Goal: Information Seeking & Learning: Check status

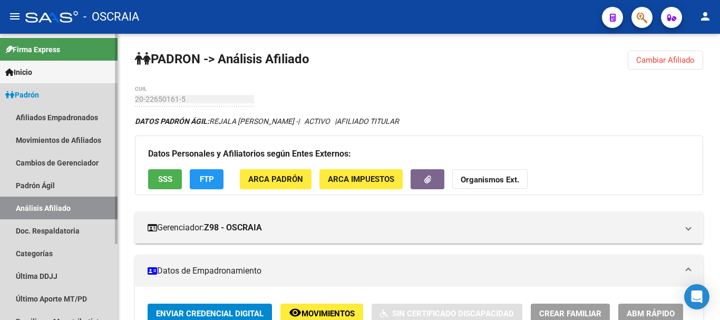
click at [53, 206] on link "Análisis Afiliado" at bounding box center [59, 208] width 118 height 23
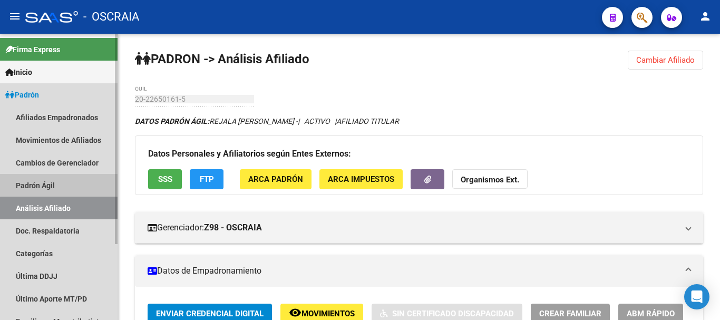
click at [59, 181] on link "Padrón Ágil" at bounding box center [59, 185] width 118 height 23
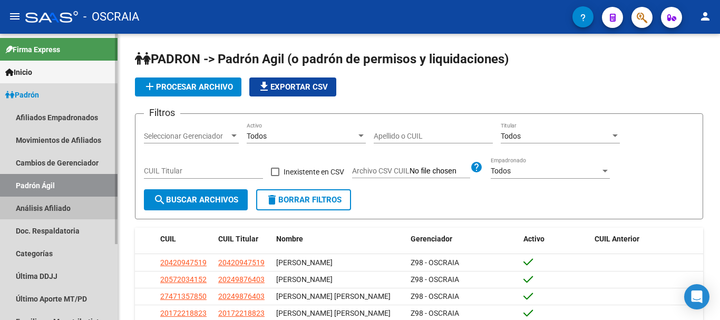
click at [60, 208] on link "Análisis Afiliado" at bounding box center [59, 208] width 118 height 23
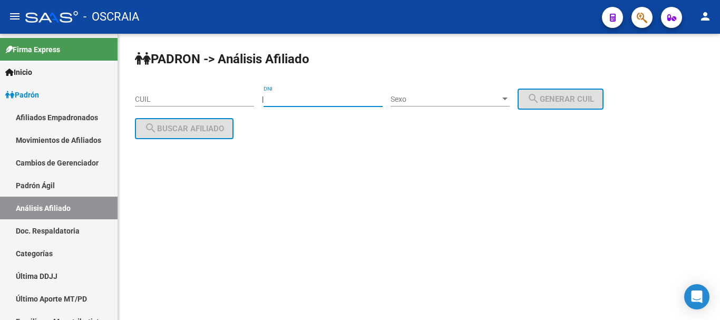
click at [347, 95] on input "DNI" at bounding box center [323, 99] width 119 height 9
type input "35823227"
click at [453, 101] on span "Sexo" at bounding box center [446, 99] width 110 height 9
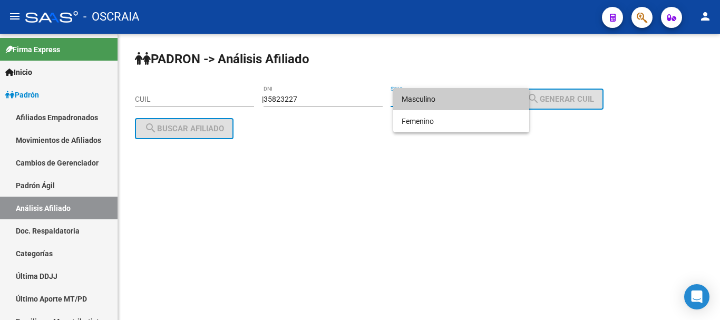
drag, startPoint x: 462, startPoint y: 98, endPoint x: 468, endPoint y: 98, distance: 5.8
click at [463, 98] on span "Masculino" at bounding box center [461, 99] width 119 height 22
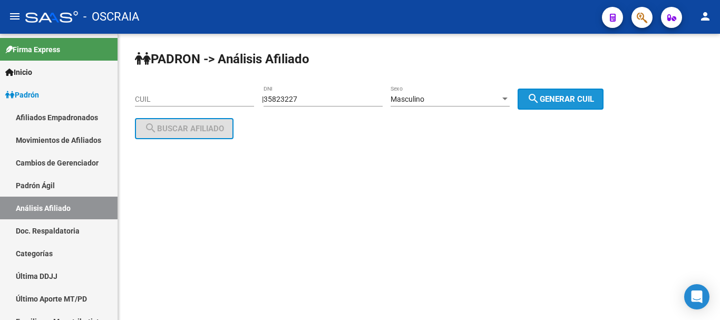
click at [537, 99] on button "search Generar CUIL" at bounding box center [561, 99] width 86 height 21
type input "20-35823227-3"
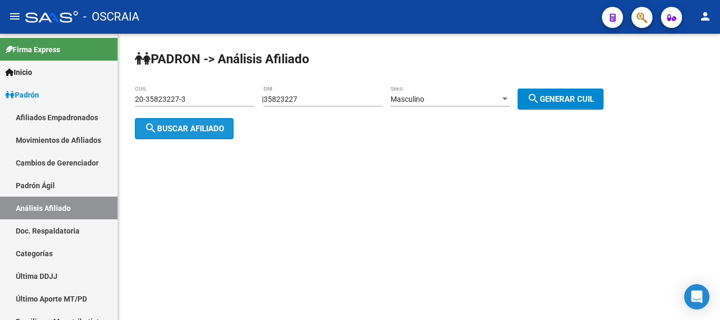
click at [210, 129] on span "search Buscar afiliado" at bounding box center [184, 128] width 80 height 9
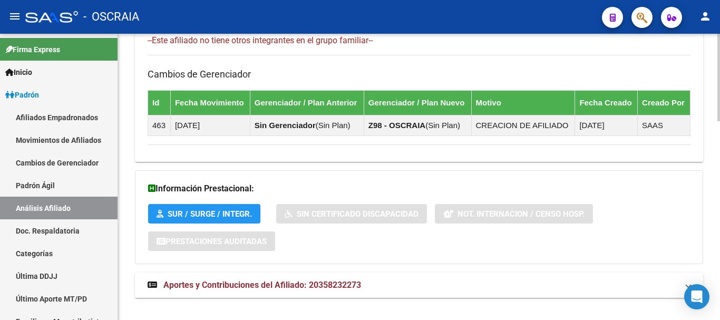
scroll to position [648, 0]
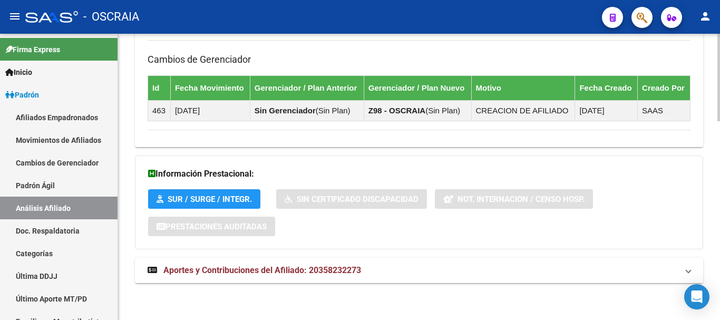
click at [294, 267] on span "Aportes y Contribuciones del Afiliado: 20358232273" at bounding box center [262, 270] width 198 height 10
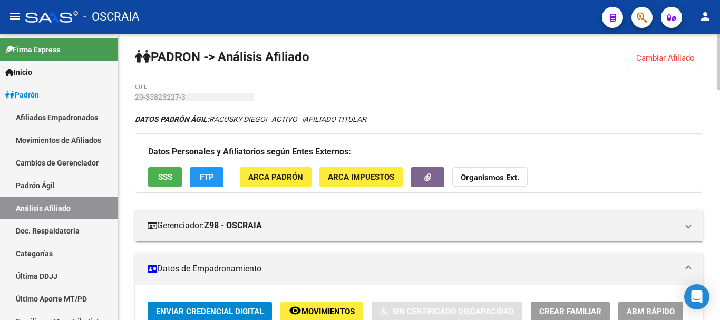
scroll to position [0, 0]
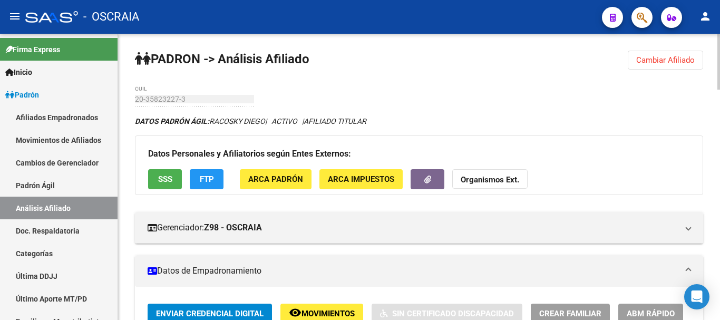
drag, startPoint x: 180, startPoint y: 94, endPoint x: 420, endPoint y: 113, distance: 241.2
click at [34, 187] on link "Padrón Ágil" at bounding box center [59, 185] width 118 height 23
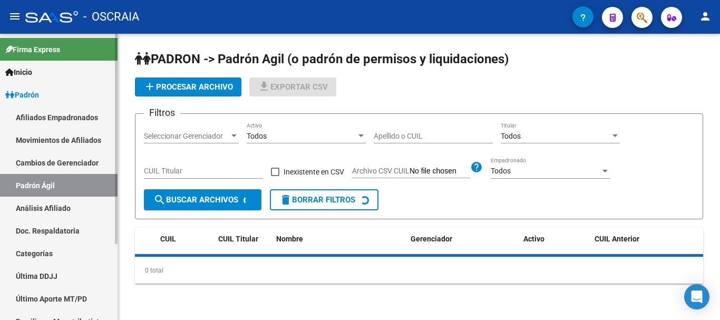
click at [40, 206] on link "Análisis Afiliado" at bounding box center [59, 208] width 118 height 23
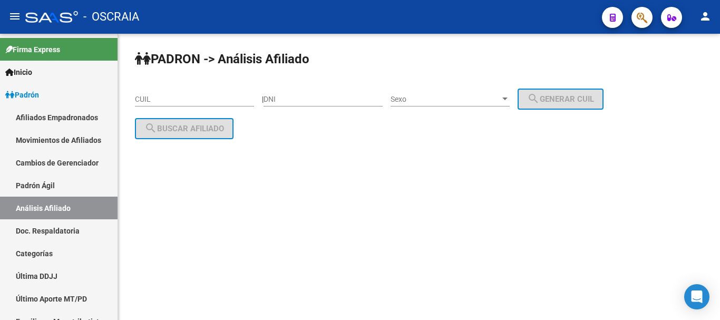
click at [349, 95] on input "DNI" at bounding box center [323, 99] width 119 height 9
type input "34418021"
drag, startPoint x: 518, startPoint y: 104, endPoint x: 518, endPoint y: 94, distance: 10.0
click at [510, 95] on div "Sexo Sexo" at bounding box center [450, 95] width 119 height 21
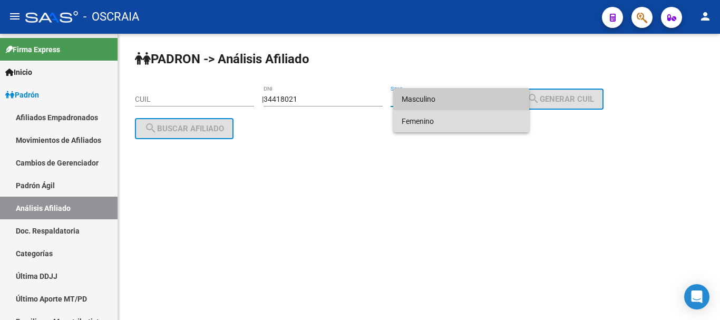
click at [497, 123] on span "Femenino" at bounding box center [461, 121] width 119 height 22
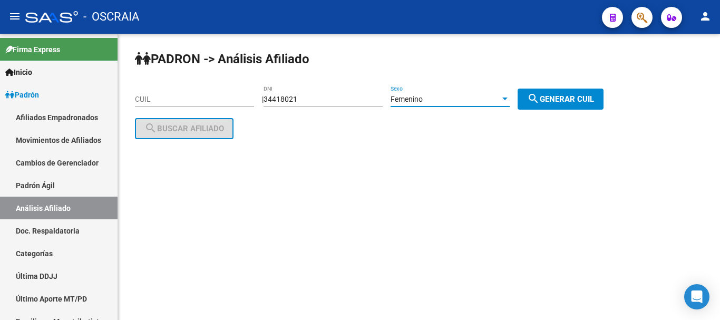
click at [568, 96] on span "search Generar CUIL" at bounding box center [560, 98] width 67 height 9
type input "27-34418021-6"
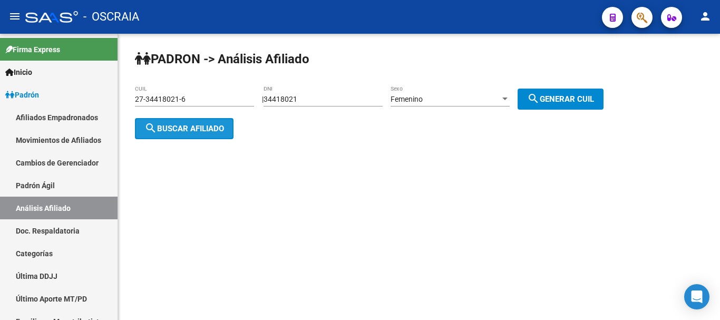
click at [176, 127] on span "search Buscar afiliado" at bounding box center [184, 128] width 80 height 9
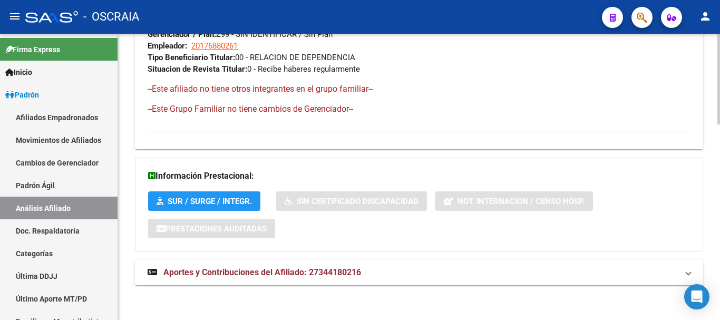
scroll to position [618, 0]
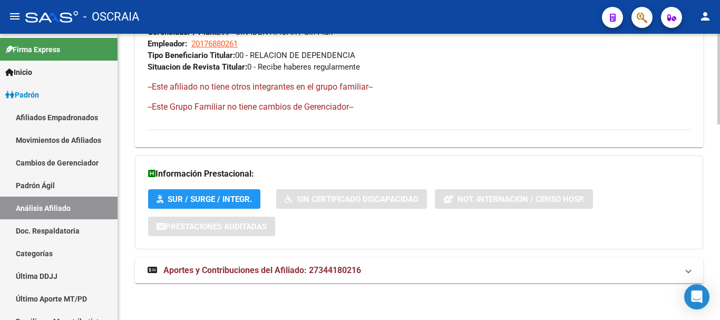
click at [279, 267] on span "Aportes y Contribuciones del Afiliado: 27344180216" at bounding box center [262, 270] width 198 height 10
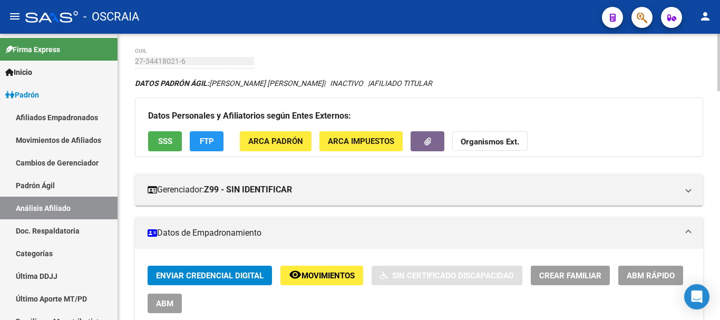
scroll to position [0, 0]
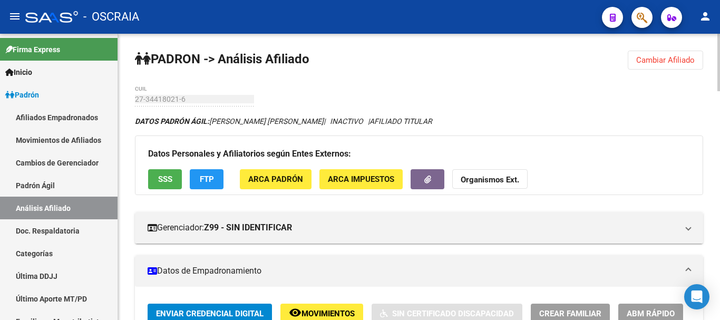
drag, startPoint x: 333, startPoint y: 92, endPoint x: 204, endPoint y: 93, distance: 128.7
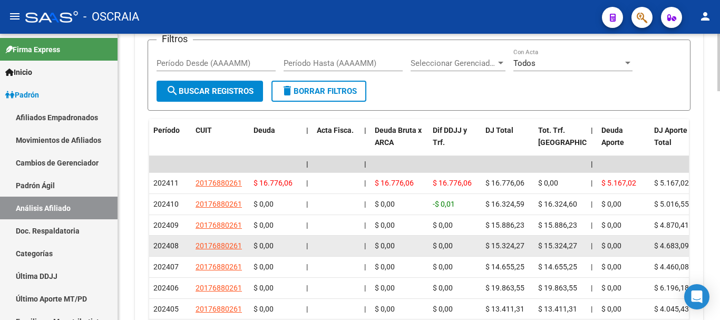
scroll to position [1002, 0]
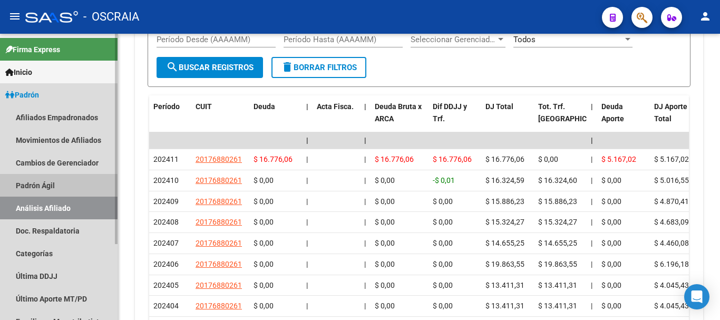
click at [45, 181] on link "Padrón Ágil" at bounding box center [59, 185] width 118 height 23
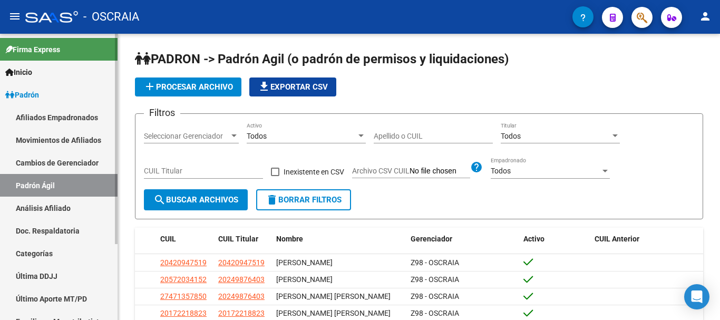
click at [53, 209] on link "Análisis Afiliado" at bounding box center [59, 208] width 118 height 23
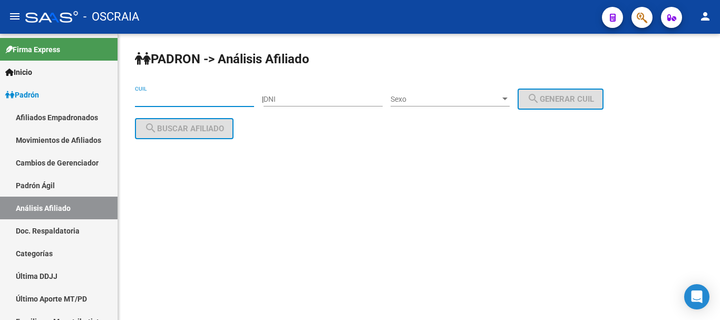
click at [192, 101] on input "CUIL" at bounding box center [194, 99] width 119 height 9
paste input "20-23029703-8"
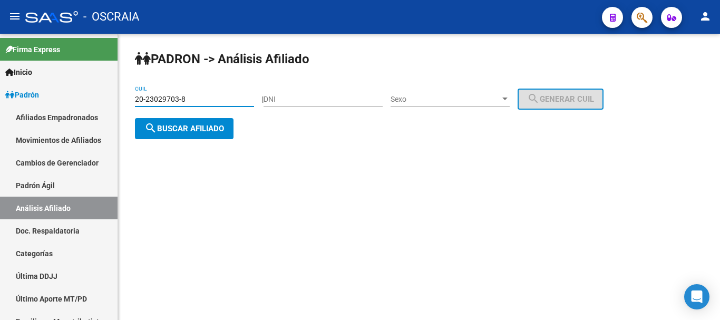
type input "20-23029703-8"
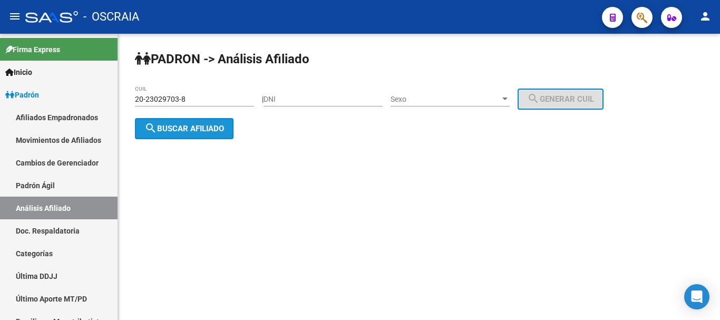
click at [218, 127] on span "search Buscar afiliado" at bounding box center [184, 128] width 80 height 9
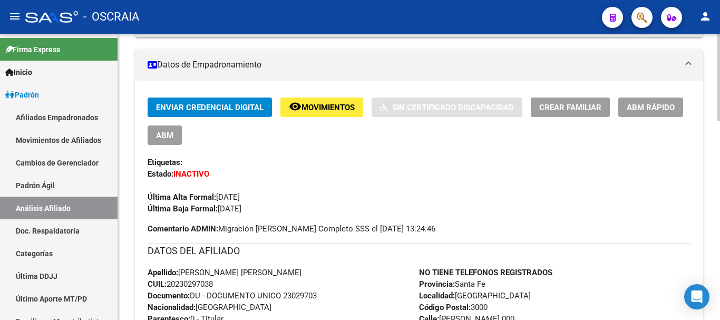
scroll to position [211, 0]
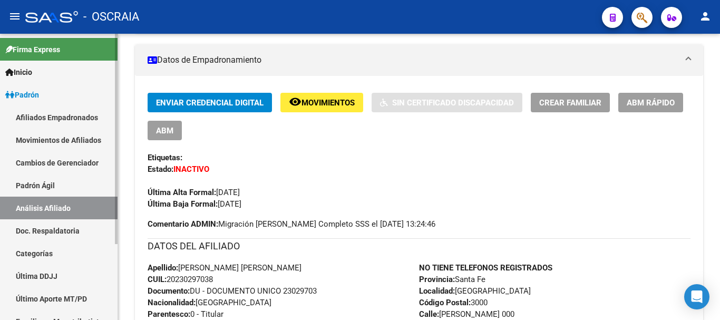
click at [52, 179] on link "Padrón Ágil" at bounding box center [59, 185] width 118 height 23
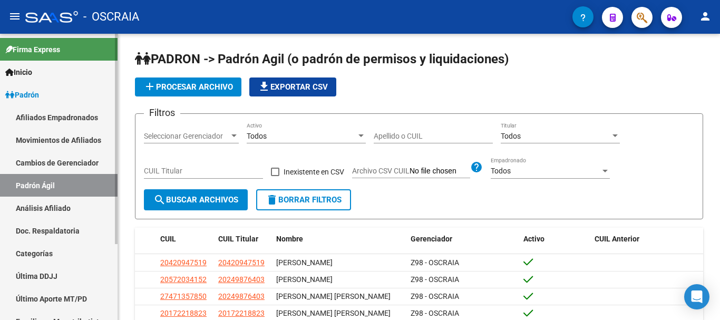
click at [42, 206] on link "Análisis Afiliado" at bounding box center [59, 208] width 118 height 23
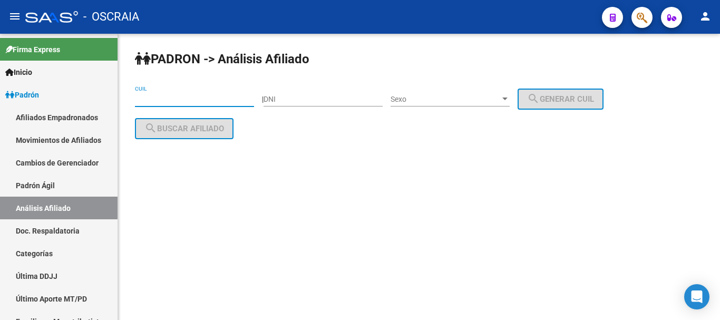
click at [162, 98] on input "CUIL" at bounding box center [194, 99] width 119 height 9
paste input "27-24852131-2"
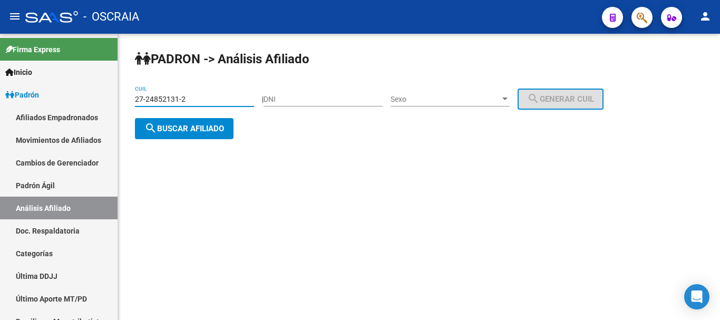
type input "27-24852131-2"
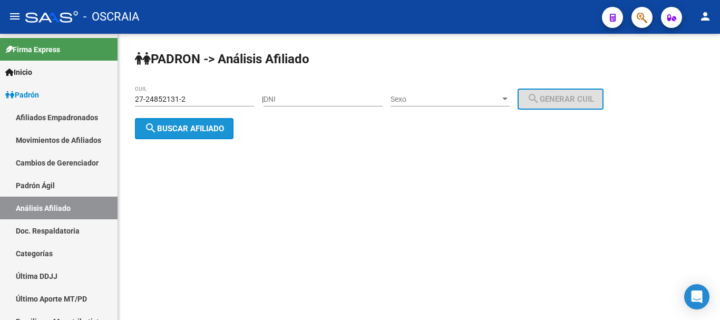
click at [190, 124] on span "search Buscar afiliado" at bounding box center [184, 128] width 80 height 9
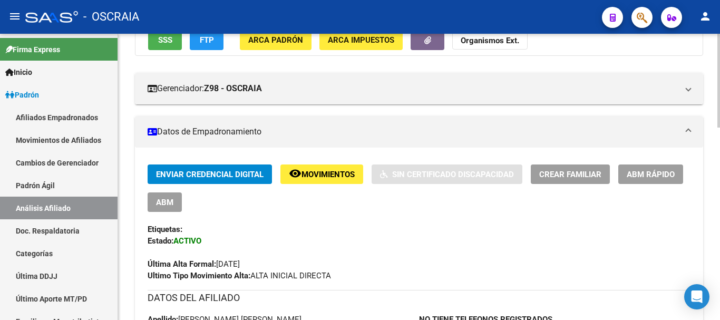
scroll to position [158, 0]
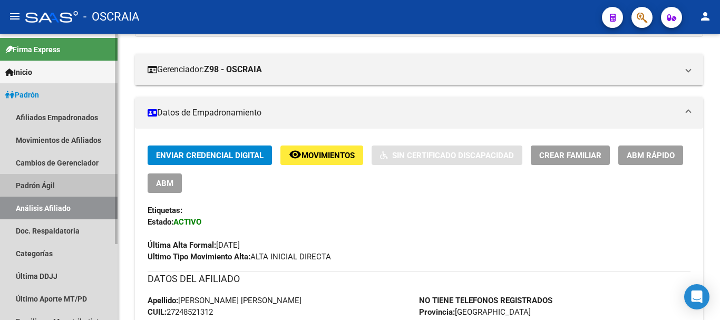
click at [66, 185] on link "Padrón Ágil" at bounding box center [59, 185] width 118 height 23
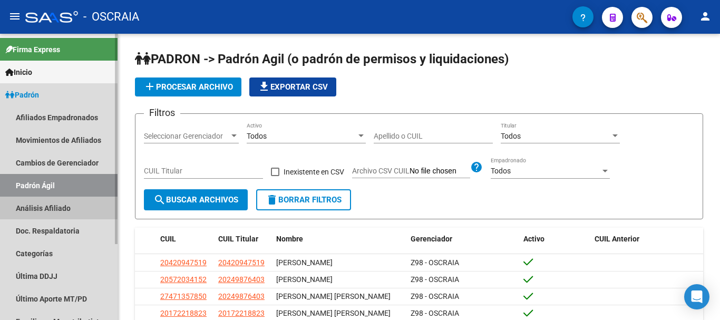
click at [56, 210] on link "Análisis Afiliado" at bounding box center [59, 208] width 118 height 23
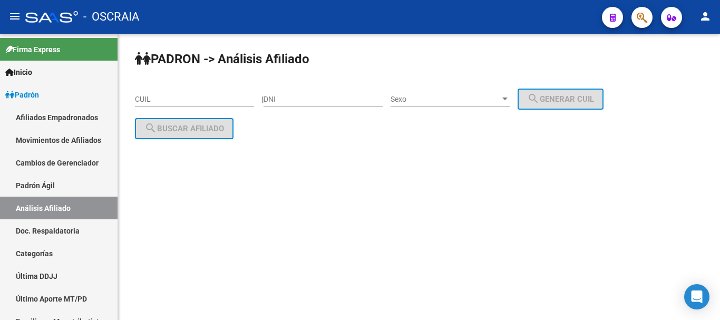
click at [318, 100] on input "DNI" at bounding box center [323, 99] width 119 height 9
click at [149, 94] on div "CUIL" at bounding box center [194, 95] width 119 height 21
paste input "20-22650161-5"
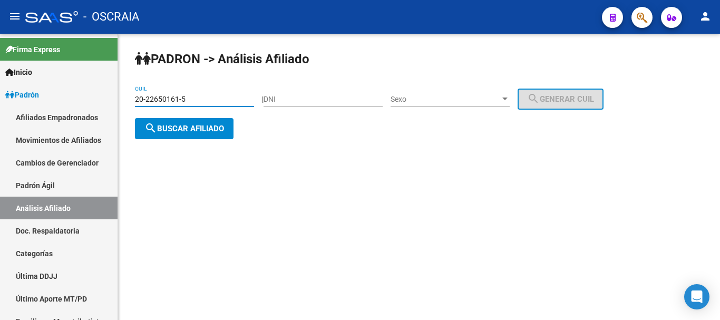
type input "20-22650161-5"
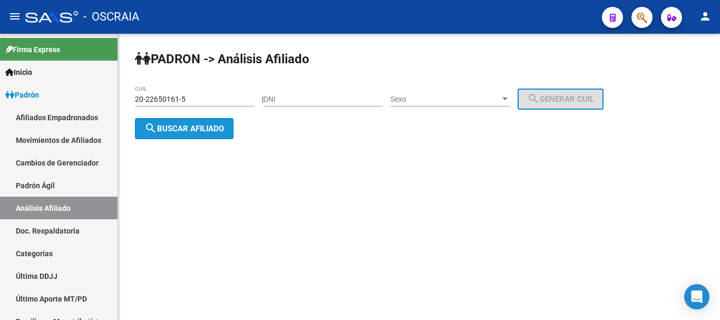
click at [185, 125] on span "search Buscar afiliado" at bounding box center [184, 128] width 80 height 9
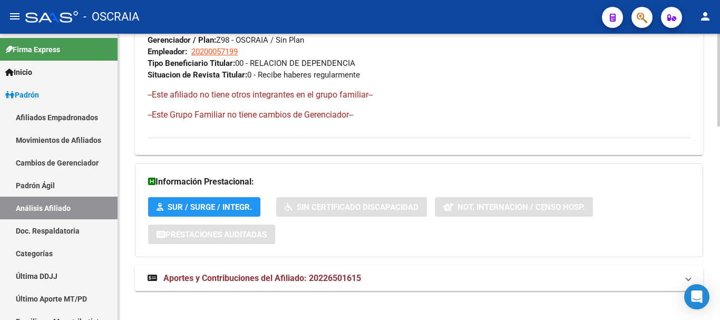
scroll to position [595, 0]
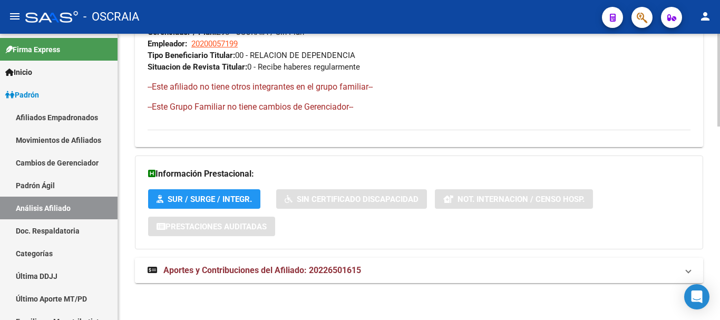
click at [302, 272] on span "Aportes y Contribuciones del Afiliado: 20226501615" at bounding box center [262, 270] width 198 height 10
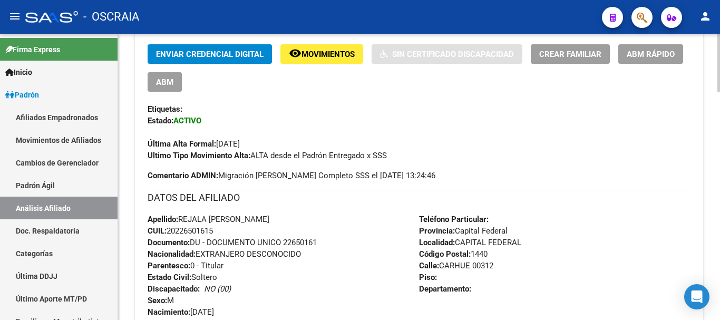
scroll to position [264, 0]
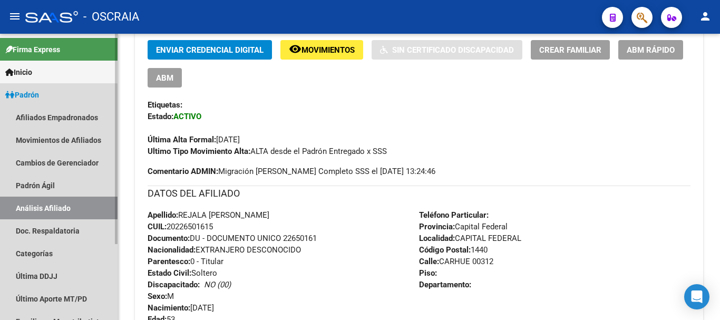
click at [42, 208] on link "Análisis Afiliado" at bounding box center [59, 208] width 118 height 23
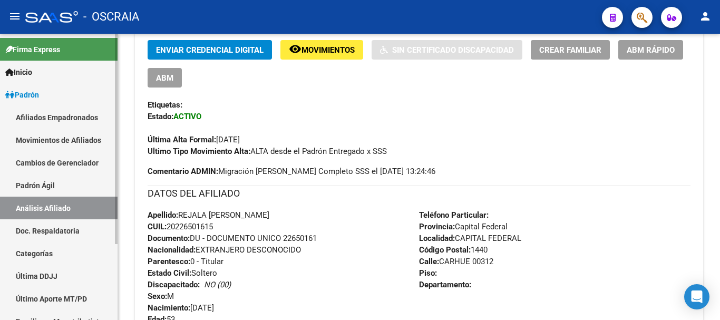
click at [68, 181] on link "Padrón Ágil" at bounding box center [59, 185] width 118 height 23
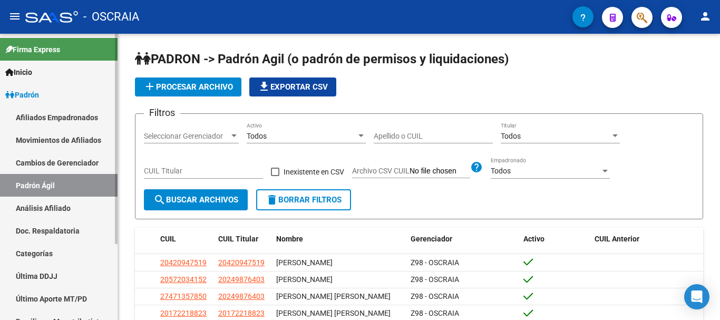
click at [63, 201] on link "Análisis Afiliado" at bounding box center [59, 208] width 118 height 23
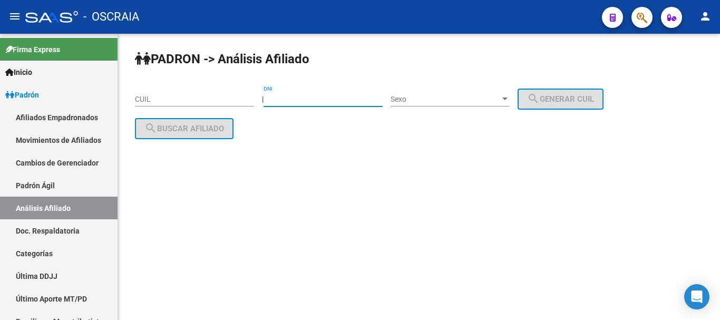
click at [329, 95] on input "DNI" at bounding box center [323, 99] width 119 height 9
type input "37239282"
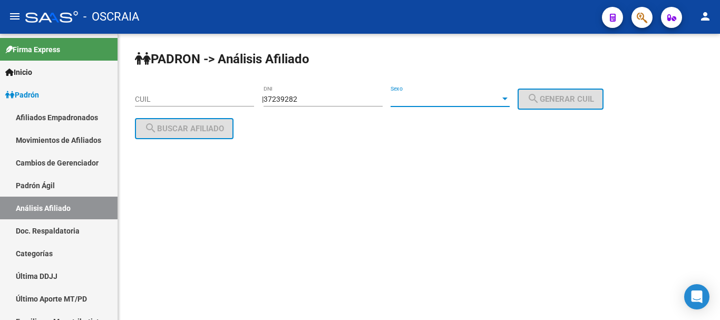
click at [432, 97] on span "Sexo" at bounding box center [446, 99] width 110 height 9
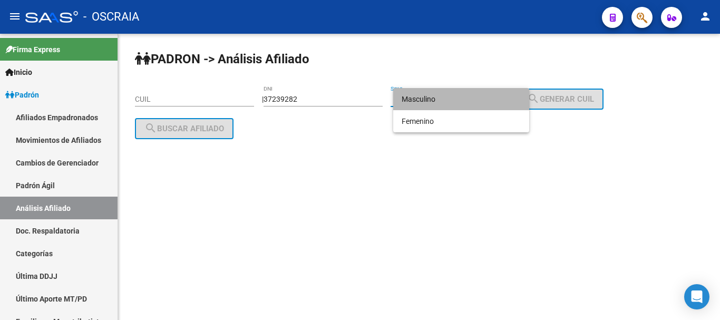
drag, startPoint x: 437, startPoint y: 98, endPoint x: 481, endPoint y: 99, distance: 43.8
click at [438, 98] on span "Masculino" at bounding box center [461, 99] width 119 height 22
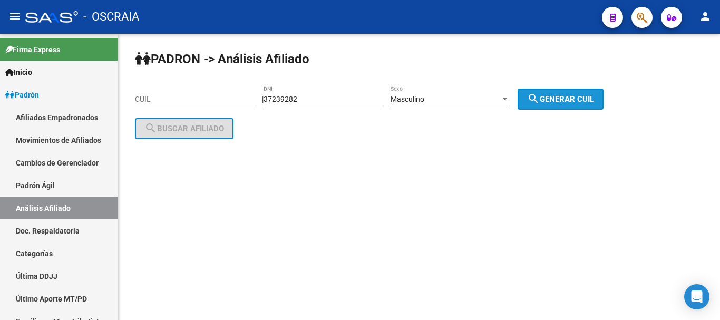
click at [557, 97] on span "search Generar CUIL" at bounding box center [560, 98] width 67 height 9
type input "20-37239282-8"
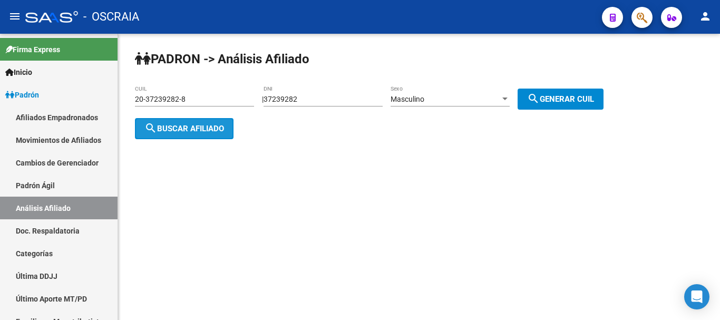
click at [198, 128] on span "search Buscar afiliado" at bounding box center [184, 128] width 80 height 9
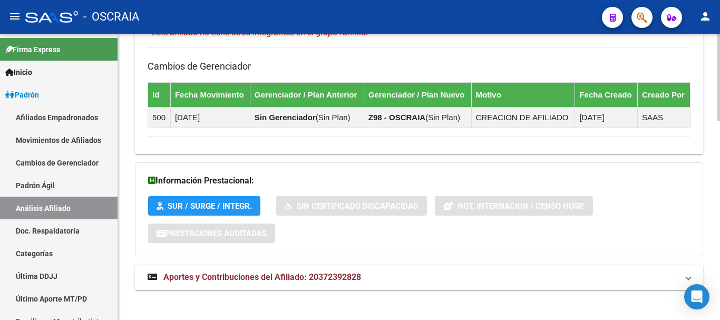
scroll to position [648, 0]
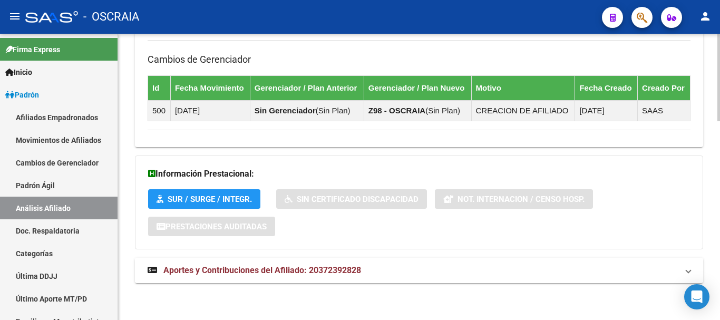
click at [239, 265] on span "Aportes y Contribuciones del Afiliado: 20372392828" at bounding box center [262, 270] width 198 height 10
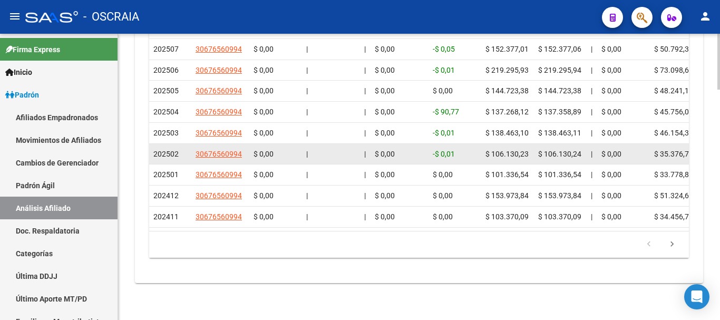
scroll to position [1175, 0]
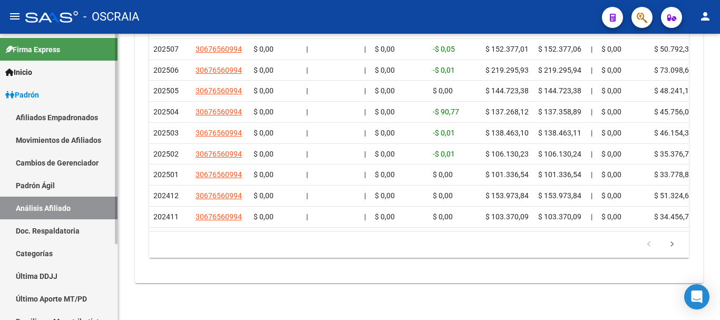
click at [40, 184] on link "Padrón Ágil" at bounding box center [59, 185] width 118 height 23
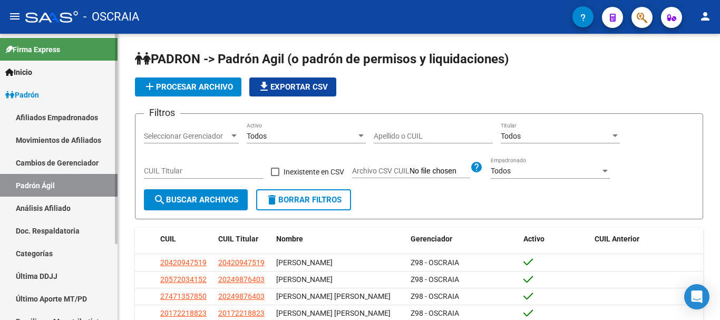
click at [40, 207] on link "Análisis Afiliado" at bounding box center [59, 208] width 118 height 23
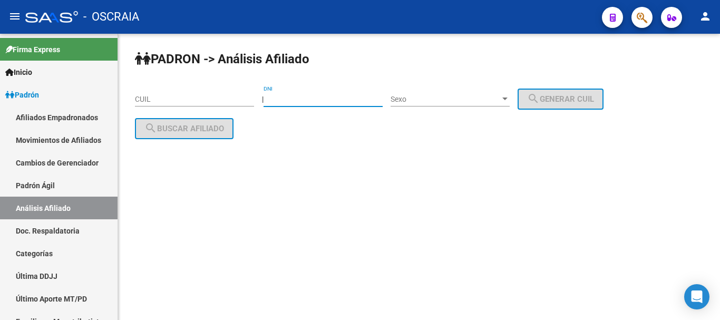
click at [355, 99] on input "DNI" at bounding box center [323, 99] width 119 height 9
type input "22639194"
click at [508, 99] on div at bounding box center [505, 99] width 5 height 3
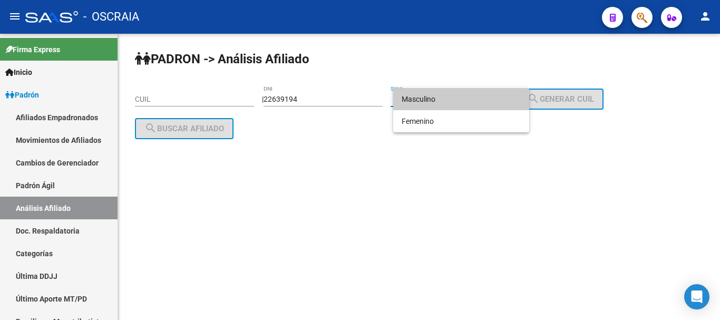
click at [479, 100] on span "Masculino" at bounding box center [461, 99] width 119 height 22
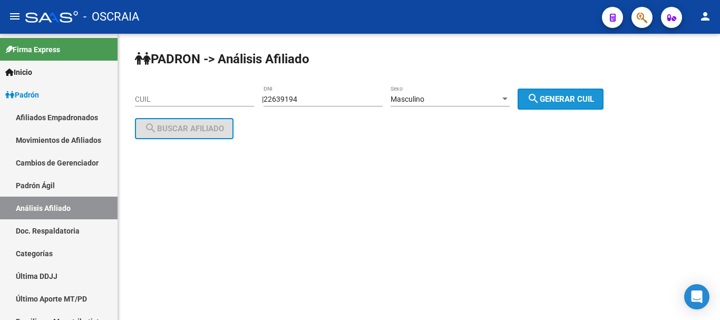
click at [586, 96] on span "search Generar CUIL" at bounding box center [560, 98] width 67 height 9
type input "20-22639194-1"
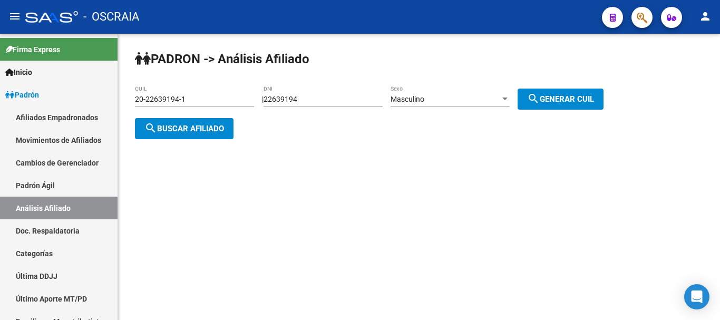
click at [204, 128] on span "search Buscar afiliado" at bounding box center [184, 128] width 80 height 9
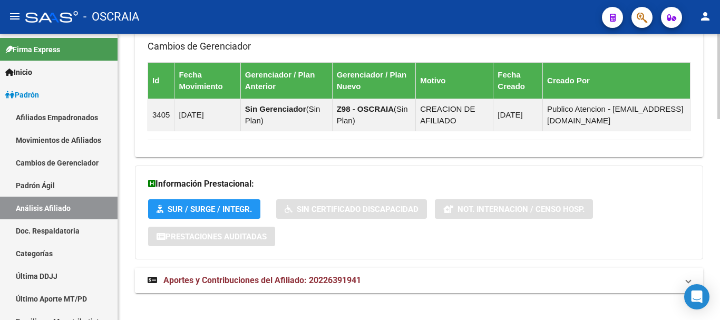
scroll to position [671, 0]
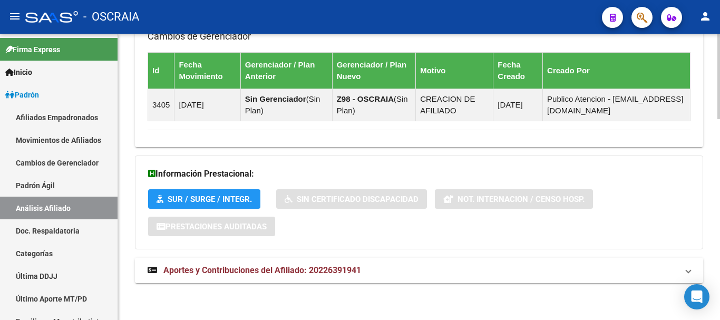
click at [217, 269] on span "Aportes y Contribuciones del Afiliado: 20226391941" at bounding box center [262, 270] width 198 height 10
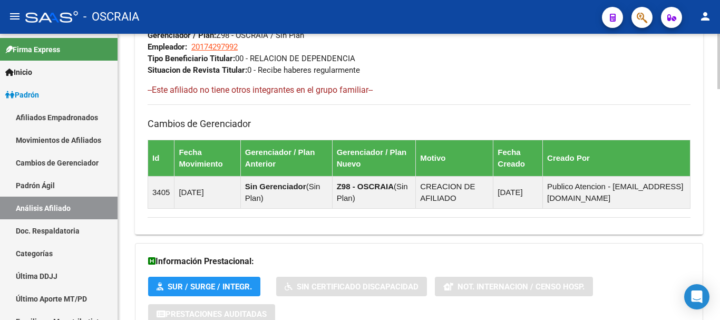
scroll to position [565, 0]
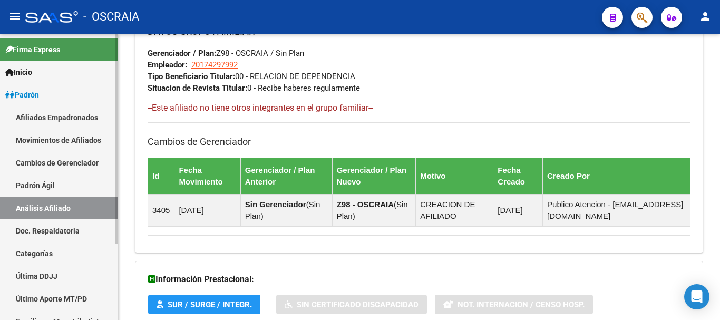
click at [51, 184] on link "Padrón Ágil" at bounding box center [59, 185] width 118 height 23
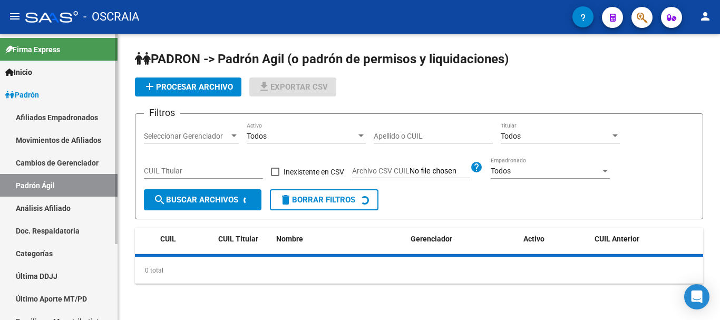
click at [49, 204] on link "Análisis Afiliado" at bounding box center [59, 208] width 118 height 23
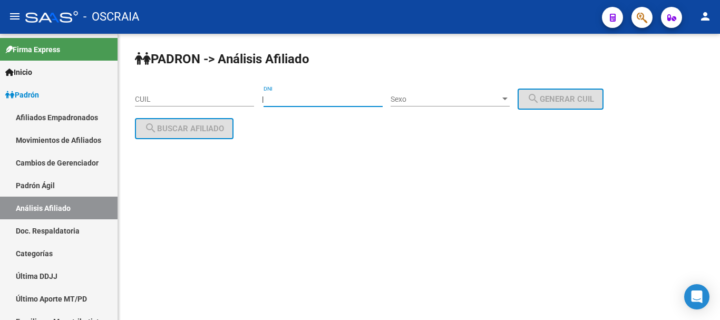
click at [333, 95] on input "DNI" at bounding box center [323, 99] width 119 height 9
type input "25355027"
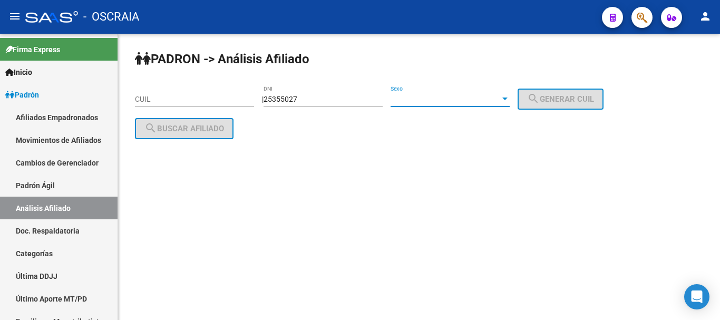
click at [475, 95] on span "Sexo" at bounding box center [446, 99] width 110 height 9
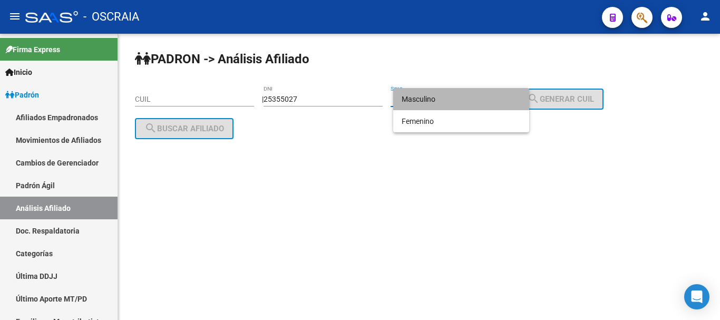
click at [473, 101] on span "Masculino" at bounding box center [461, 99] width 119 height 22
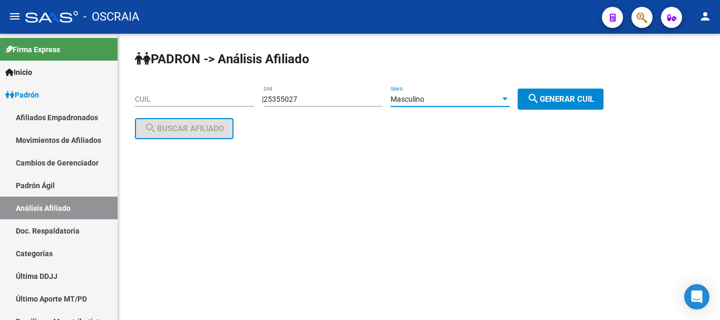
click at [553, 97] on span "search Generar CUIL" at bounding box center [560, 98] width 67 height 9
type input "23-25355027-9"
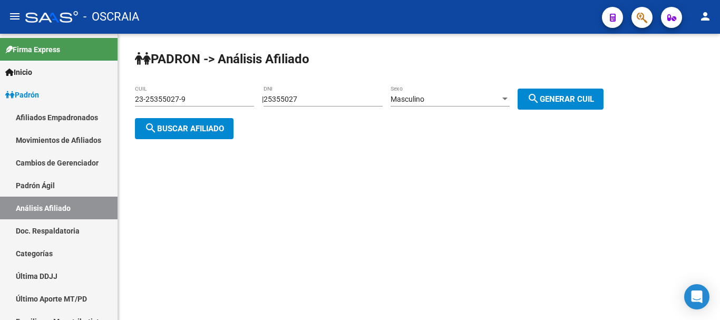
click at [177, 127] on span "search Buscar afiliado" at bounding box center [184, 128] width 80 height 9
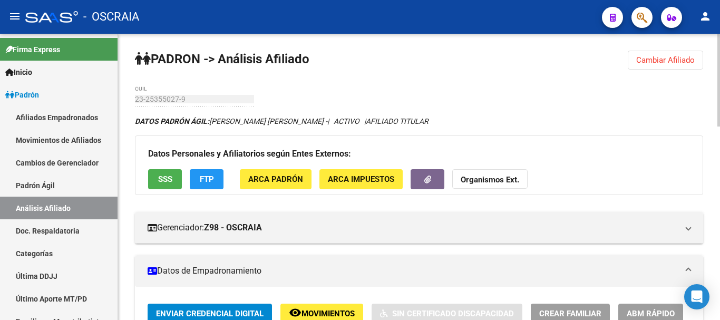
drag, startPoint x: 176, startPoint y: 93, endPoint x: 533, endPoint y: 107, distance: 356.7
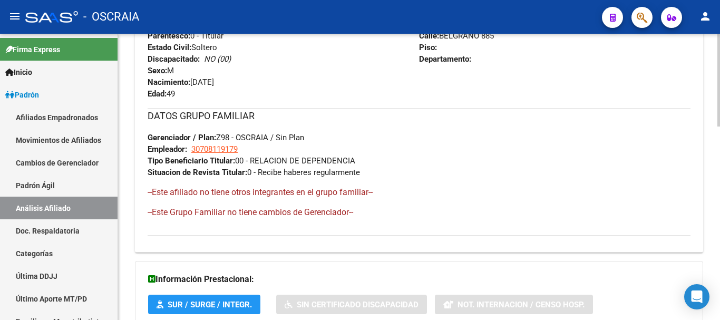
scroll to position [595, 0]
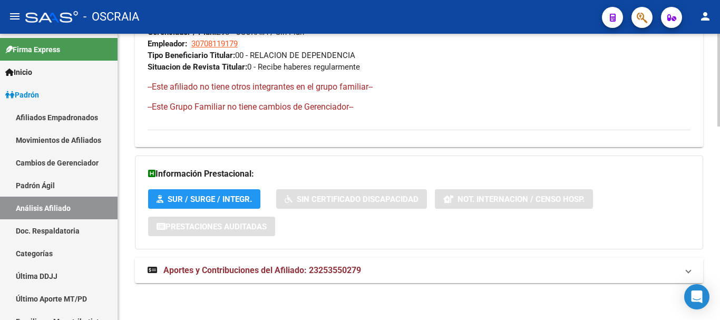
click at [215, 268] on span "Aportes y Contribuciones del Afiliado: 23253550279" at bounding box center [262, 270] width 198 height 10
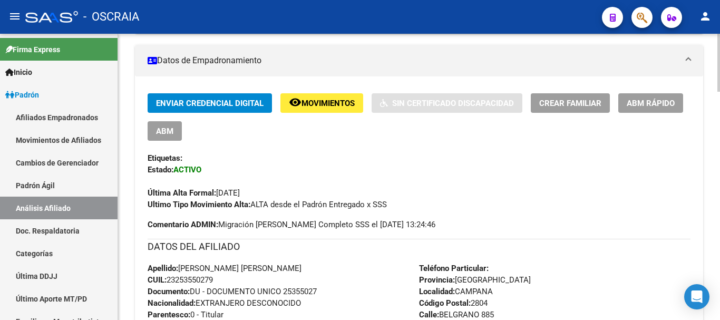
scroll to position [211, 0]
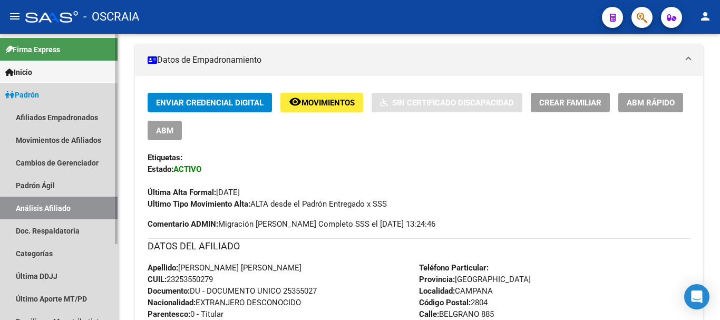
click at [59, 206] on link "Análisis Afiliado" at bounding box center [59, 208] width 118 height 23
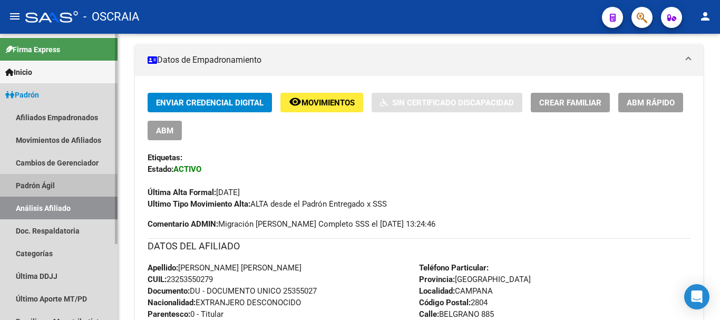
click at [41, 183] on link "Padrón Ágil" at bounding box center [59, 185] width 118 height 23
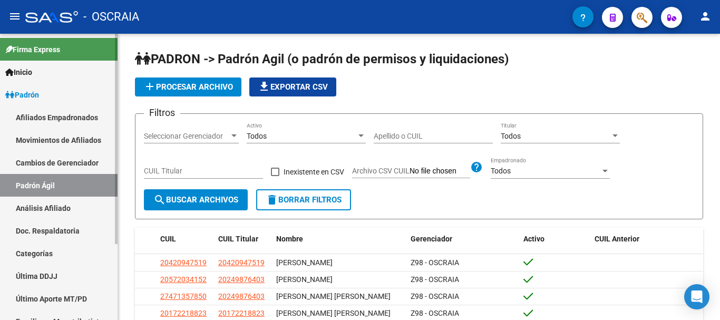
click at [48, 204] on link "Análisis Afiliado" at bounding box center [59, 208] width 118 height 23
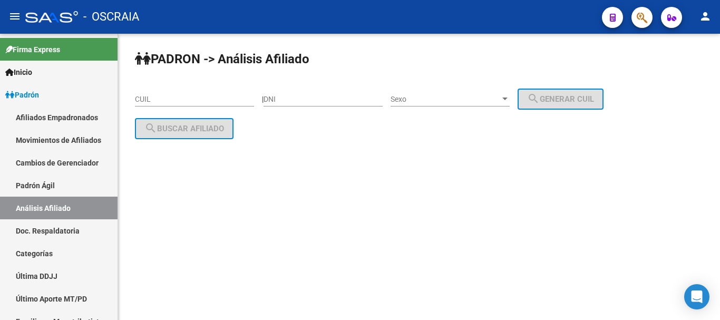
click at [323, 92] on div "DNI" at bounding box center [323, 95] width 119 height 21
click at [331, 99] on input "DNI" at bounding box center [323, 99] width 119 height 9
type input "27705788"
click at [437, 99] on span "Sexo" at bounding box center [446, 99] width 110 height 9
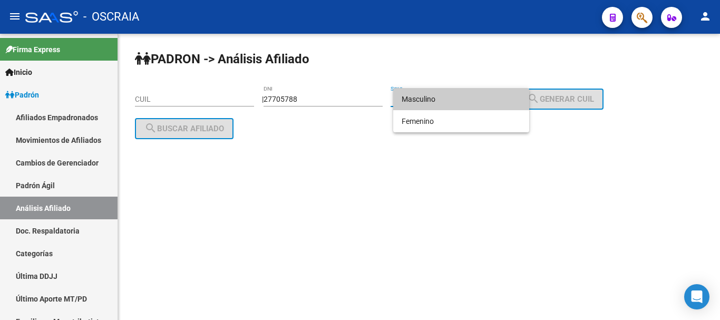
click at [434, 97] on span "Masculino" at bounding box center [461, 99] width 119 height 22
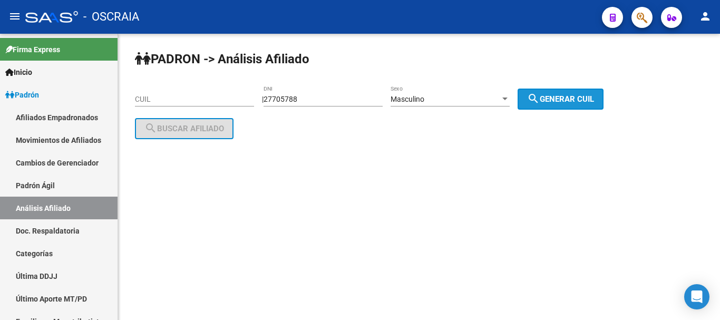
click at [558, 95] on span "search Generar CUIL" at bounding box center [560, 98] width 67 height 9
type input "20-27705788-4"
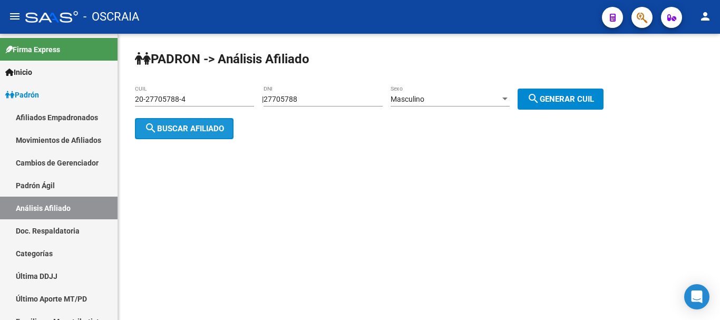
click at [218, 132] on span "search Buscar afiliado" at bounding box center [184, 128] width 80 height 9
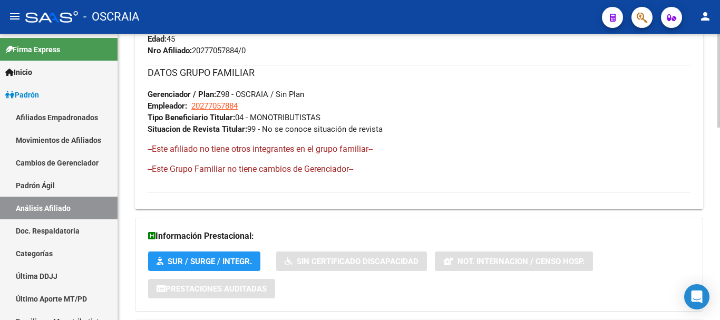
scroll to position [586, 0]
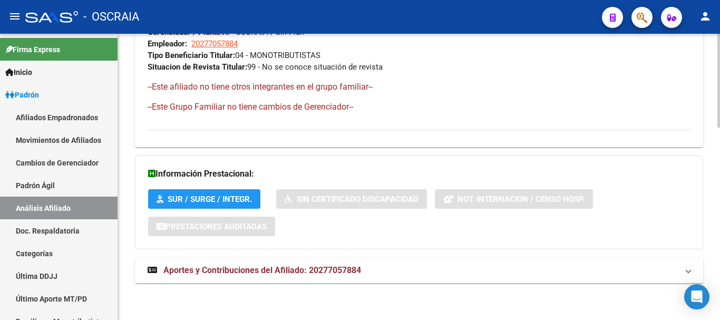
click at [274, 266] on span "Aportes y Contribuciones del Afiliado: 20277057884" at bounding box center [262, 270] width 198 height 10
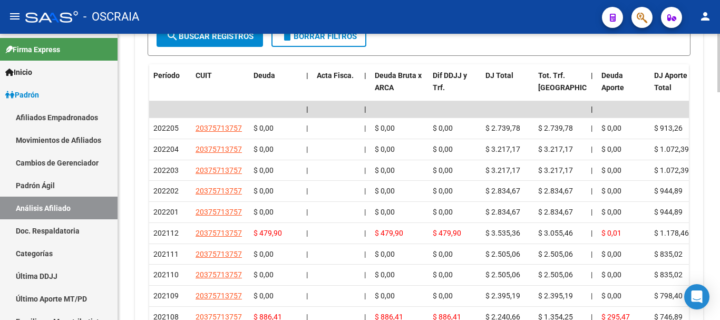
scroll to position [1002, 0]
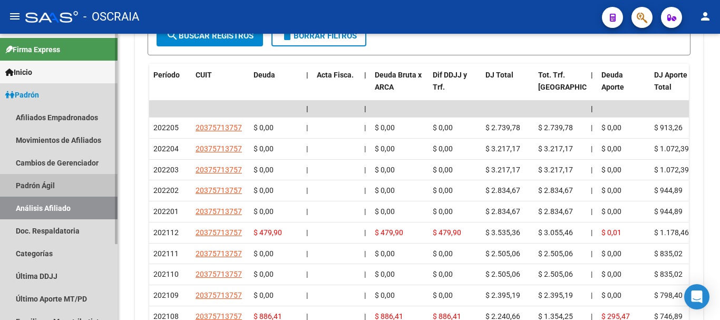
click at [39, 188] on link "Padrón Ágil" at bounding box center [59, 185] width 118 height 23
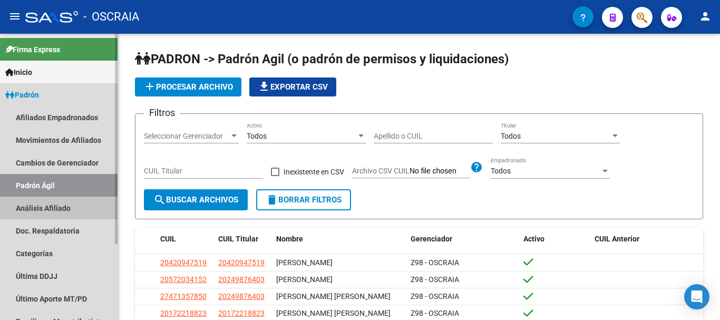
click at [39, 207] on link "Análisis Afiliado" at bounding box center [59, 208] width 118 height 23
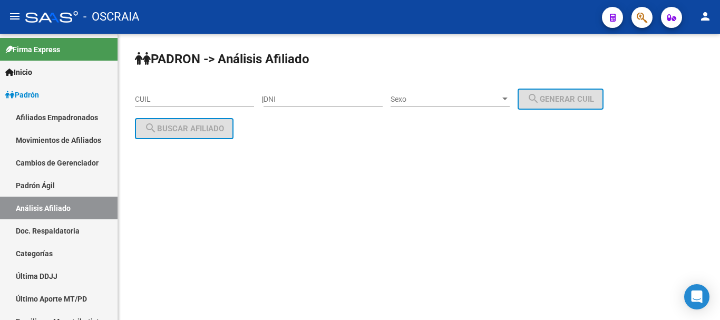
click at [174, 212] on mat-sidenav-content "PADRON -> Análisis Afiliado CUIL | DNI Sexo Sexo search Generar CUIL search Bus…" at bounding box center [419, 177] width 602 height 286
drag, startPoint x: 359, startPoint y: 105, endPoint x: 355, endPoint y: 101, distance: 5.6
click at [359, 104] on div "DNI" at bounding box center [323, 95] width 119 height 21
click at [355, 101] on input "DNI" at bounding box center [323, 99] width 119 height 9
type input "92403829"
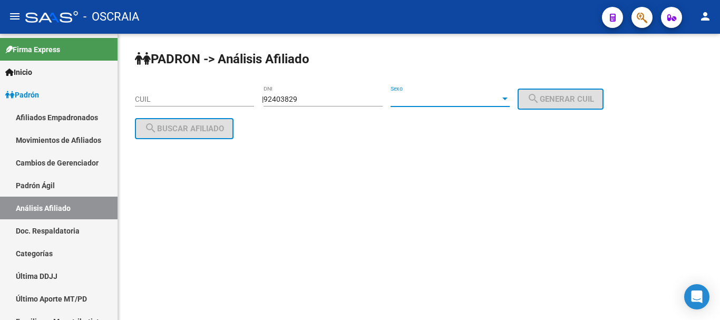
click at [510, 97] on div at bounding box center [504, 99] width 9 height 8
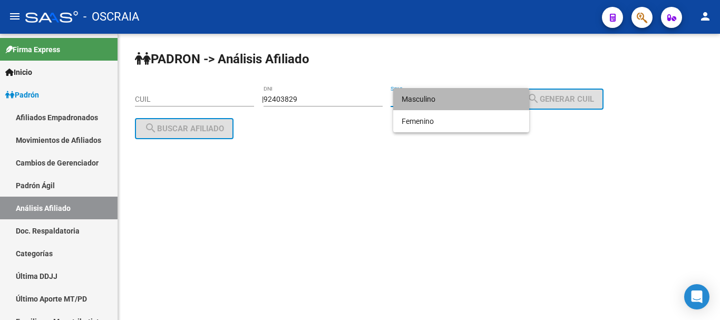
click at [502, 103] on span "Masculino" at bounding box center [461, 99] width 119 height 22
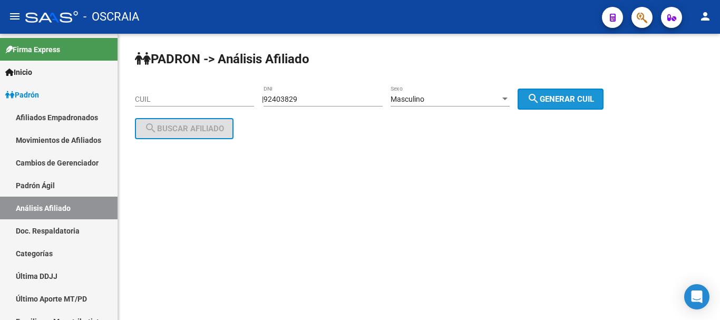
click at [566, 101] on span "search Generar CUIL" at bounding box center [560, 98] width 67 height 9
type input "20-92403829-3"
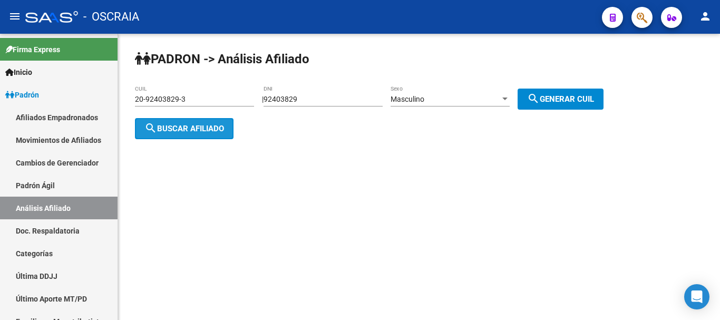
click at [223, 125] on span "search Buscar afiliado" at bounding box center [184, 128] width 80 height 9
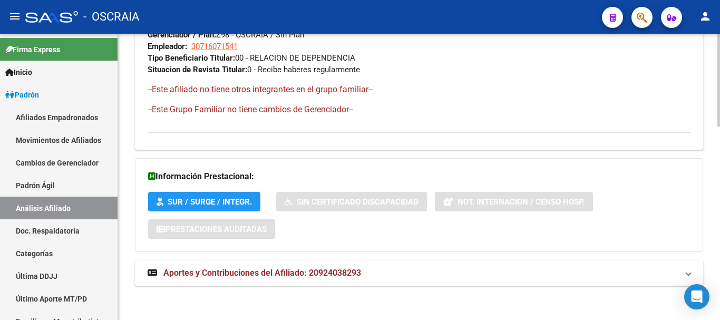
scroll to position [595, 0]
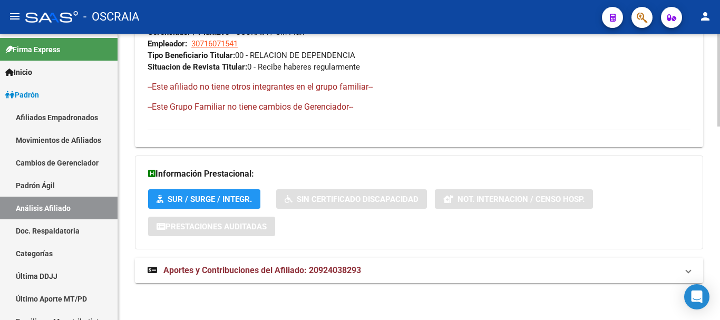
click at [323, 271] on span "Aportes y Contribuciones del Afiliado: 20924038293" at bounding box center [262, 270] width 198 height 10
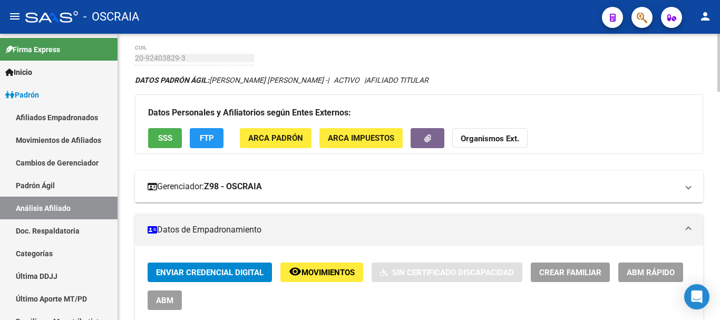
scroll to position [0, 0]
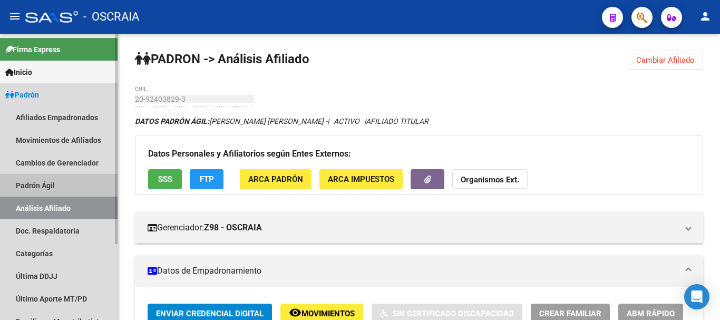
click at [47, 177] on link "Padrón Ágil" at bounding box center [59, 185] width 118 height 23
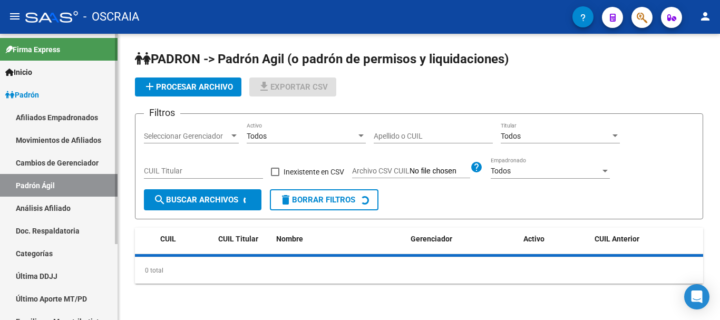
click at [46, 209] on link "Análisis Afiliado" at bounding box center [59, 208] width 118 height 23
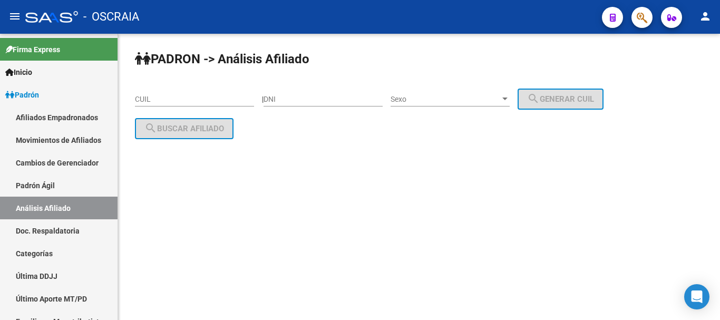
click at [323, 194] on mat-sidenav-content "PADRON -> Análisis Afiliado CUIL | DNI Sexo Sexo search Generar CUIL search Bus…" at bounding box center [419, 177] width 602 height 286
click at [323, 102] on input "DNI" at bounding box center [323, 99] width 119 height 9
type input "44968034"
click at [508, 99] on div at bounding box center [505, 99] width 5 height 3
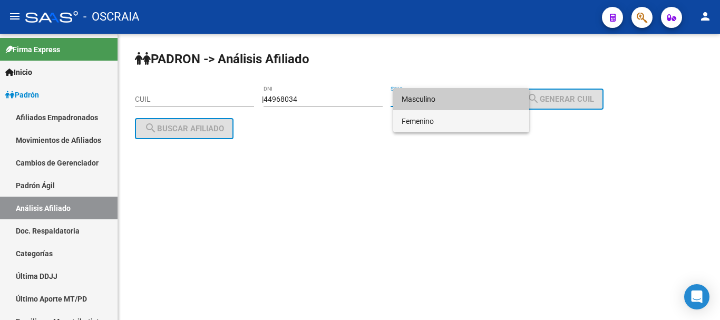
drag, startPoint x: 496, startPoint y: 122, endPoint x: 500, endPoint y: 119, distance: 5.6
click at [496, 122] on span "Femenino" at bounding box center [461, 121] width 119 height 22
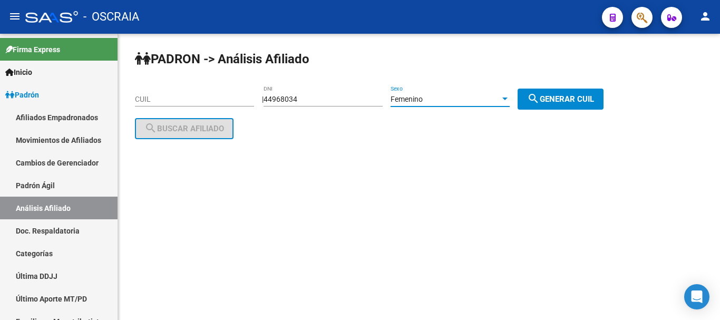
click at [570, 98] on span "search Generar CUIL" at bounding box center [560, 98] width 67 height 9
type input "27-44968034-6"
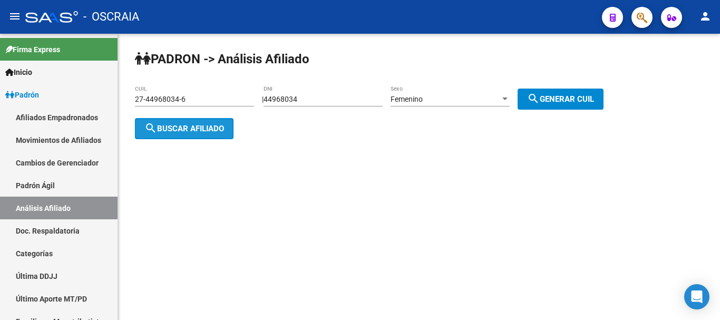
click at [179, 124] on span "search Buscar afiliado" at bounding box center [184, 128] width 80 height 9
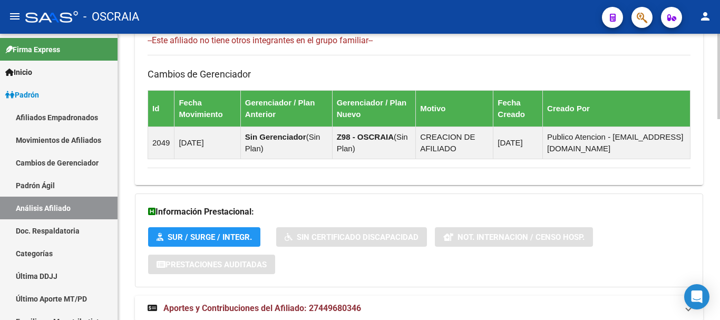
scroll to position [671, 0]
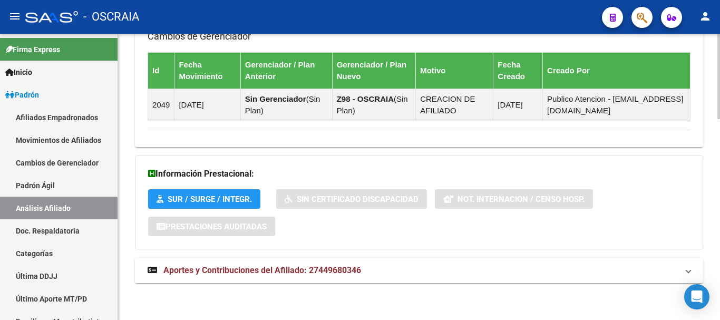
click at [221, 272] on span "Aportes y Contribuciones del Afiliado: 27449680346" at bounding box center [262, 270] width 198 height 10
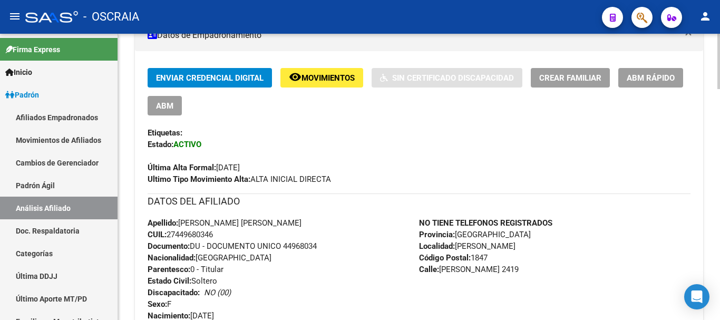
scroll to position [264, 0]
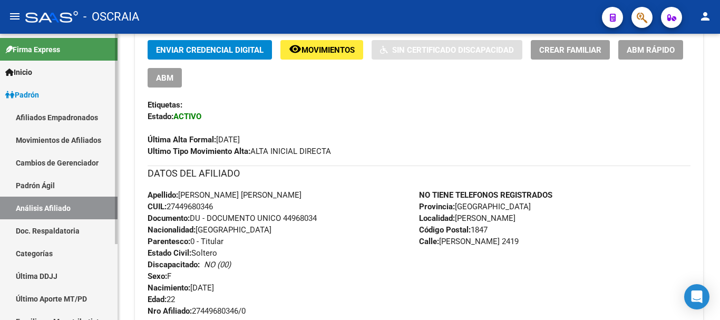
click at [45, 181] on link "Padrón Ágil" at bounding box center [59, 185] width 118 height 23
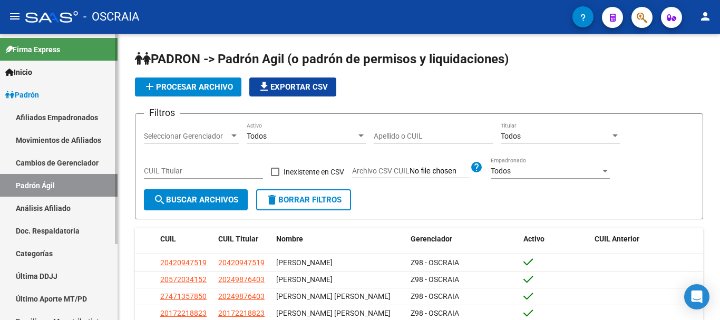
click at [45, 207] on link "Análisis Afiliado" at bounding box center [59, 208] width 118 height 23
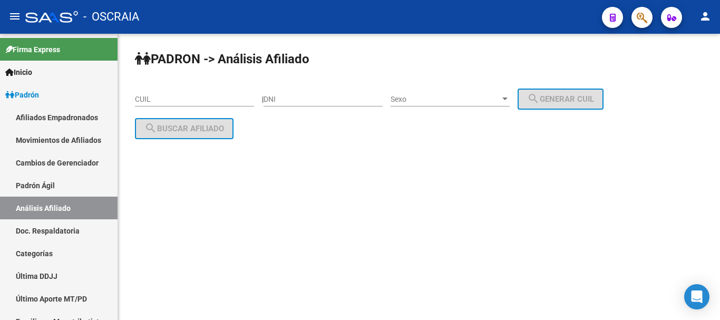
click at [361, 101] on input "DNI" at bounding box center [323, 99] width 119 height 9
type input "28472136"
click at [508, 99] on div at bounding box center [505, 99] width 5 height 3
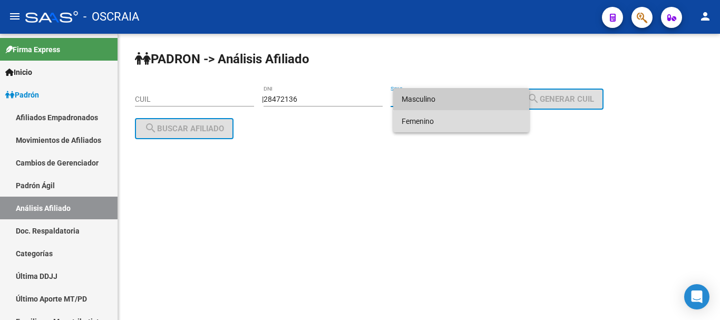
click at [471, 124] on span "Femenino" at bounding box center [461, 121] width 119 height 22
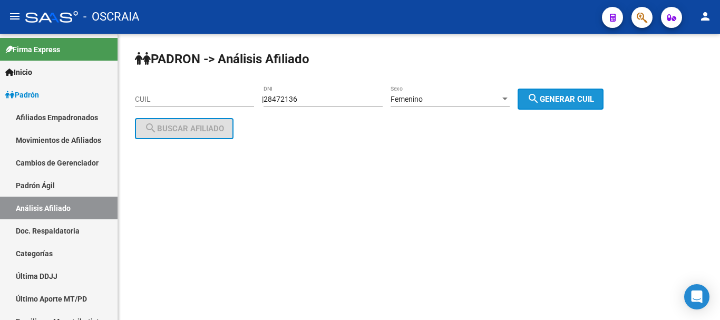
click at [561, 98] on span "search Generar CUIL" at bounding box center [560, 98] width 67 height 9
type input "27-28472136-0"
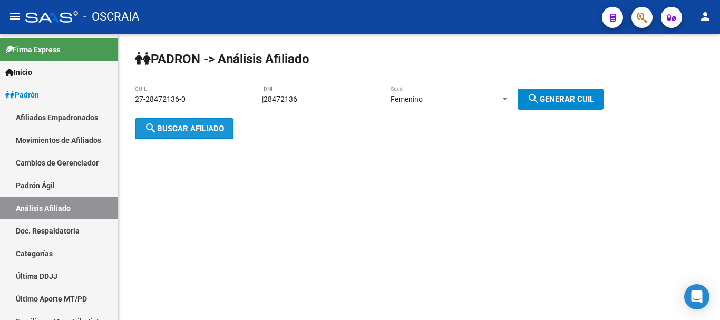
click at [211, 131] on span "search Buscar afiliado" at bounding box center [184, 128] width 80 height 9
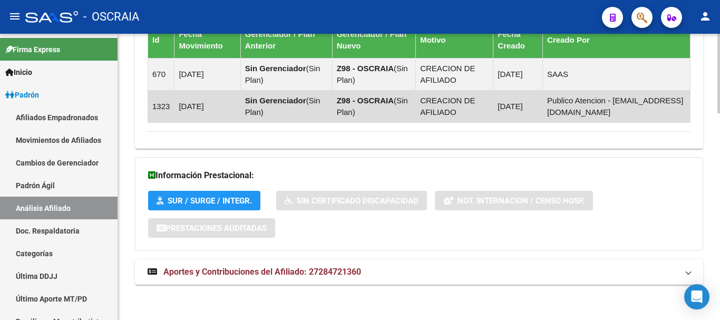
scroll to position [742, 0]
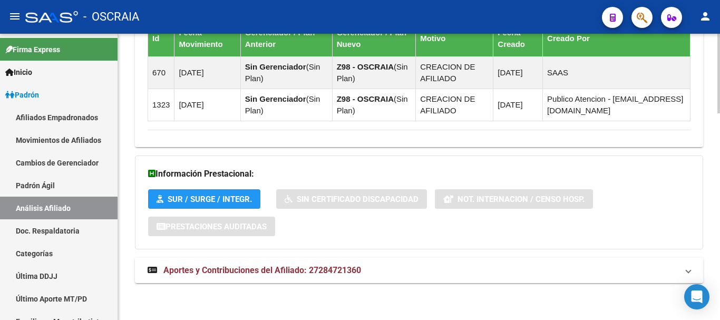
click at [350, 271] on span "Aportes y Contribuciones del Afiliado: 27284721360" at bounding box center [262, 270] width 198 height 10
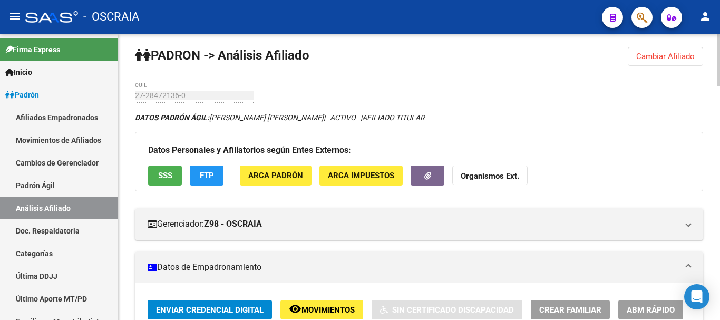
scroll to position [0, 0]
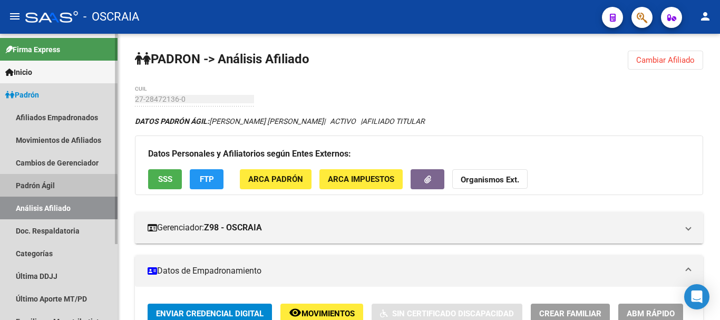
click at [25, 186] on link "Padrón Ágil" at bounding box center [59, 185] width 118 height 23
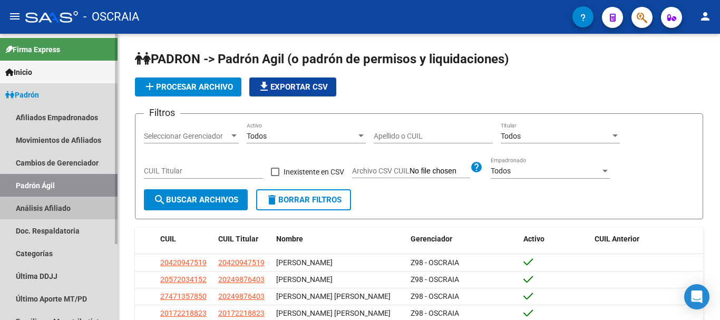
click at [49, 205] on link "Análisis Afiliado" at bounding box center [59, 208] width 118 height 23
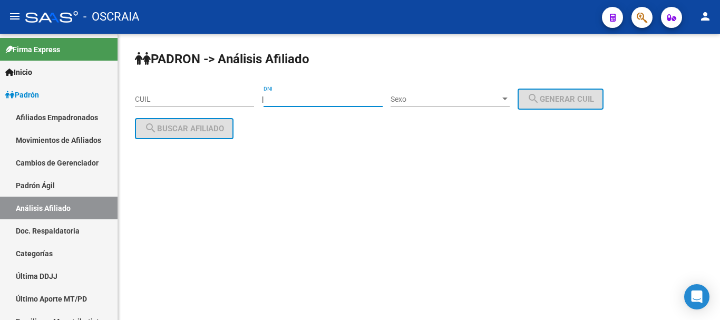
click at [343, 96] on input "DNI" at bounding box center [323, 99] width 119 height 9
type input "23563954"
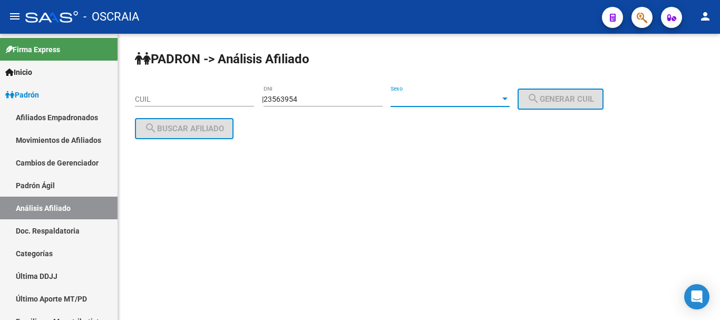
click at [440, 100] on span "Sexo" at bounding box center [446, 99] width 110 height 9
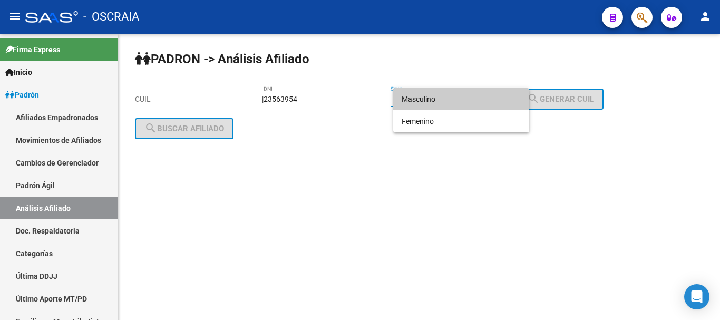
click at [445, 96] on span "Masculino" at bounding box center [461, 99] width 119 height 22
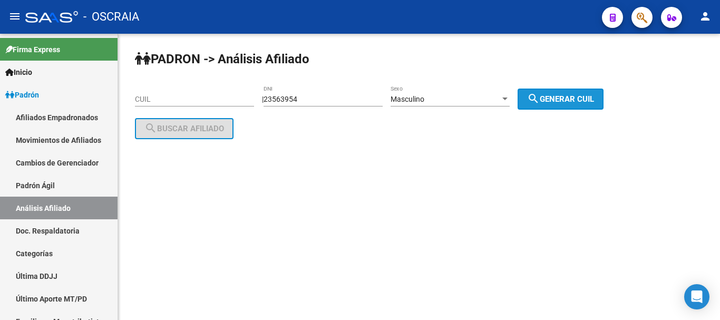
drag, startPoint x: 573, startPoint y: 94, endPoint x: 563, endPoint y: 91, distance: 11.2
click at [571, 93] on button "search Generar CUIL" at bounding box center [561, 99] width 86 height 21
type input "20-23563954-9"
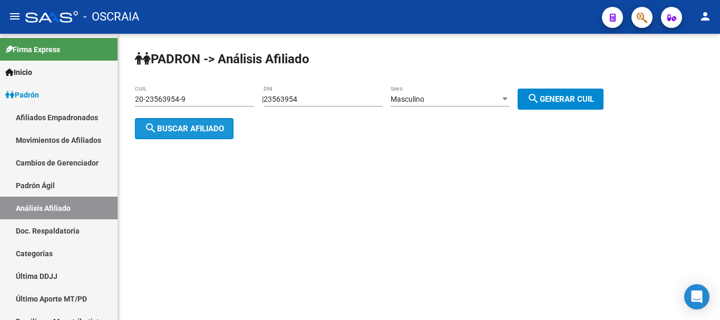
click at [204, 126] on span "search Buscar afiliado" at bounding box center [184, 128] width 80 height 9
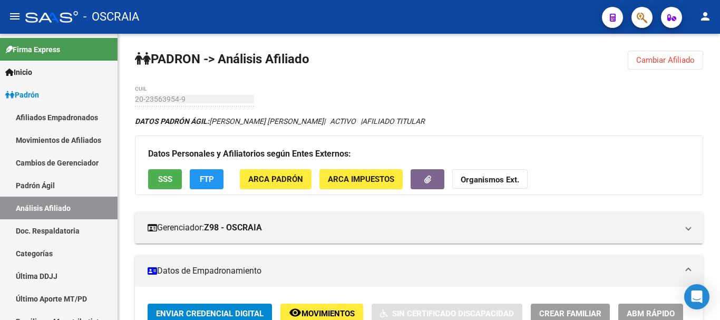
drag, startPoint x: 349, startPoint y: 88, endPoint x: 152, endPoint y: 98, distance: 196.4
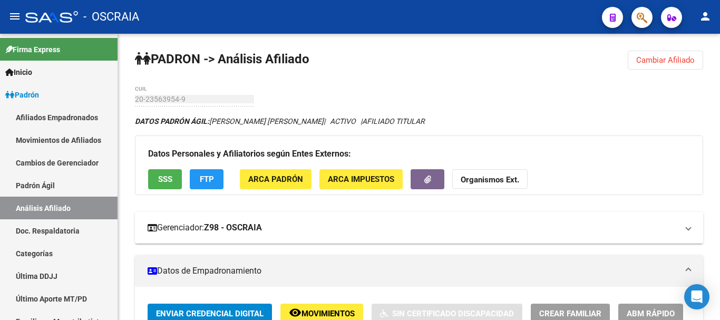
click at [434, 237] on mat-expansion-panel-header "Gerenciador: Z98 - OSCRAIA" at bounding box center [419, 228] width 568 height 32
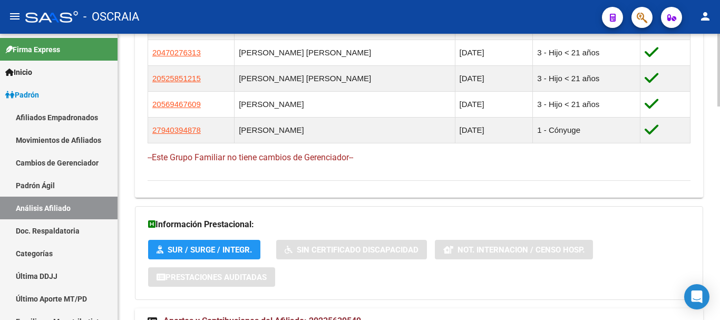
scroll to position [842, 0]
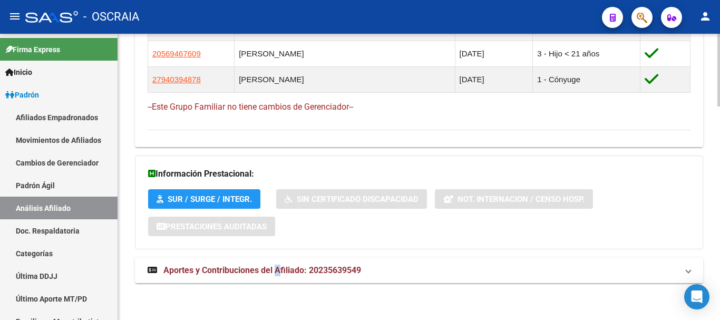
click at [279, 268] on span "Aportes y Contribuciones del Afiliado: 20235639549" at bounding box center [262, 270] width 198 height 10
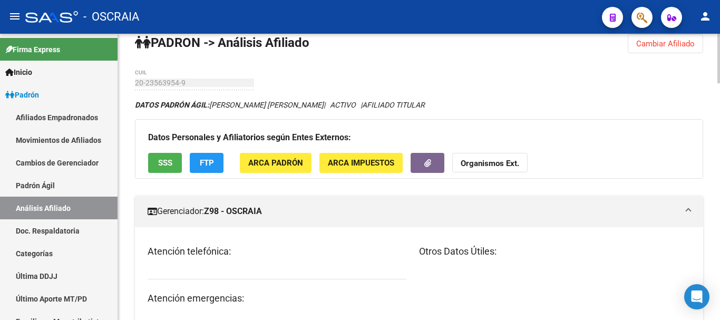
scroll to position [0, 0]
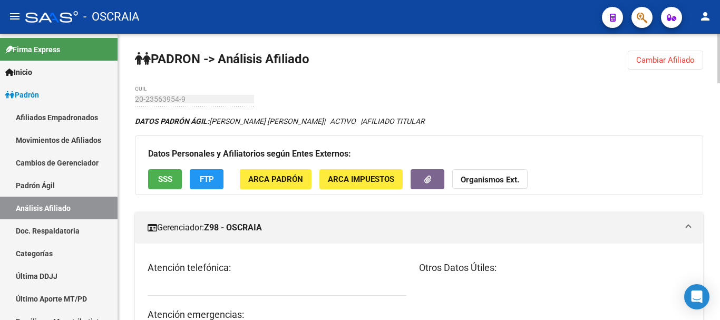
drag, startPoint x: 357, startPoint y: 86, endPoint x: 204, endPoint y: 93, distance: 153.1
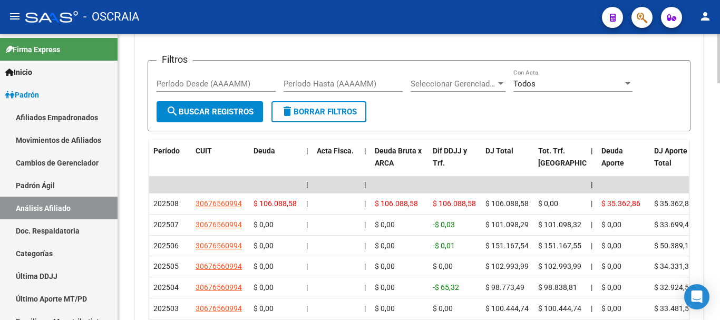
scroll to position [1266, 0]
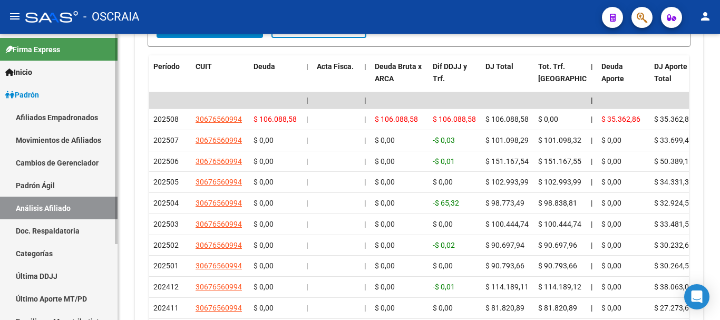
click at [60, 187] on link "Padrón Ágil" at bounding box center [59, 185] width 118 height 23
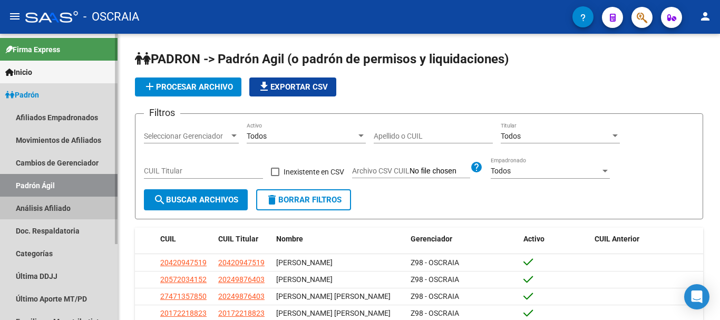
click at [62, 208] on link "Análisis Afiliado" at bounding box center [59, 208] width 118 height 23
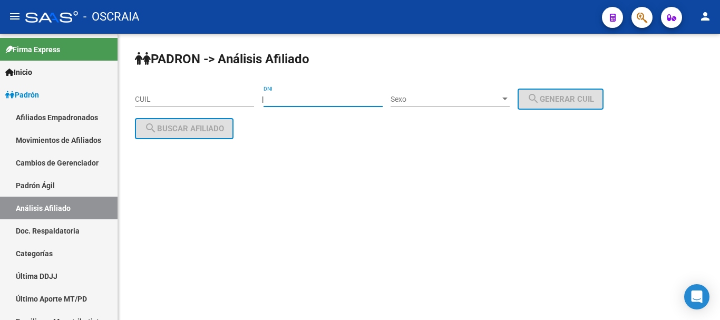
click at [332, 98] on input "DNI" at bounding box center [323, 99] width 119 height 9
type input "17557212"
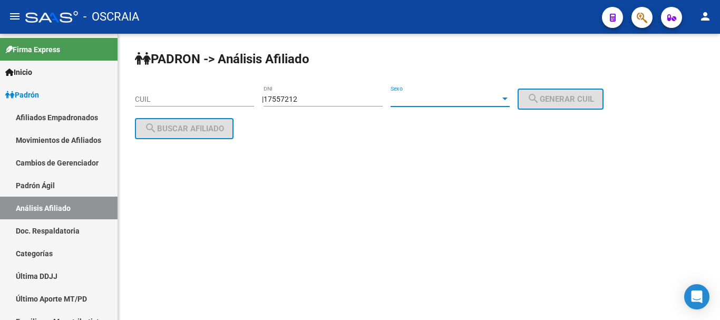
click at [510, 98] on div at bounding box center [504, 99] width 9 height 8
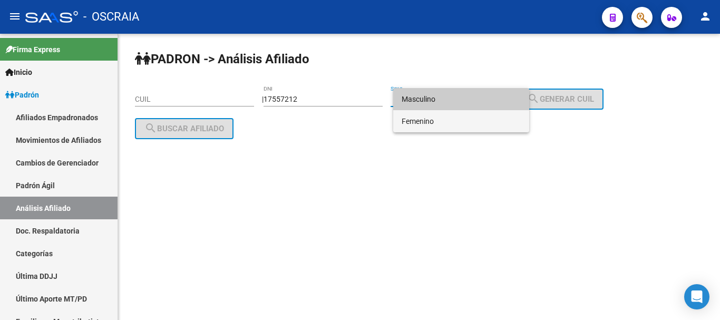
click at [489, 121] on span "Femenino" at bounding box center [461, 121] width 119 height 22
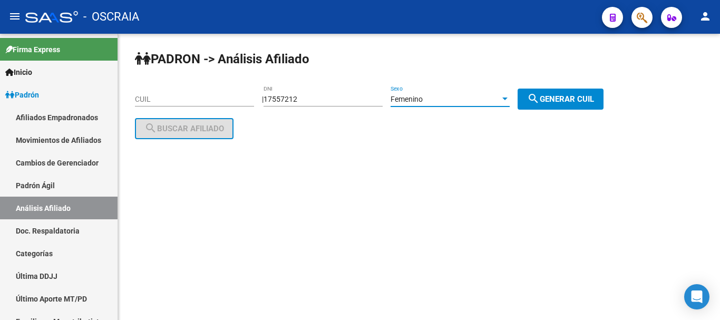
click at [552, 94] on span "search Generar CUIL" at bounding box center [560, 98] width 67 height 9
type input "27-17557212-6"
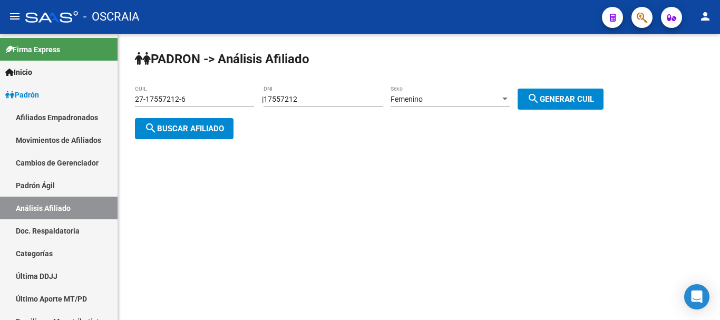
click at [211, 122] on button "search Buscar afiliado" at bounding box center [184, 128] width 99 height 21
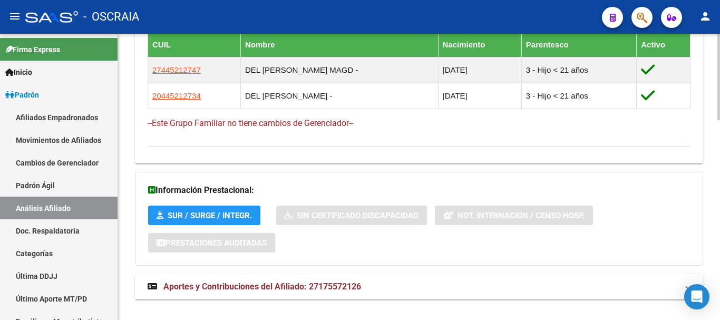
scroll to position [660, 0]
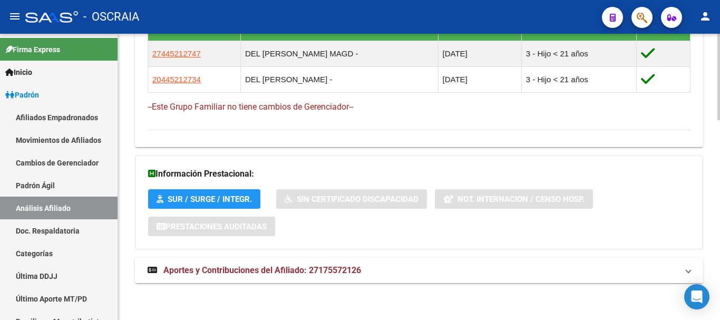
click at [333, 275] on span "Aportes y Contribuciones del Afiliado: 27175572126" at bounding box center [262, 270] width 198 height 10
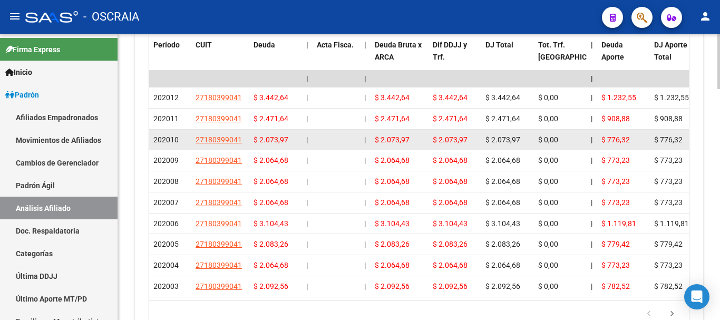
scroll to position [1107, 0]
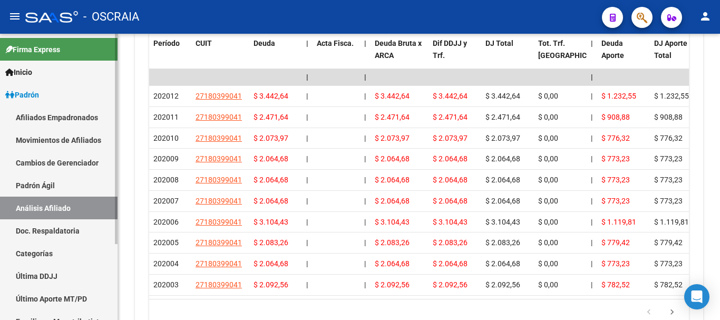
click at [56, 208] on link "Análisis Afiliado" at bounding box center [59, 208] width 118 height 23
click at [53, 186] on link "Padrón Ágil" at bounding box center [59, 185] width 118 height 23
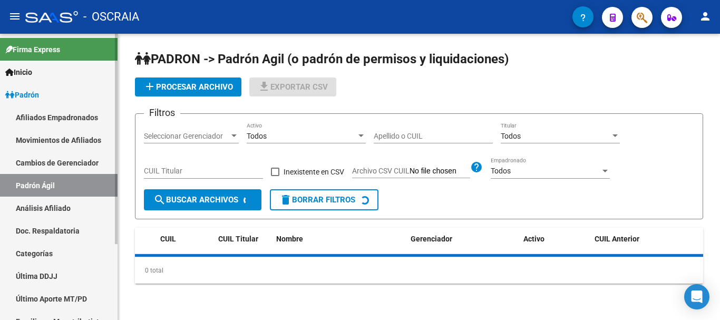
click at [64, 207] on link "Análisis Afiliado" at bounding box center [59, 208] width 118 height 23
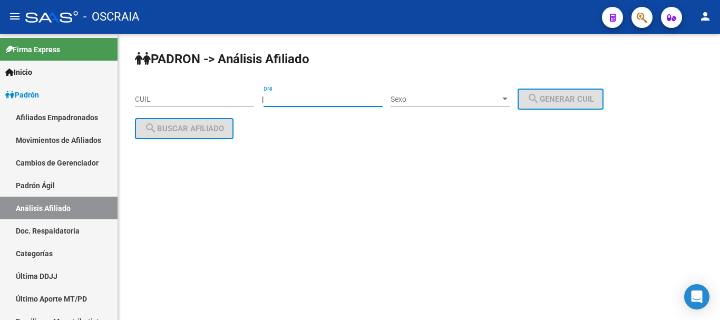
click at [340, 95] on input "DNI" at bounding box center [323, 99] width 119 height 9
type input "17006442"
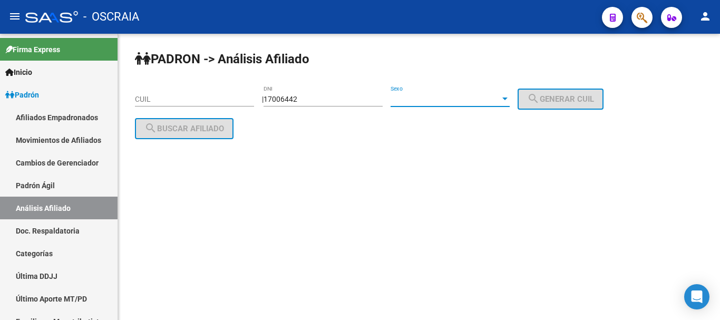
click at [456, 97] on span "Sexo" at bounding box center [446, 99] width 110 height 9
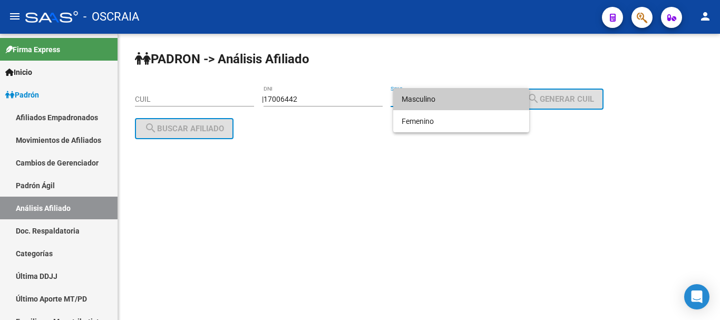
click at [457, 100] on span "Masculino" at bounding box center [461, 99] width 119 height 22
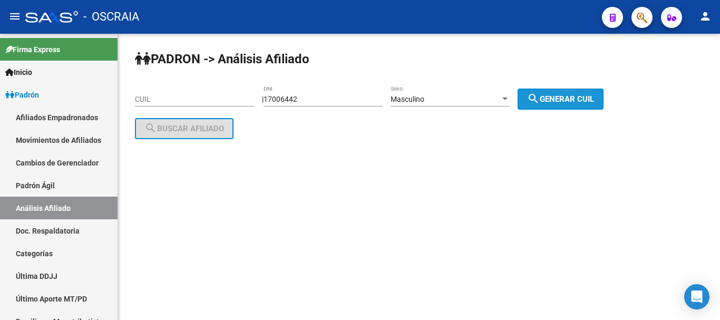
click at [561, 100] on span "search Generar CUIL" at bounding box center [560, 98] width 67 height 9
type input "23-17006442-9"
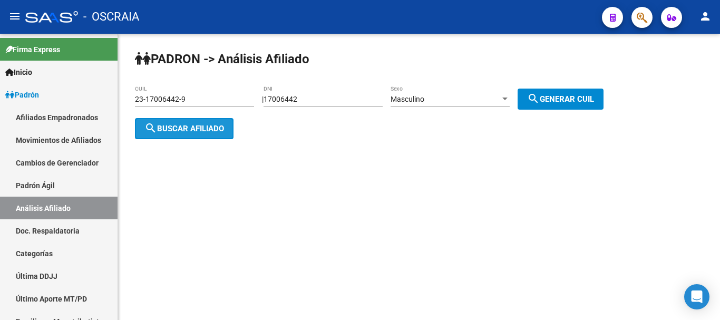
click at [195, 128] on span "search Buscar afiliado" at bounding box center [184, 128] width 80 height 9
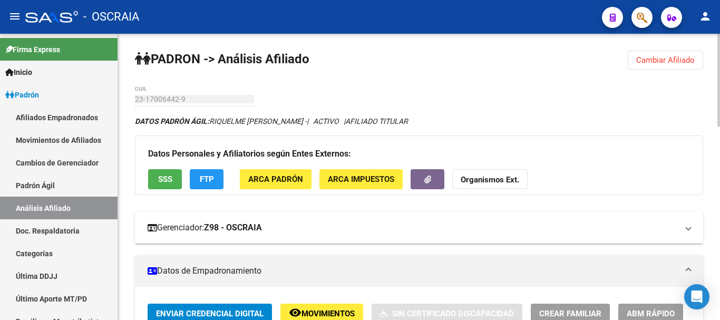
click at [411, 234] on mat-expansion-panel-header "Gerenciador: Z98 - OSCRAIA" at bounding box center [419, 228] width 568 height 32
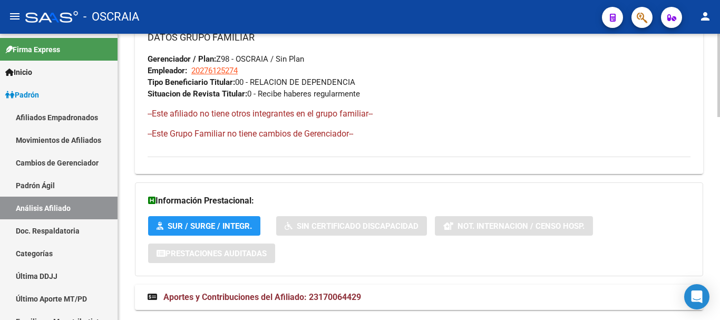
scroll to position [699, 0]
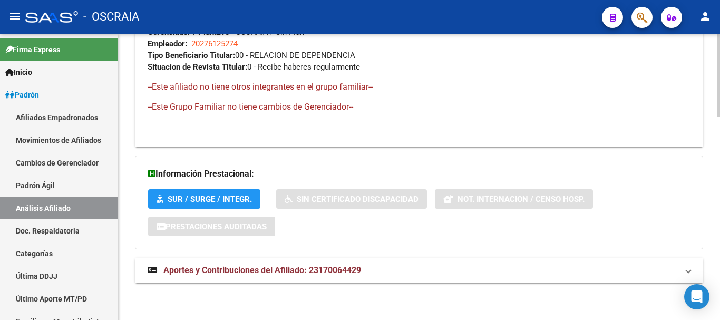
click at [298, 271] on span "Aportes y Contribuciones del Afiliado: 23170064429" at bounding box center [262, 270] width 198 height 10
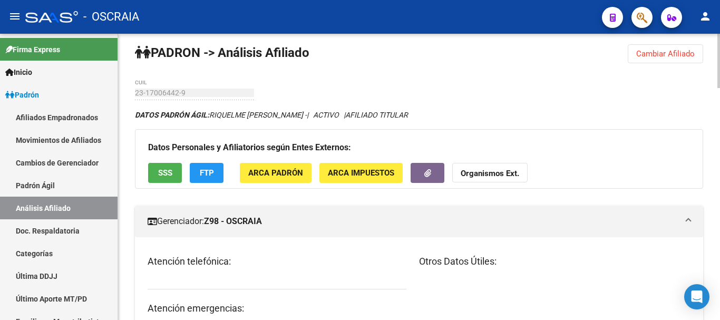
scroll to position [0, 0]
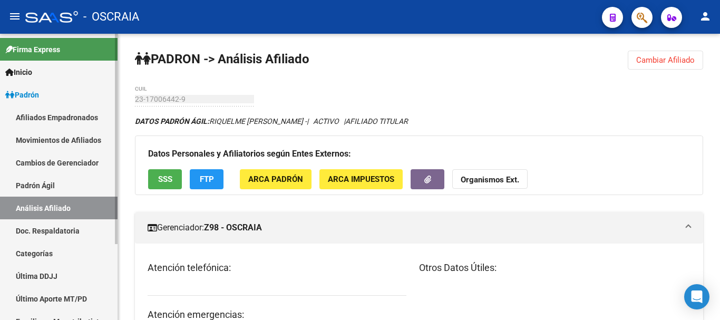
click at [53, 199] on link "Análisis Afiliado" at bounding box center [59, 208] width 118 height 23
click at [53, 185] on link "Padrón Ágil" at bounding box center [59, 185] width 118 height 23
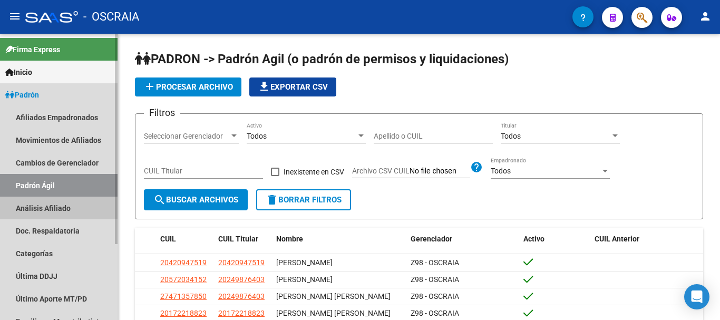
click at [56, 204] on link "Análisis Afiliado" at bounding box center [59, 208] width 118 height 23
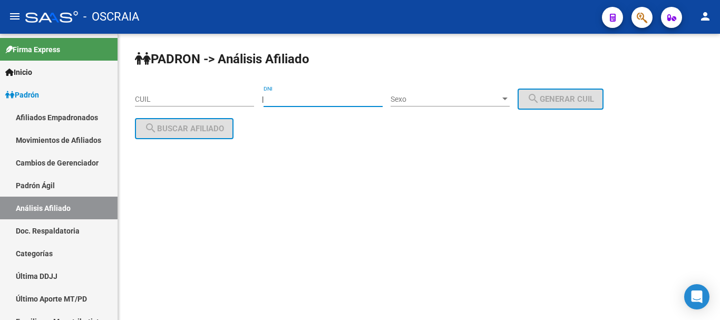
click at [306, 100] on input "DNI" at bounding box center [323, 99] width 119 height 9
type input "44938718"
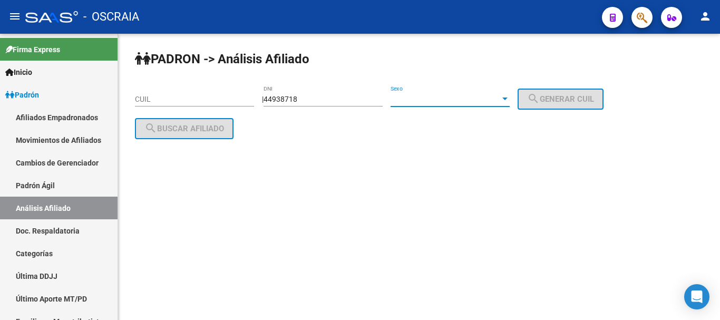
click at [463, 97] on span "Sexo" at bounding box center [446, 99] width 110 height 9
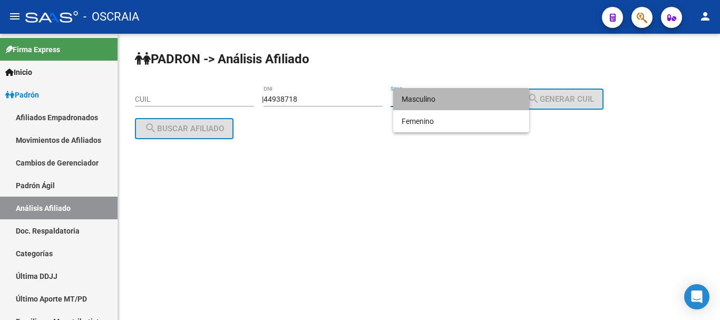
click at [465, 96] on span "Masculino" at bounding box center [461, 99] width 119 height 22
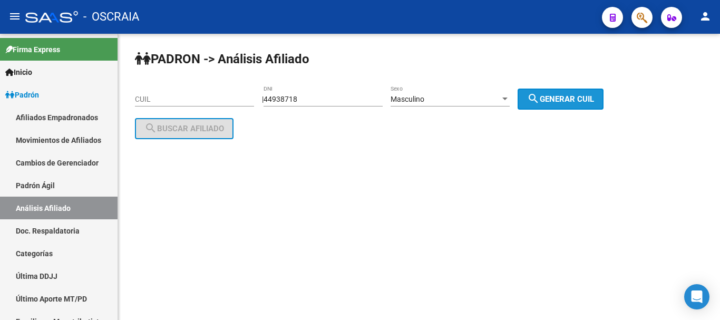
click at [540, 97] on mat-icon "search" at bounding box center [533, 98] width 13 height 13
type input "20-44938718-0"
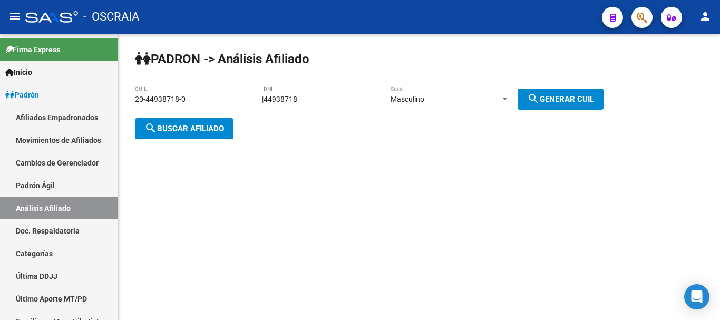
click at [174, 124] on span "search Buscar afiliado" at bounding box center [184, 128] width 80 height 9
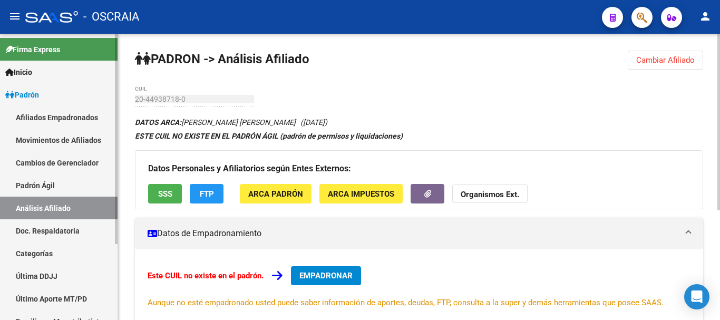
click at [60, 184] on link "Padrón Ágil" at bounding box center [59, 185] width 118 height 23
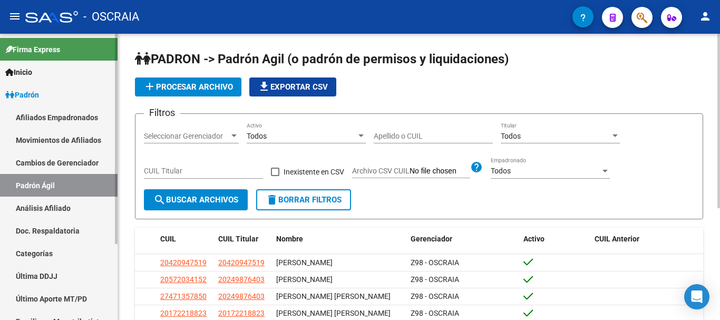
click at [71, 205] on link "Análisis Afiliado" at bounding box center [59, 208] width 118 height 23
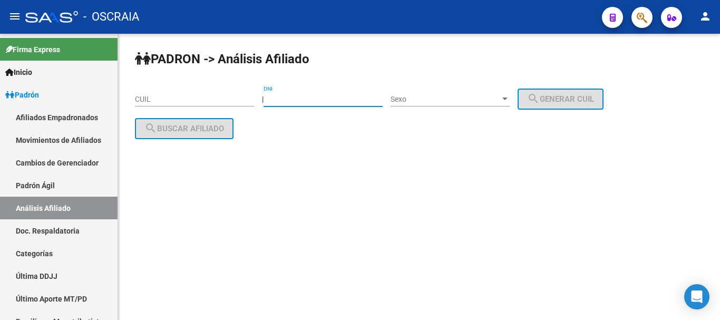
click at [334, 100] on input "DNI" at bounding box center [323, 99] width 119 height 9
type input "44938718"
click at [456, 103] on div "Sexo Sexo" at bounding box center [450, 95] width 119 height 21
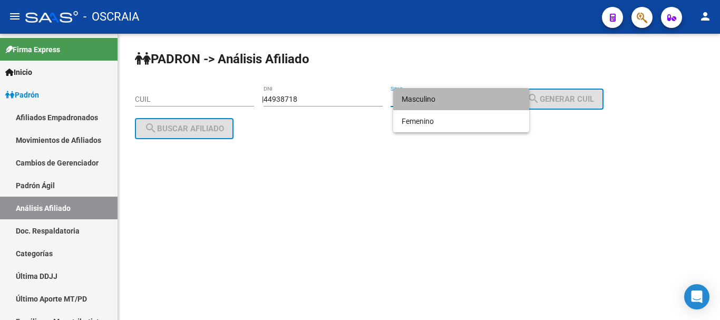
click at [442, 99] on span "Masculino" at bounding box center [461, 99] width 119 height 22
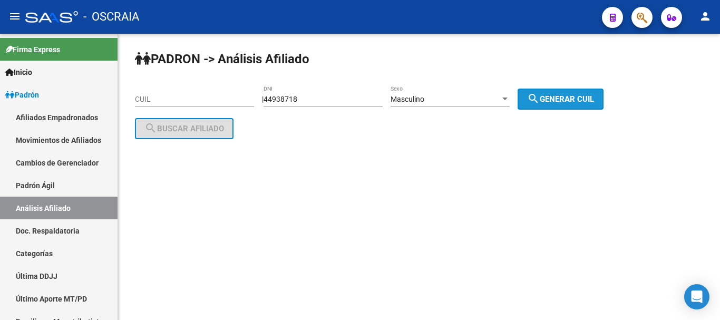
click at [579, 99] on span "search Generar CUIL" at bounding box center [560, 98] width 67 height 9
type input "20-44938718-0"
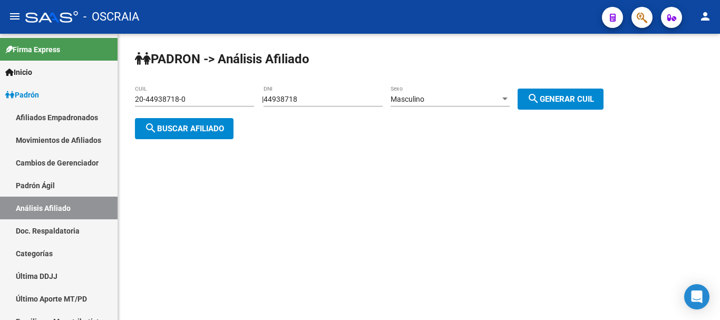
click at [193, 129] on span "search Buscar afiliado" at bounding box center [184, 128] width 80 height 9
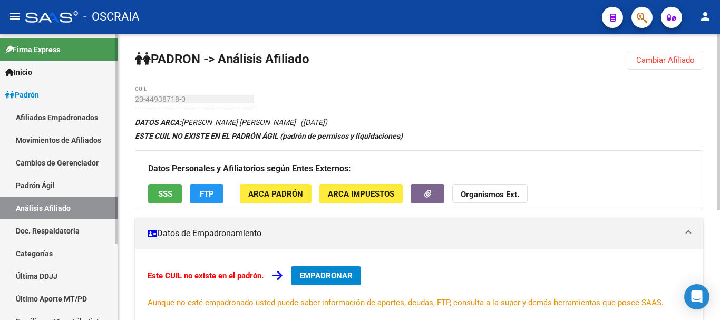
click at [41, 182] on link "Padrón Ágil" at bounding box center [59, 185] width 118 height 23
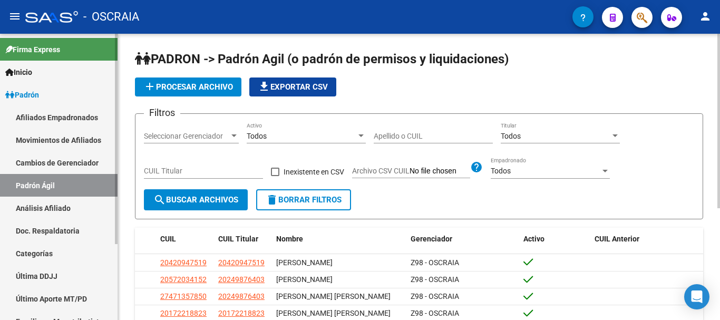
click at [46, 208] on link "Análisis Afiliado" at bounding box center [59, 208] width 118 height 23
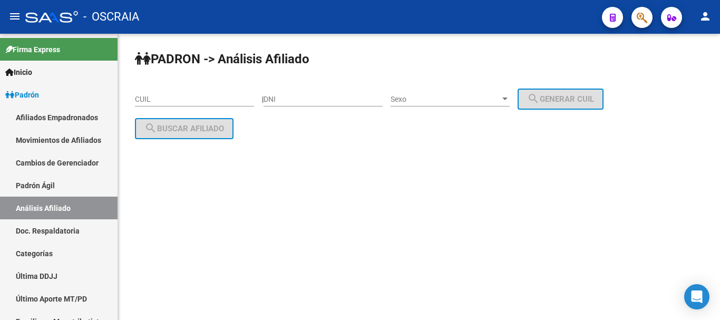
click at [196, 97] on div "CUIL" at bounding box center [194, 95] width 119 height 21
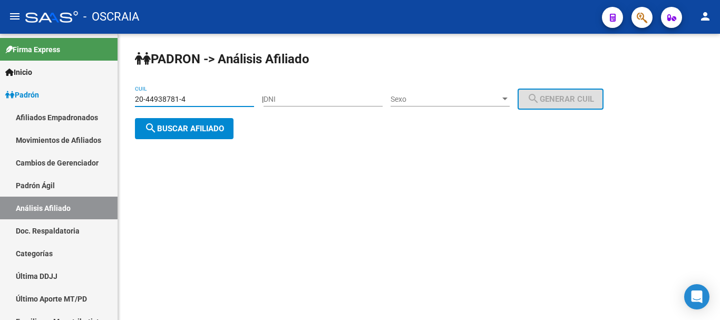
type input "20-44938781-4"
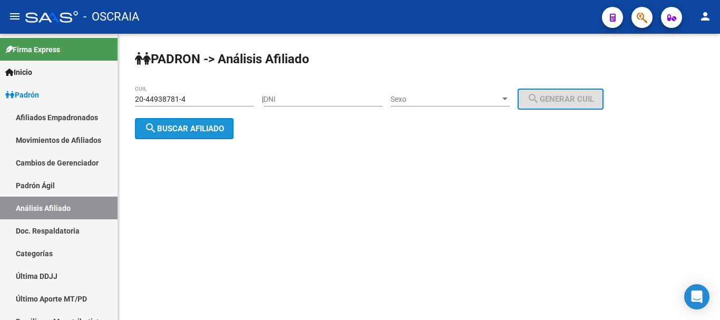
click at [192, 127] on span "search Buscar afiliado" at bounding box center [184, 128] width 80 height 9
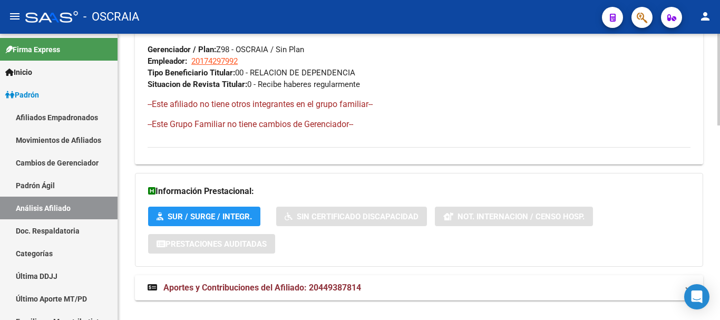
scroll to position [610, 0]
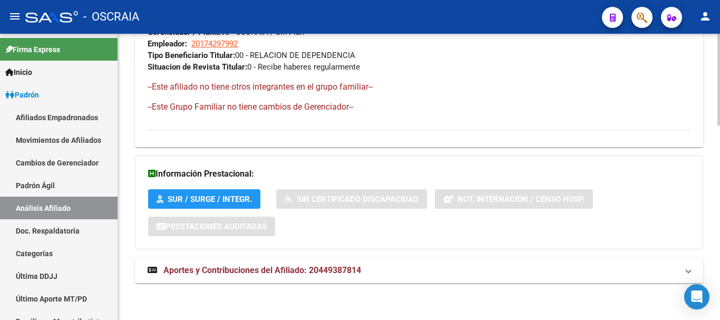
click at [313, 264] on mat-expansion-panel-header "Aportes y Contribuciones del Afiliado: 20449387814" at bounding box center [419, 270] width 568 height 25
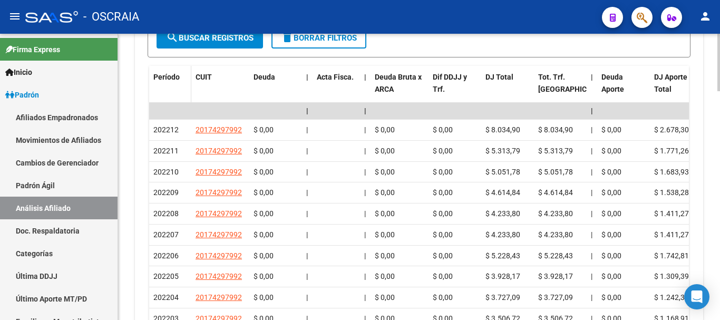
scroll to position [926, 0]
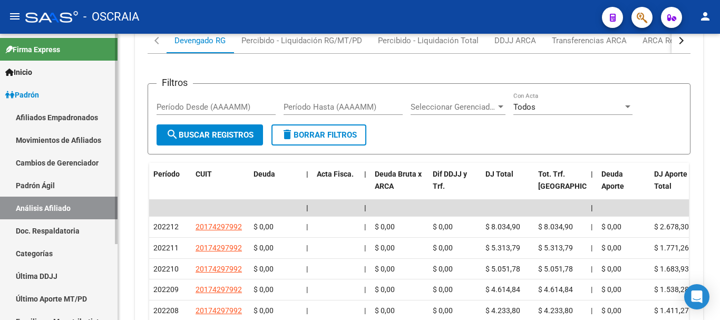
click at [44, 186] on link "Padrón Ágil" at bounding box center [59, 185] width 118 height 23
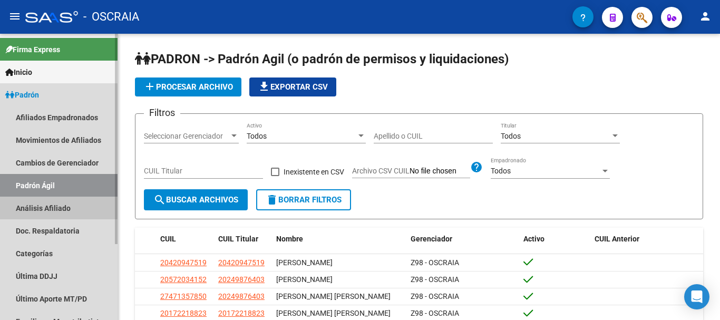
click at [45, 208] on link "Análisis Afiliado" at bounding box center [59, 208] width 118 height 23
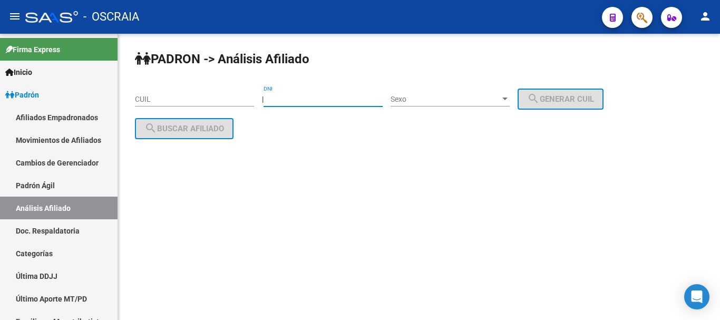
click at [344, 100] on input "DNI" at bounding box center [323, 99] width 119 height 9
type input "44266933"
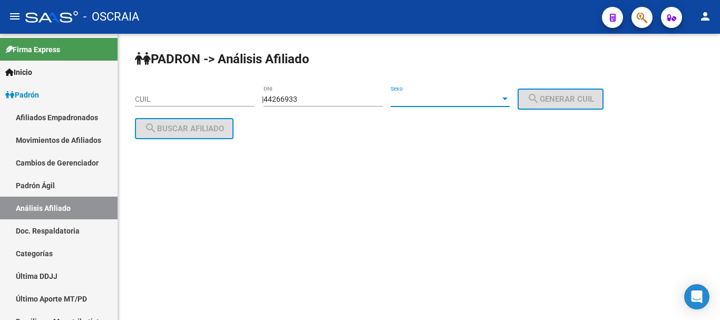
click at [510, 102] on div at bounding box center [504, 99] width 9 height 8
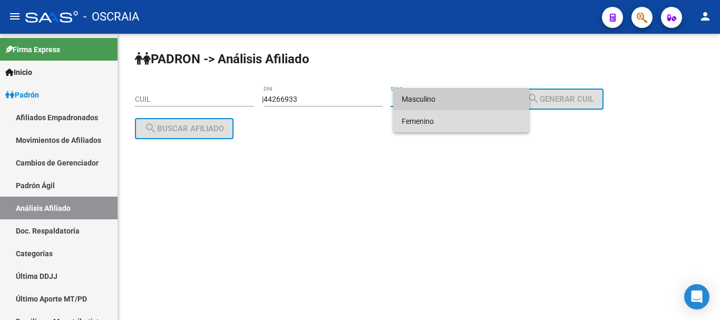
click at [499, 125] on span "Femenino" at bounding box center [461, 121] width 119 height 22
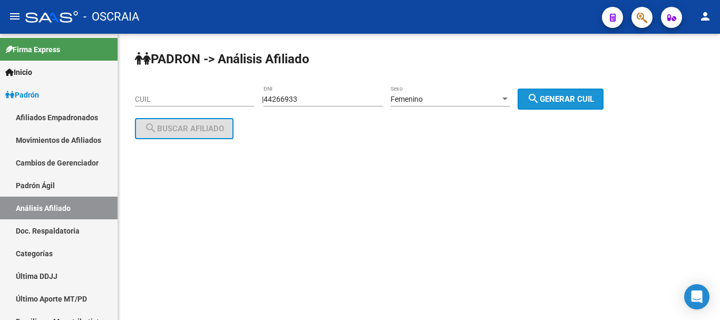
click at [572, 94] on span "search Generar CUIL" at bounding box center [560, 98] width 67 height 9
type input "27-44266933-9"
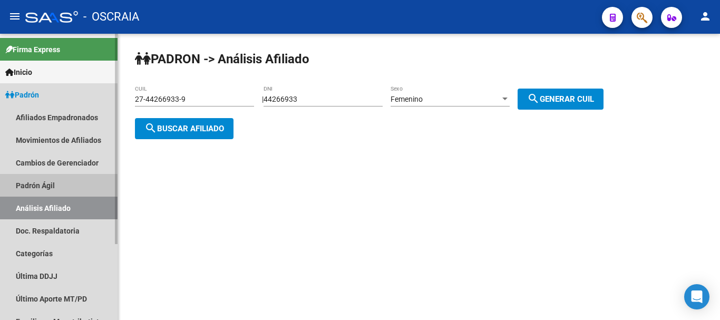
drag, startPoint x: 52, startPoint y: 178, endPoint x: 57, endPoint y: 185, distance: 8.6
click at [53, 178] on link "Padrón Ágil" at bounding box center [59, 185] width 118 height 23
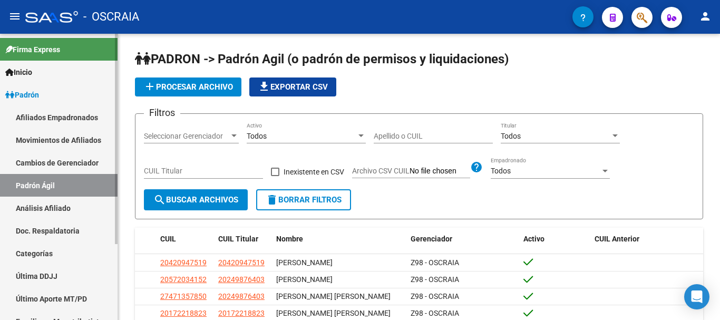
click at [78, 206] on link "Análisis Afiliado" at bounding box center [59, 208] width 118 height 23
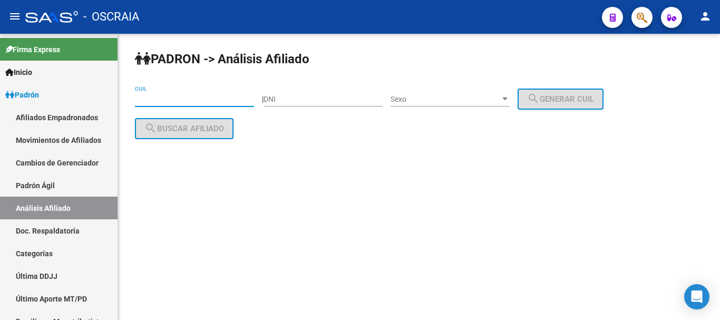
click at [184, 95] on input "CUIL" at bounding box center [194, 99] width 119 height 9
click at [293, 146] on div "[PERSON_NAME] -> Análisis Afiliado 24-44266933-5 CUIL | DNI Sexo Sexo search Ge…" at bounding box center [419, 115] width 602 height 162
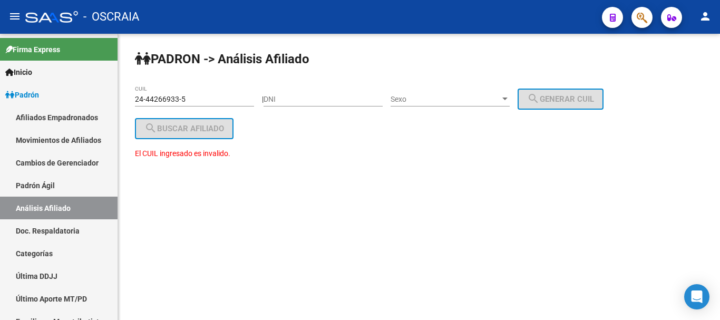
click at [227, 98] on input "24-44266933-5" at bounding box center [194, 99] width 119 height 9
type input "2"
click at [359, 105] on div "DNI" at bounding box center [323, 95] width 119 height 21
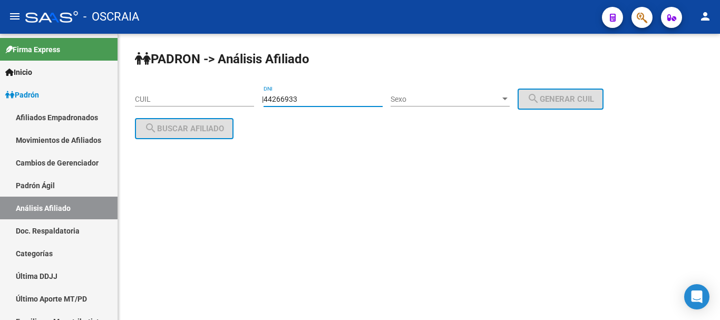
type input "44266933"
click at [510, 95] on div "Sexo Sexo" at bounding box center [450, 95] width 119 height 21
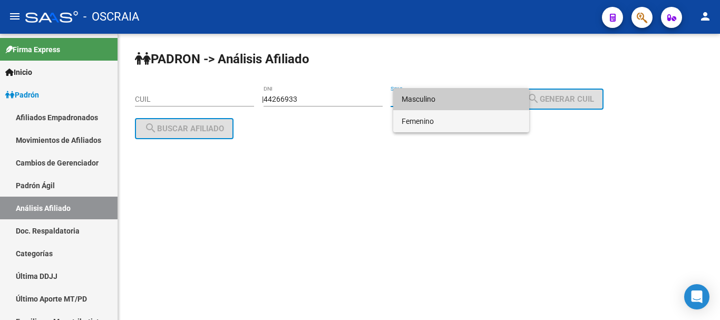
click at [493, 121] on span "Femenino" at bounding box center [461, 121] width 119 height 22
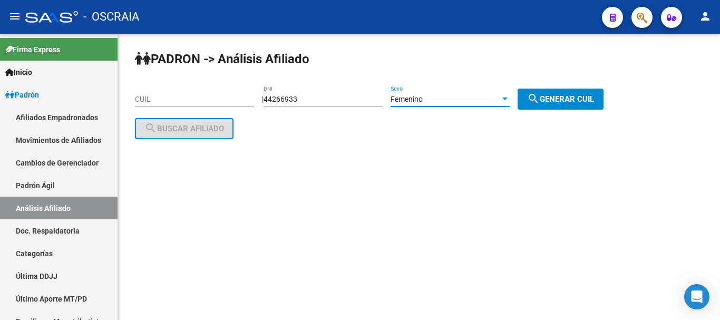
click at [563, 100] on span "search Generar CUIL" at bounding box center [560, 98] width 67 height 9
type input "27-44266933-9"
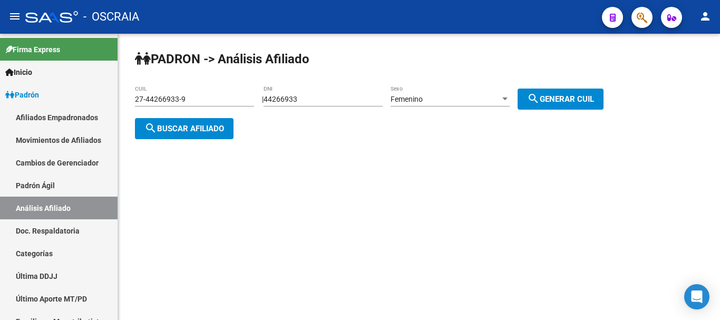
click at [211, 125] on span "search Buscar afiliado" at bounding box center [184, 128] width 80 height 9
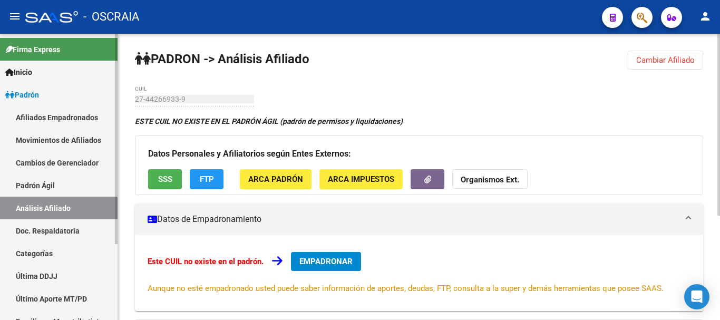
click at [46, 184] on link "Padrón Ágil" at bounding box center [59, 185] width 118 height 23
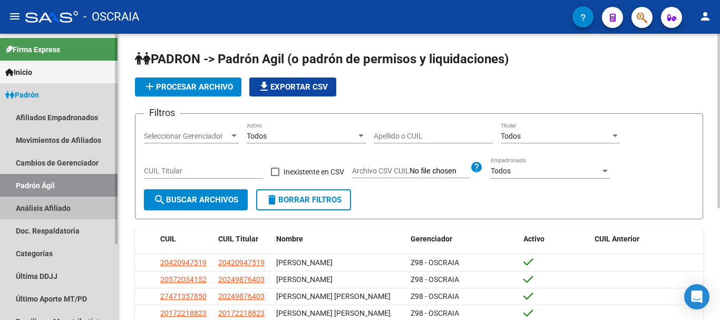
click at [61, 207] on link "Análisis Afiliado" at bounding box center [59, 208] width 118 height 23
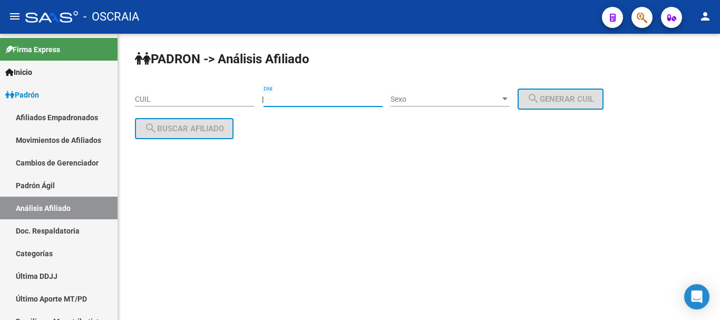
click at [316, 98] on input "DNI" at bounding box center [323, 99] width 119 height 9
drag, startPoint x: 471, startPoint y: 123, endPoint x: 490, endPoint y: 123, distance: 18.5
click at [472, 123] on div "[PERSON_NAME] -> Análisis Afiliado CUIL | 44266933 DNI Sexo Sexo search Generar…" at bounding box center [419, 103] width 602 height 139
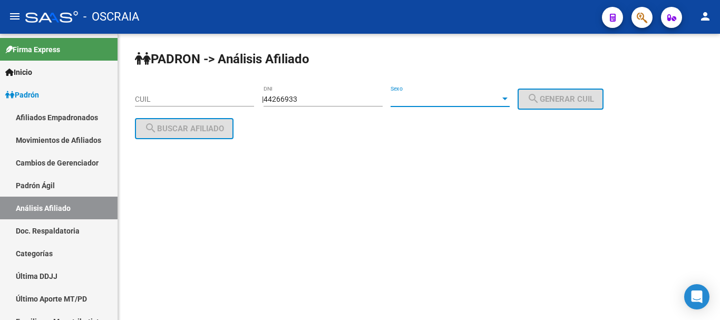
click at [510, 97] on div at bounding box center [504, 99] width 9 height 8
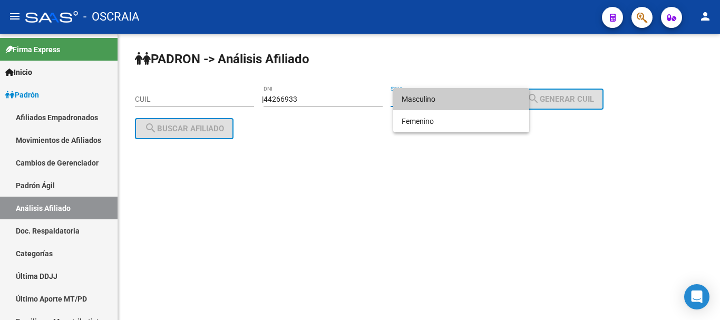
click at [308, 131] on div at bounding box center [360, 160] width 720 height 320
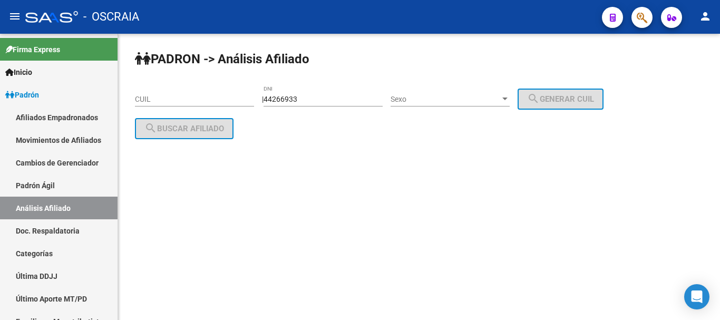
drag, startPoint x: 354, startPoint y: 85, endPoint x: 355, endPoint y: 95, distance: 10.6
click at [355, 90] on div "[PERSON_NAME] -> Análisis Afiliado CUIL | 44266933 DNI Sexo Sexo search Generar…" at bounding box center [419, 103] width 602 height 139
click at [354, 101] on input "44266933" at bounding box center [323, 99] width 119 height 9
type input "44256933"
click at [467, 96] on span "Sexo" at bounding box center [446, 99] width 110 height 9
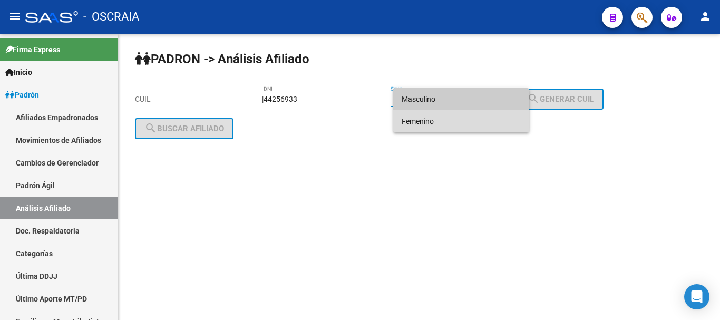
drag, startPoint x: 461, startPoint y: 125, endPoint x: 524, endPoint y: 114, distance: 63.8
click at [461, 125] on span "Femenino" at bounding box center [461, 121] width 119 height 22
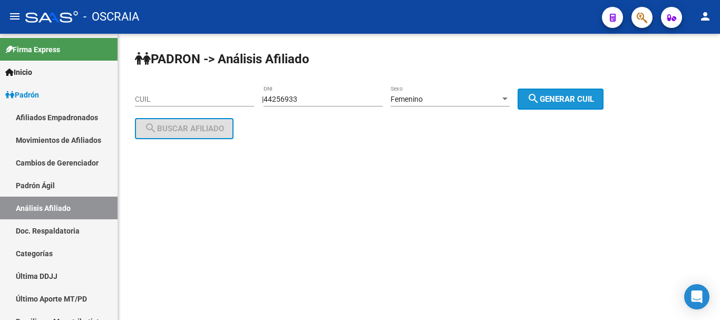
click at [556, 99] on span "search Generar CUIL" at bounding box center [560, 98] width 67 height 9
type input "27-44256933-4"
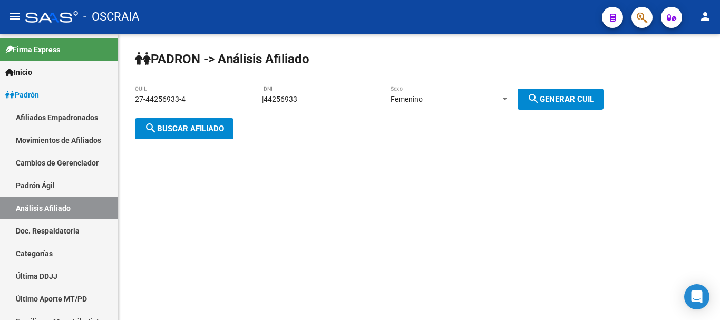
click at [168, 128] on span "search Buscar afiliado" at bounding box center [184, 128] width 80 height 9
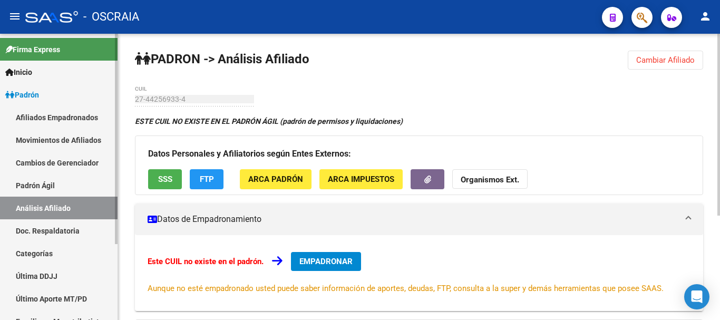
click at [30, 183] on link "Padrón Ágil" at bounding box center [59, 185] width 118 height 23
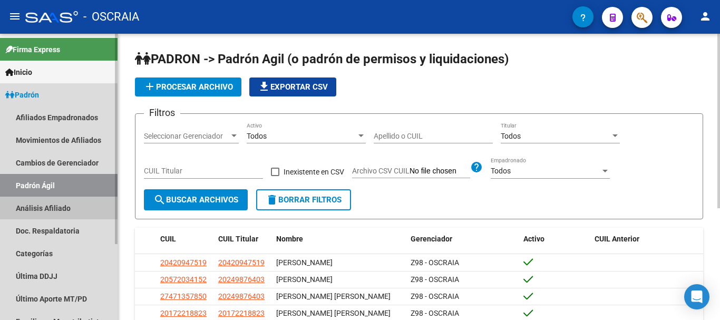
click at [30, 207] on link "Análisis Afiliado" at bounding box center [59, 208] width 118 height 23
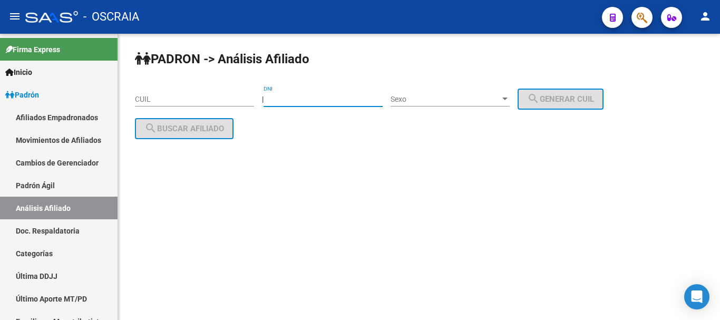
click at [362, 95] on input "DNI" at bounding box center [323, 99] width 119 height 9
type input "25048488"
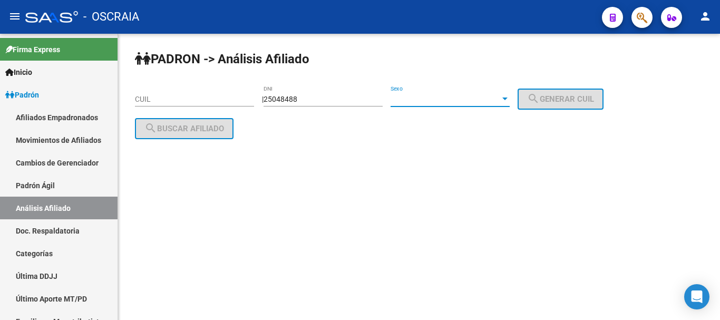
click at [508, 99] on div at bounding box center [505, 99] width 5 height 3
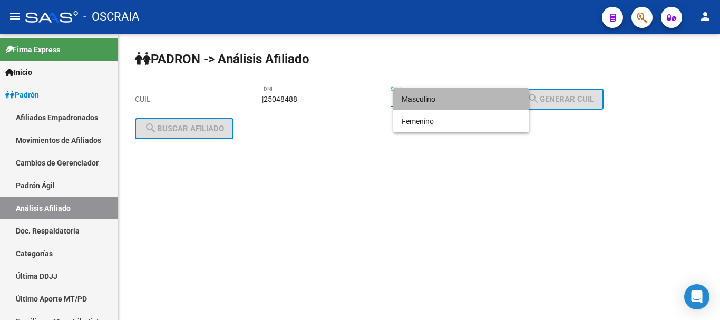
click at [505, 100] on span "Masculino" at bounding box center [461, 99] width 119 height 22
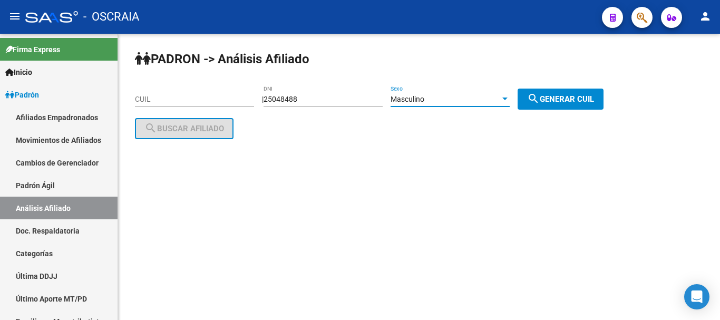
click at [565, 98] on span "search Generar CUIL" at bounding box center [560, 98] width 67 height 9
type input "20-25048488-8"
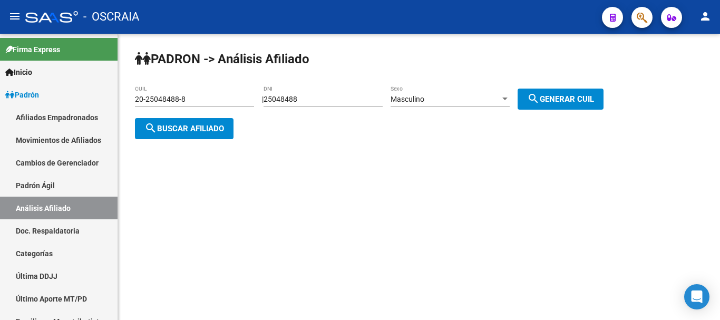
click at [162, 128] on span "search Buscar afiliado" at bounding box center [184, 128] width 80 height 9
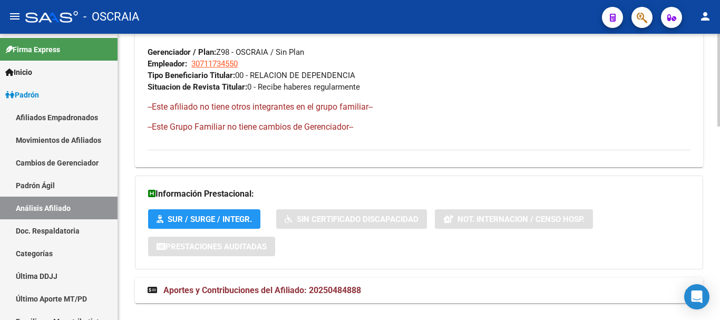
scroll to position [595, 0]
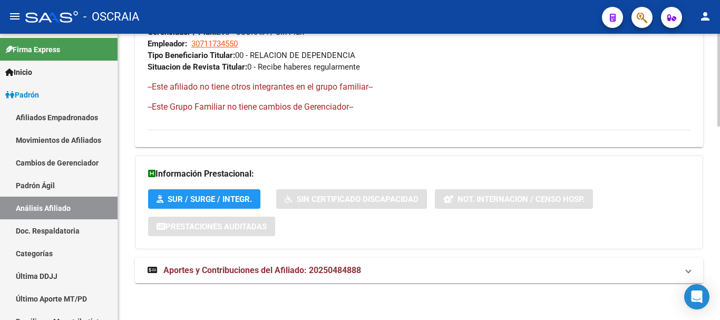
click at [359, 271] on span "Aportes y Contribuciones del Afiliado: 20250484888" at bounding box center [262, 270] width 198 height 10
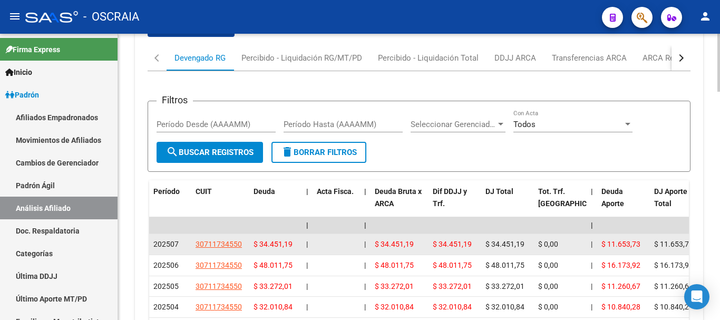
scroll to position [896, 0]
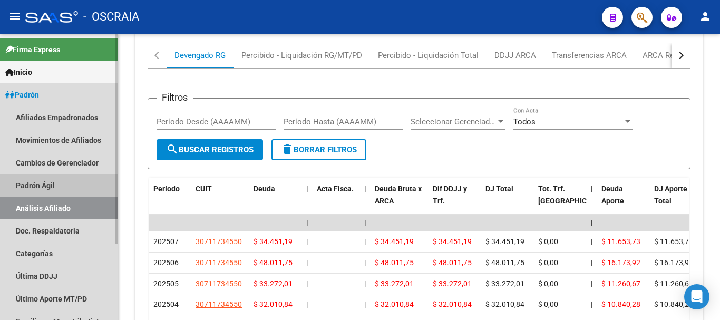
click at [47, 183] on link "Padrón Ágil" at bounding box center [59, 185] width 118 height 23
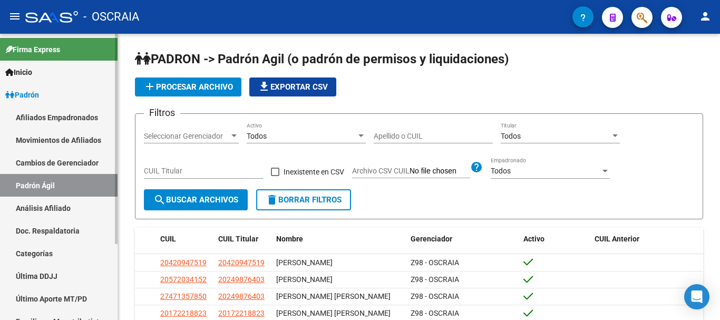
click at [42, 206] on link "Análisis Afiliado" at bounding box center [59, 208] width 118 height 23
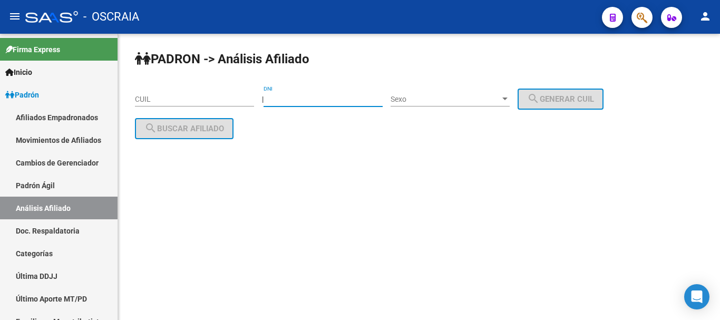
click at [320, 97] on input "DNI" at bounding box center [323, 99] width 119 height 9
type input "22466332"
click at [457, 114] on div "Sexo Sexo" at bounding box center [450, 100] width 119 height 30
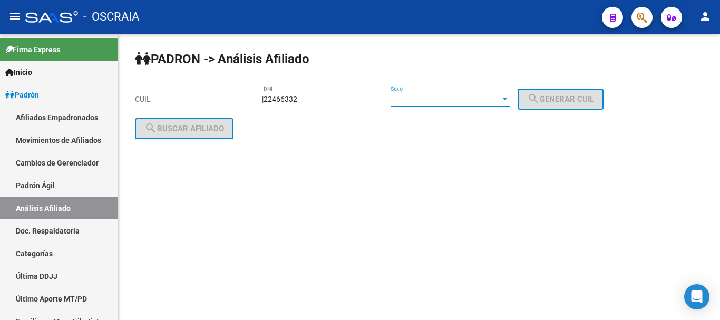
click at [457, 102] on span "Sexo" at bounding box center [446, 99] width 110 height 9
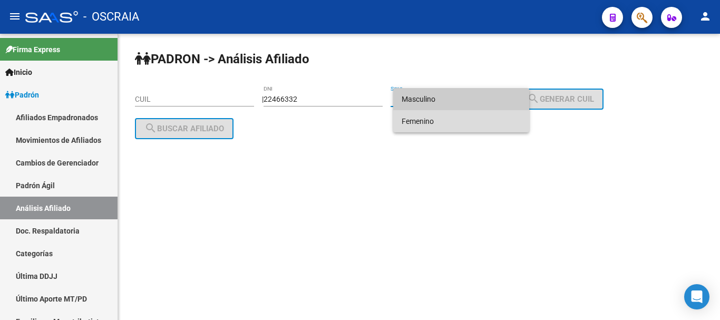
click at [457, 123] on span "Femenino" at bounding box center [461, 121] width 119 height 22
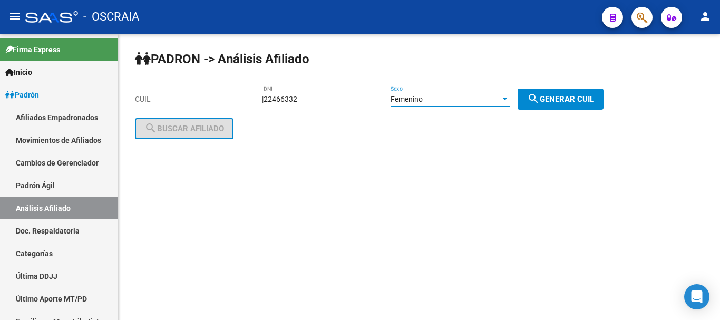
drag, startPoint x: 603, startPoint y: 98, endPoint x: 591, endPoint y: 91, distance: 13.9
click at [594, 97] on span "search Generar CUIL" at bounding box center [560, 98] width 67 height 9
type input "27-22466332-9"
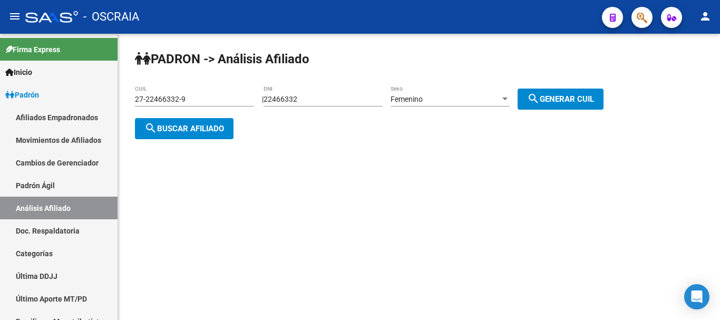
click at [173, 128] on span "search Buscar afiliado" at bounding box center [184, 128] width 80 height 9
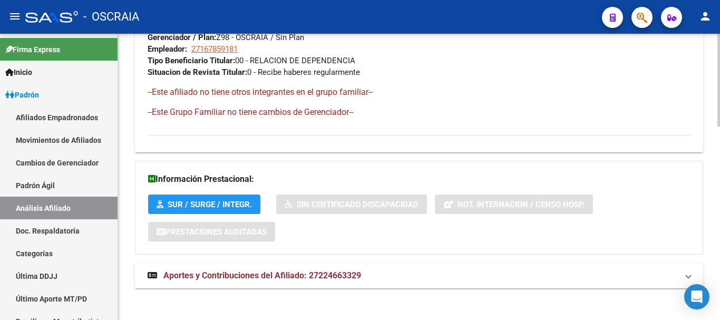
scroll to position [598, 0]
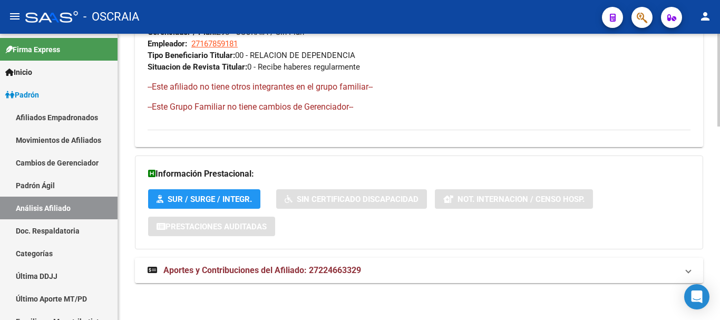
click at [329, 265] on span "Aportes y Contribuciones del Afiliado: 27224663329" at bounding box center [262, 270] width 198 height 10
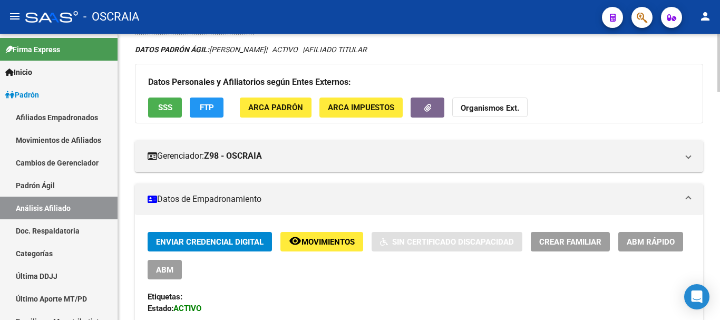
scroll to position [0, 0]
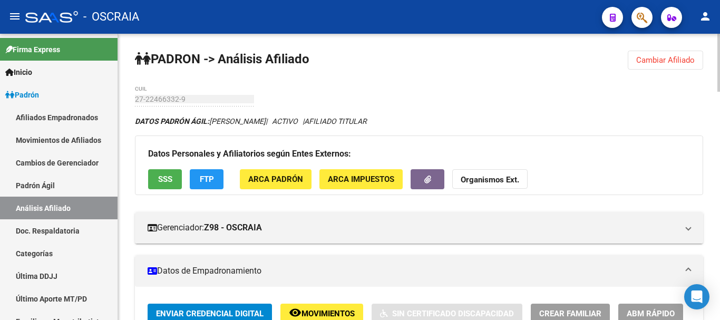
click at [356, 271] on mat-panel-title "Datos de Empadronamiento" at bounding box center [413, 271] width 530 height 12
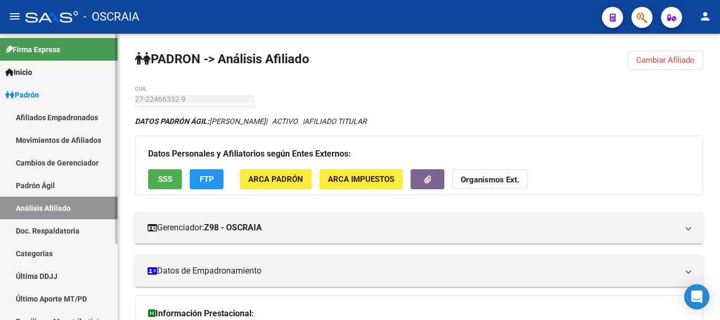
click at [51, 207] on link "Análisis Afiliado" at bounding box center [59, 208] width 118 height 23
click at [49, 184] on link "Padrón Ágil" at bounding box center [59, 185] width 118 height 23
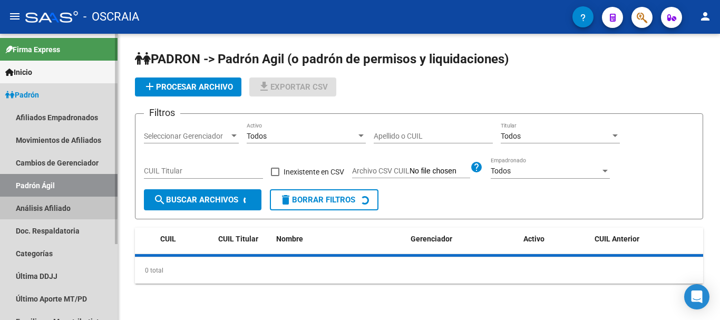
drag, startPoint x: 55, startPoint y: 207, endPoint x: 63, endPoint y: 213, distance: 9.9
click at [55, 207] on link "Análisis Afiliado" at bounding box center [59, 208] width 118 height 23
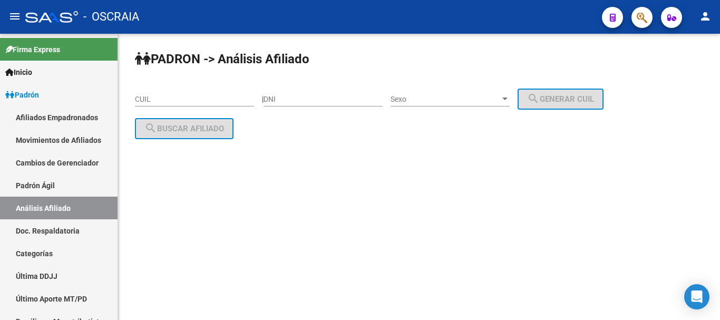
click at [359, 101] on input "DNI" at bounding box center [323, 99] width 119 height 9
type input "26864711"
click at [510, 96] on div at bounding box center [504, 99] width 9 height 8
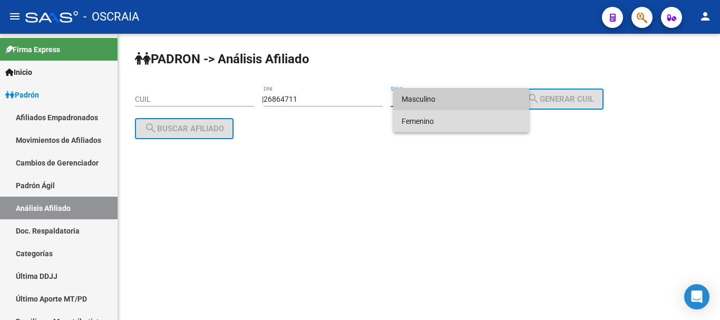
click at [498, 119] on span "Femenino" at bounding box center [461, 121] width 119 height 22
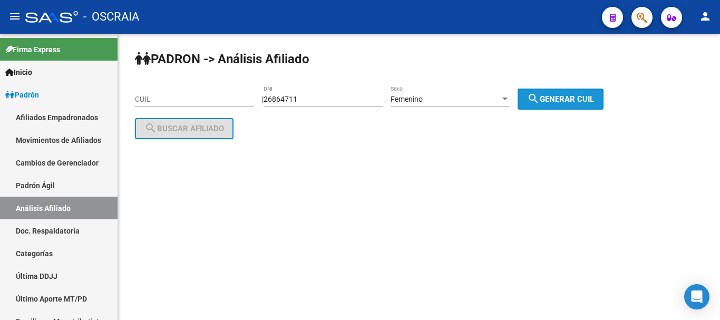
click at [557, 96] on span "search Generar CUIL" at bounding box center [560, 98] width 67 height 9
type input "27-26864711-8"
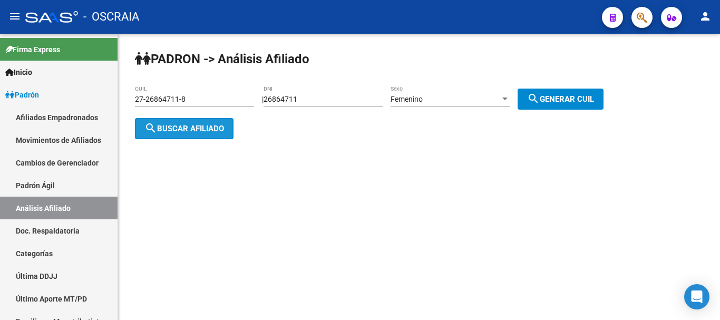
click at [208, 128] on span "search Buscar afiliado" at bounding box center [184, 128] width 80 height 9
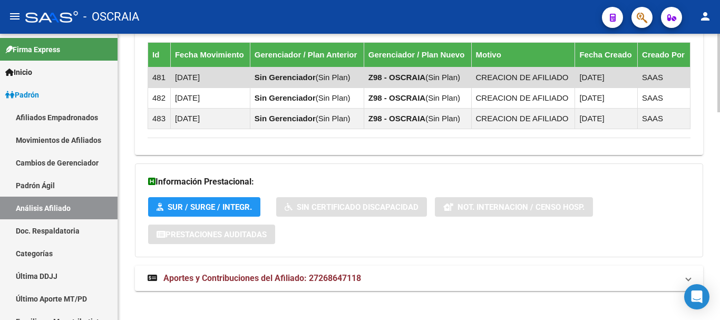
scroll to position [754, 0]
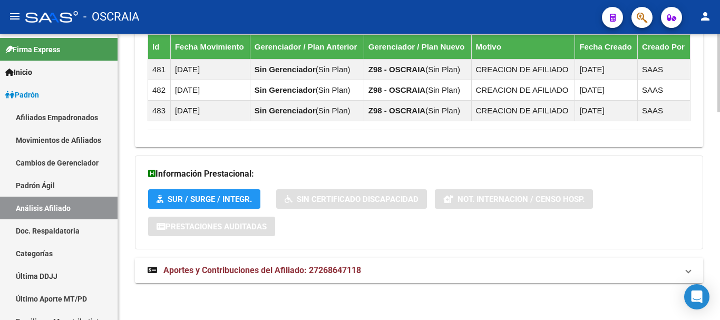
click at [339, 269] on span "Aportes y Contribuciones del Afiliado: 27268647118" at bounding box center [262, 270] width 198 height 10
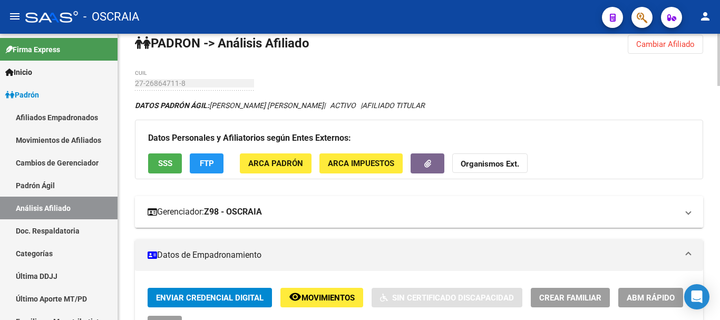
scroll to position [0, 0]
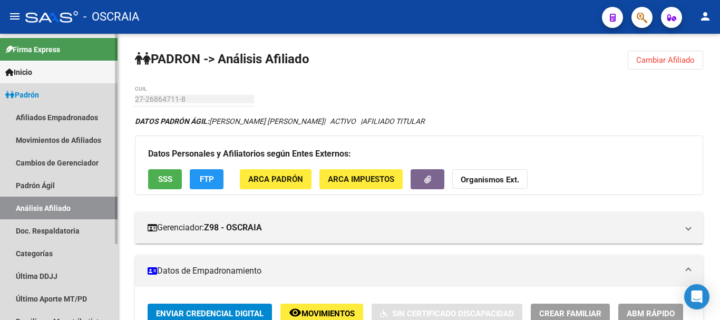
drag, startPoint x: 46, startPoint y: 209, endPoint x: 43, endPoint y: 194, distance: 16.0
click at [46, 208] on link "Análisis Afiliado" at bounding box center [59, 208] width 118 height 23
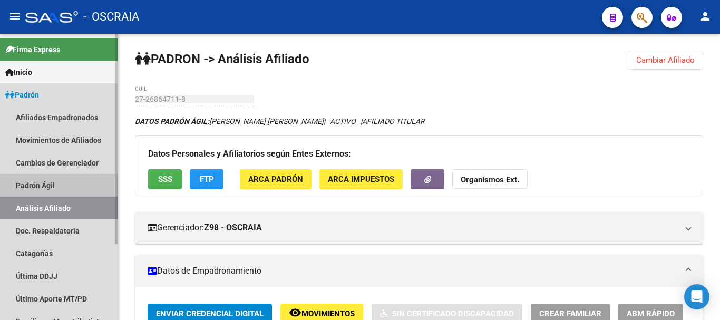
click at [43, 186] on link "Padrón Ágil" at bounding box center [59, 185] width 118 height 23
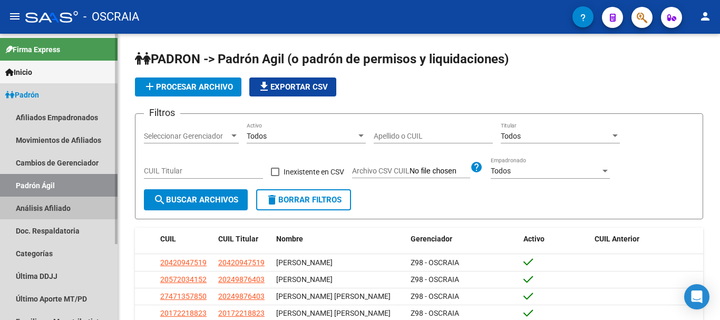
click at [54, 202] on link "Análisis Afiliado" at bounding box center [59, 208] width 118 height 23
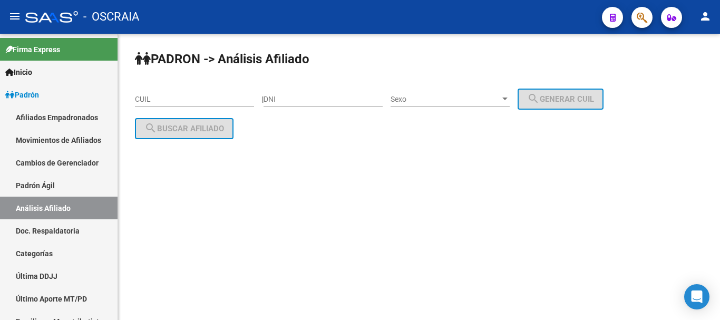
click at [324, 103] on input "DNI" at bounding box center [323, 99] width 119 height 9
type input "41537422"
click at [500, 96] on span "Sexo" at bounding box center [446, 99] width 110 height 9
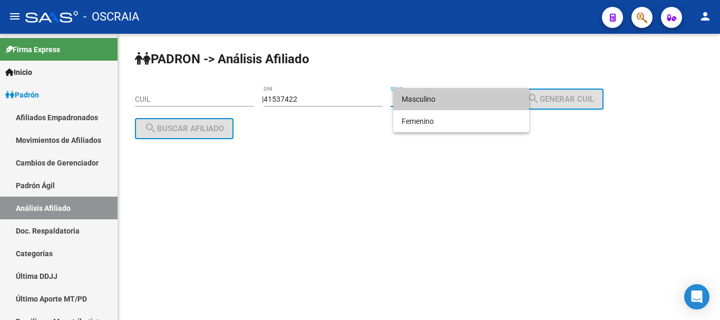
drag, startPoint x: 496, startPoint y: 101, endPoint x: 501, endPoint y: 98, distance: 5.7
click at [497, 99] on span "Masculino" at bounding box center [461, 99] width 119 height 22
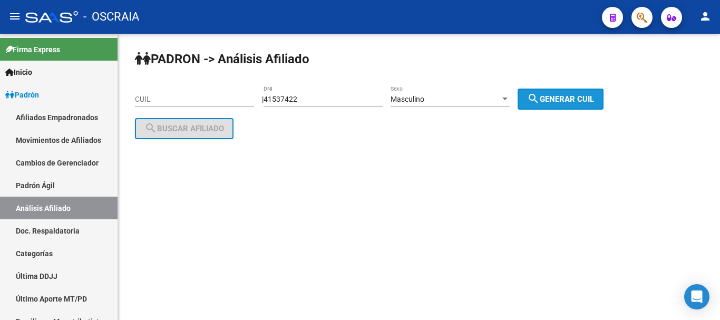
click at [540, 98] on mat-icon "search" at bounding box center [533, 98] width 13 height 13
type input "20-41537422-5"
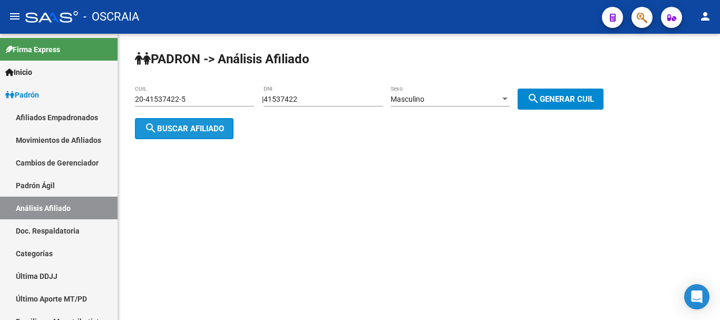
click at [191, 128] on span "search Buscar afiliado" at bounding box center [184, 128] width 80 height 9
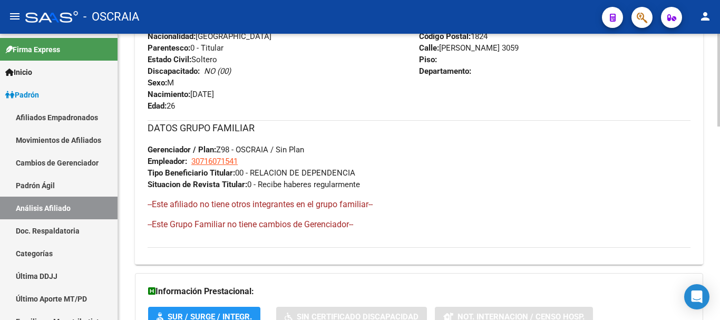
scroll to position [595, 0]
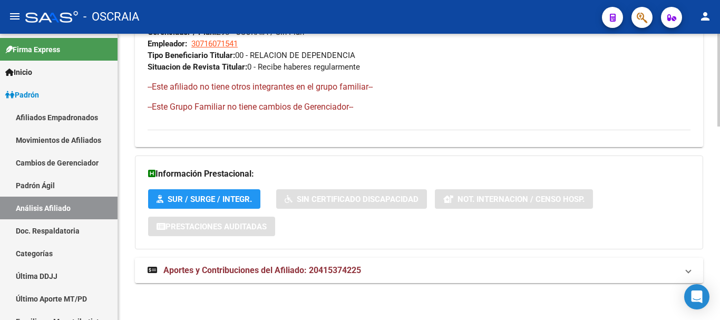
click at [341, 273] on span "Aportes y Contribuciones del Afiliado: 20415374225" at bounding box center [262, 270] width 198 height 10
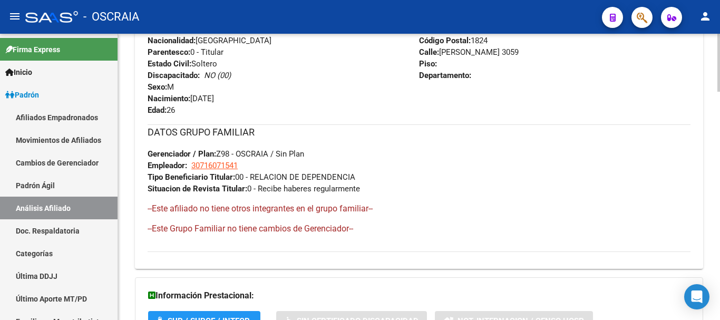
scroll to position [475, 0]
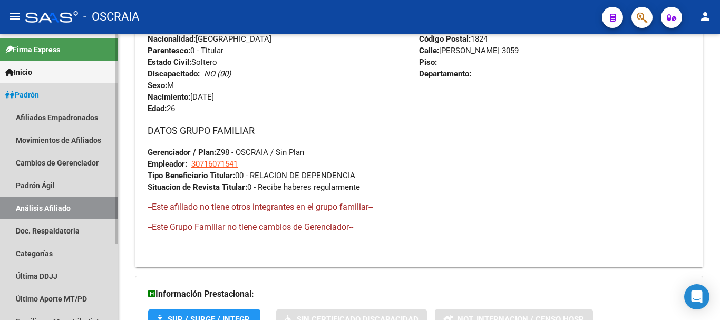
click at [59, 200] on link "Análisis Afiliado" at bounding box center [59, 208] width 118 height 23
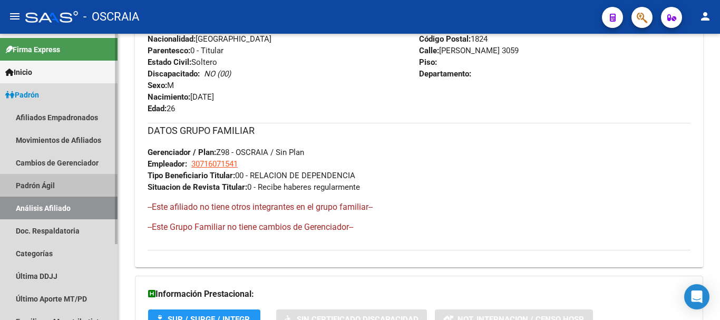
click at [54, 185] on link "Padrón Ágil" at bounding box center [59, 185] width 118 height 23
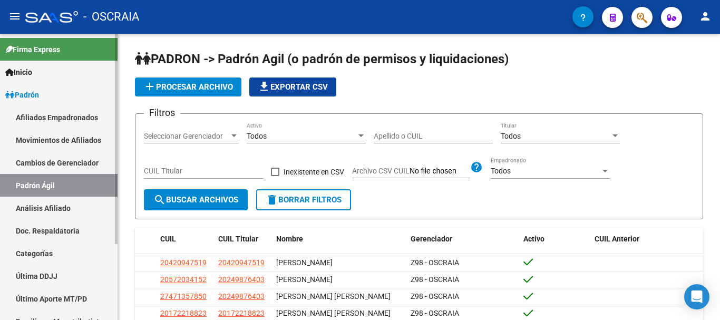
click at [54, 210] on link "Análisis Afiliado" at bounding box center [59, 208] width 118 height 23
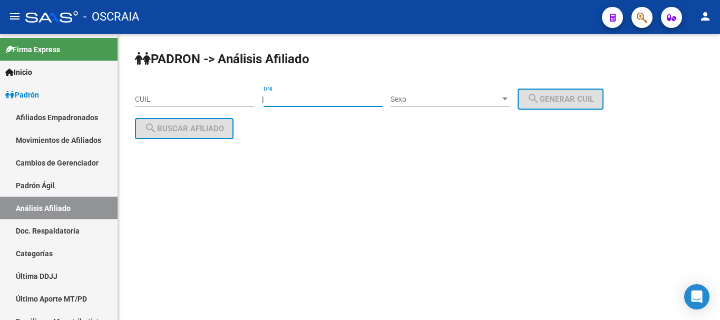
click at [323, 102] on input "DNI" at bounding box center [323, 99] width 119 height 9
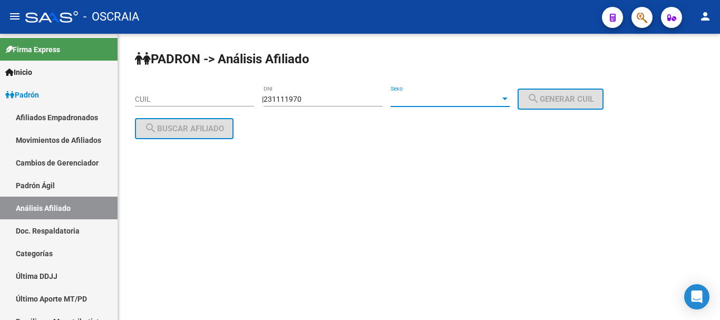
click at [431, 100] on span "Sexo" at bounding box center [446, 99] width 110 height 9
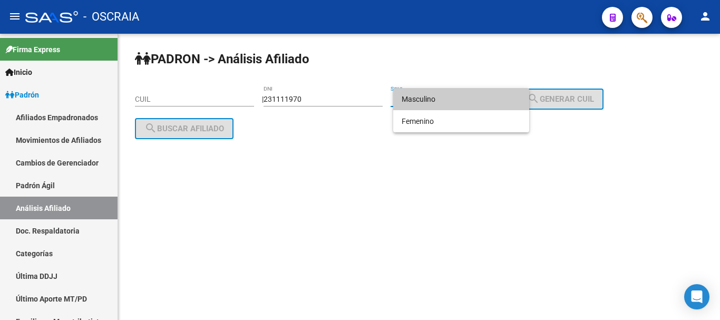
click at [426, 99] on span "Masculino" at bounding box center [461, 99] width 119 height 22
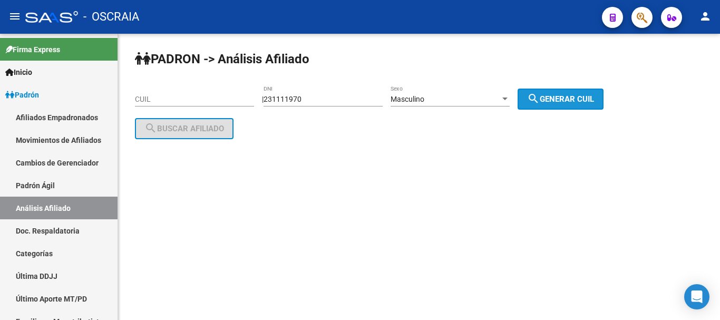
click at [587, 98] on span "search Generar CUIL" at bounding box center [560, 98] width 67 height 9
click at [590, 96] on span "search Generar CUIL" at bounding box center [560, 98] width 67 height 9
click at [294, 103] on input "231111970" at bounding box center [323, 99] width 119 height 9
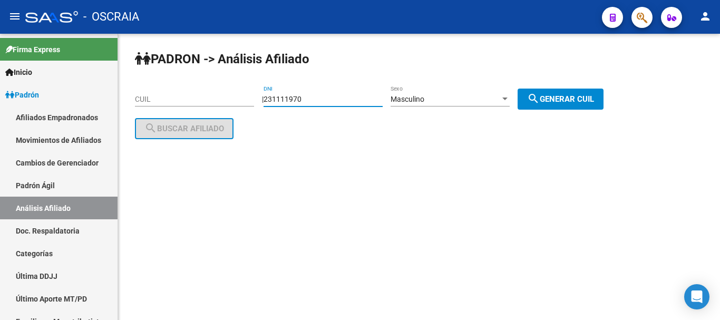
click at [587, 103] on button "search Generar CUIL" at bounding box center [561, 99] width 86 height 21
drag, startPoint x: 337, startPoint y: 96, endPoint x: 353, endPoint y: 89, distance: 17.7
click at [337, 96] on input "231111970" at bounding box center [323, 99] width 119 height 9
type input "2"
type input "23111970"
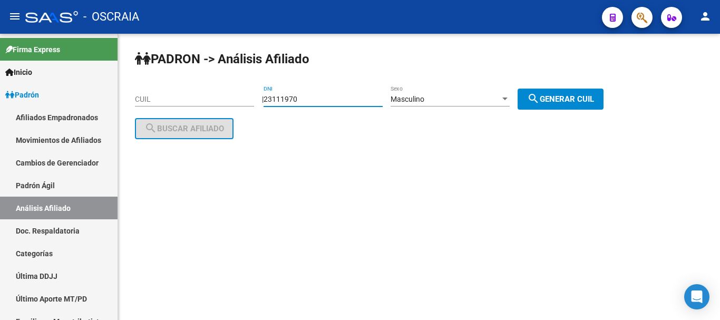
click at [575, 96] on span "search Generar CUIL" at bounding box center [560, 98] width 67 height 9
type input "20-23111970-2"
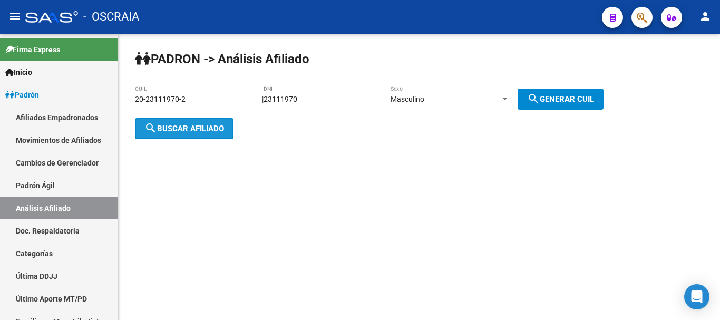
click at [184, 125] on span "search Buscar afiliado" at bounding box center [184, 128] width 80 height 9
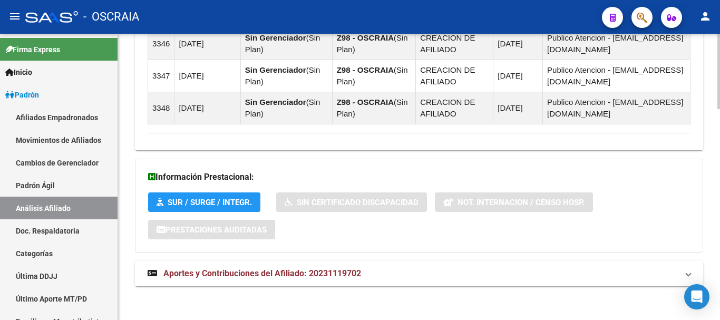
scroll to position [800, 0]
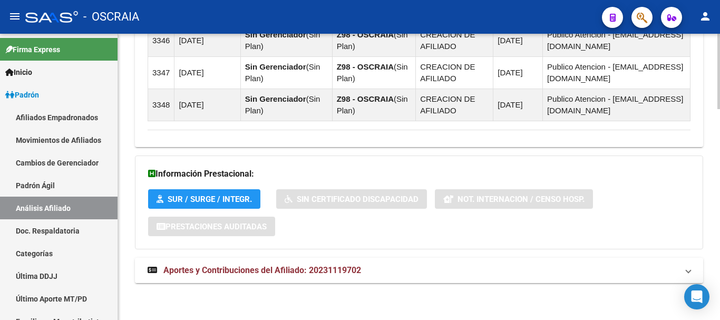
click at [293, 272] on span "Aportes y Contribuciones del Afiliado: 20231119702" at bounding box center [262, 270] width 198 height 10
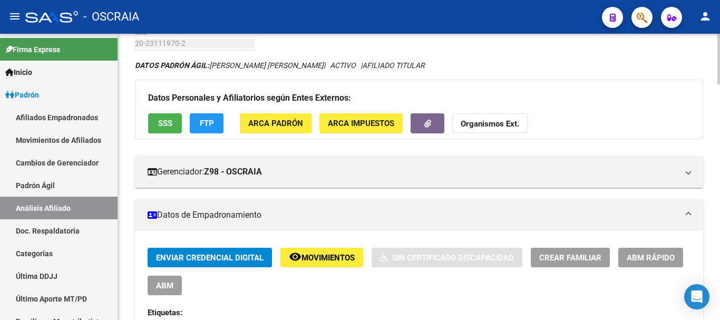
scroll to position [53, 0]
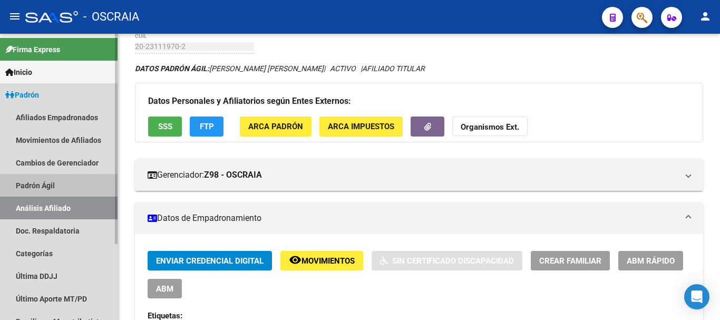
click at [37, 186] on link "Padrón Ágil" at bounding box center [59, 185] width 118 height 23
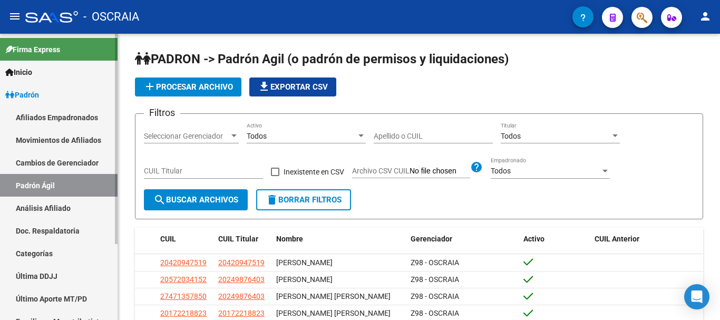
click at [54, 207] on link "Análisis Afiliado" at bounding box center [59, 208] width 118 height 23
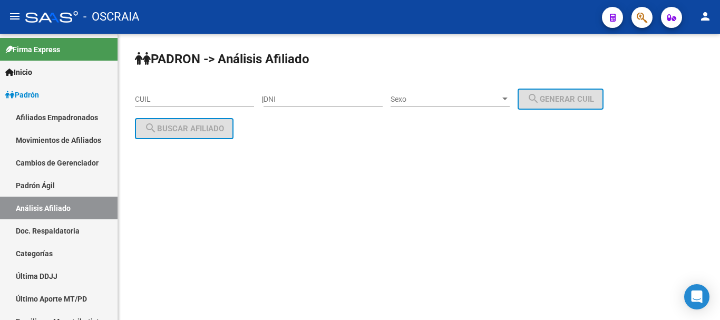
click at [317, 95] on input "DNI" at bounding box center [323, 99] width 119 height 9
click at [202, 100] on input "CUIL" at bounding box center [194, 99] width 119 height 9
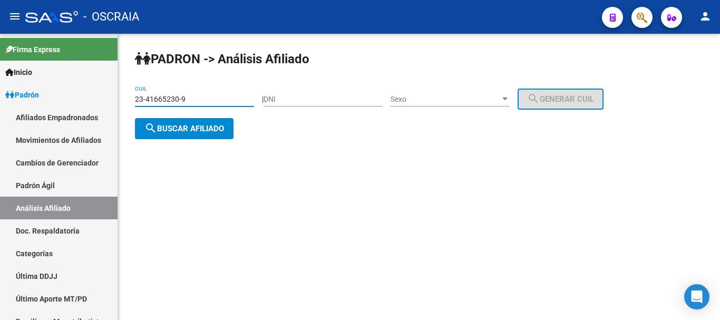
type input "23-41665230-9"
click at [211, 127] on span "search Buscar afiliado" at bounding box center [184, 128] width 80 height 9
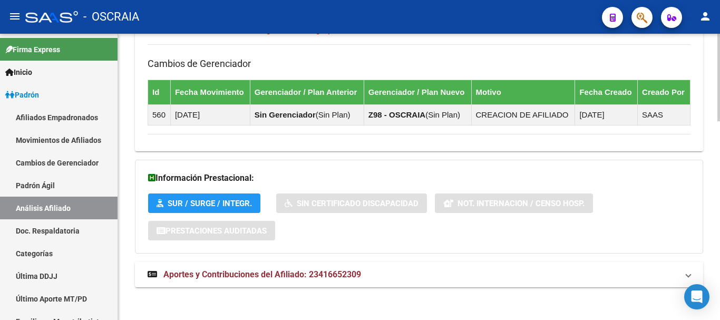
scroll to position [648, 0]
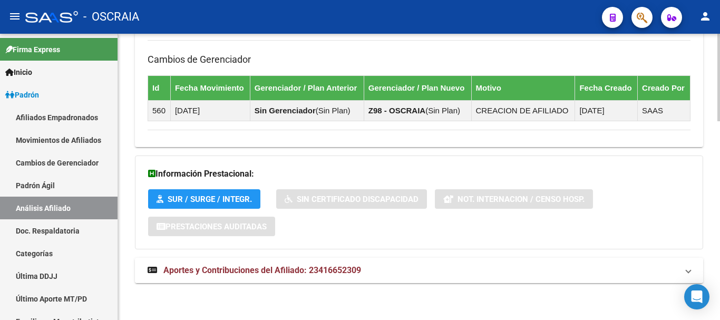
click at [253, 271] on span "Aportes y Contribuciones del Afiliado: 23416652309" at bounding box center [262, 270] width 198 height 10
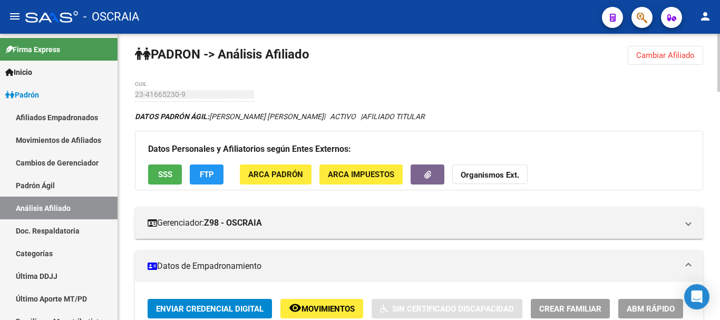
scroll to position [0, 0]
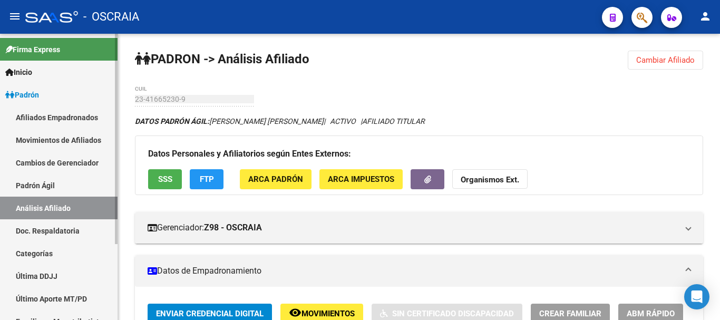
click at [51, 190] on link "Padrón Ágil" at bounding box center [59, 185] width 118 height 23
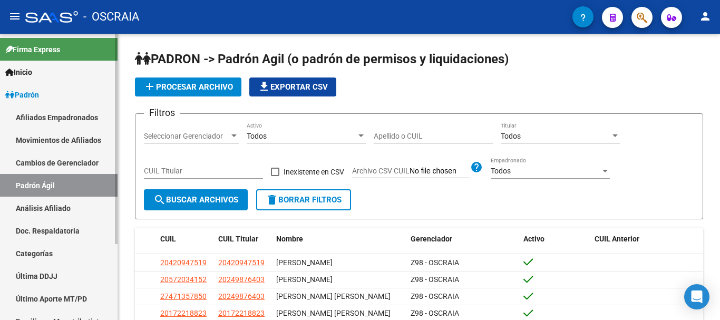
click at [54, 203] on link "Análisis Afiliado" at bounding box center [59, 208] width 118 height 23
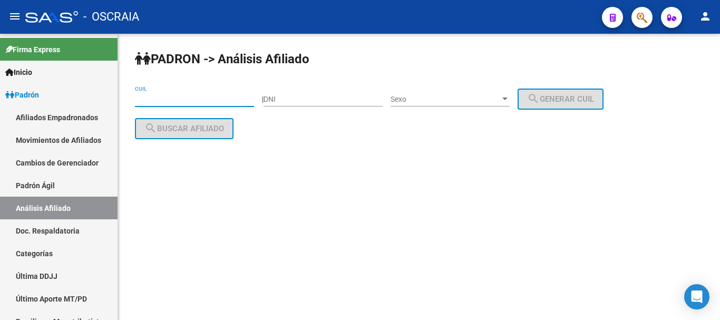
click at [200, 101] on input "CUIL" at bounding box center [194, 99] width 119 height 9
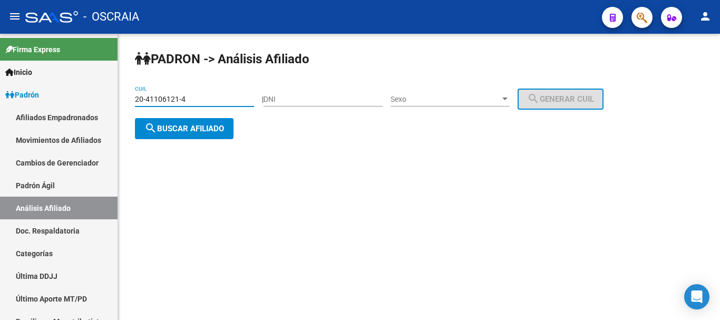
type input "20-41106121-4"
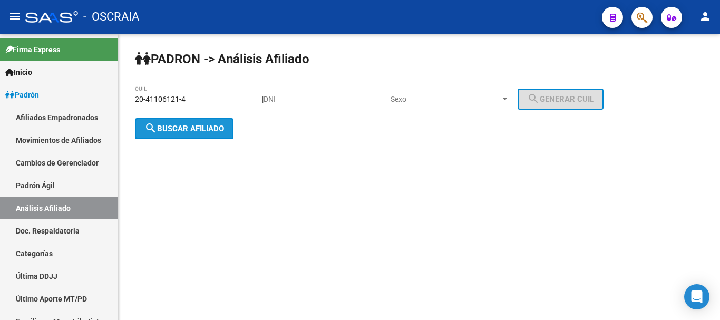
drag, startPoint x: 221, startPoint y: 128, endPoint x: 217, endPoint y: 91, distance: 37.1
click at [221, 125] on span "search Buscar afiliado" at bounding box center [184, 128] width 80 height 9
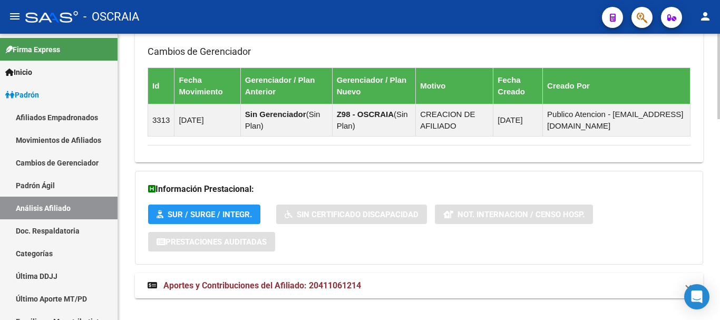
scroll to position [671, 0]
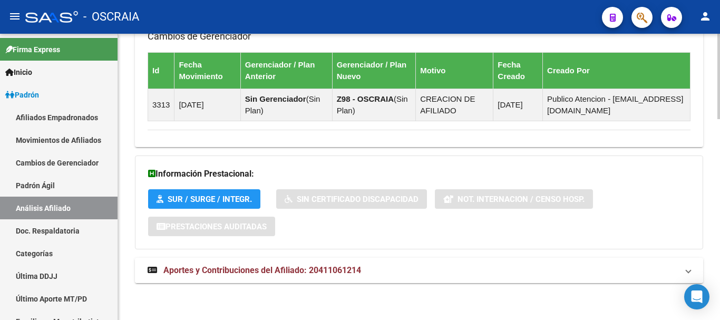
click at [303, 268] on span "Aportes y Contribuciones del Afiliado: 20411061214" at bounding box center [262, 270] width 198 height 10
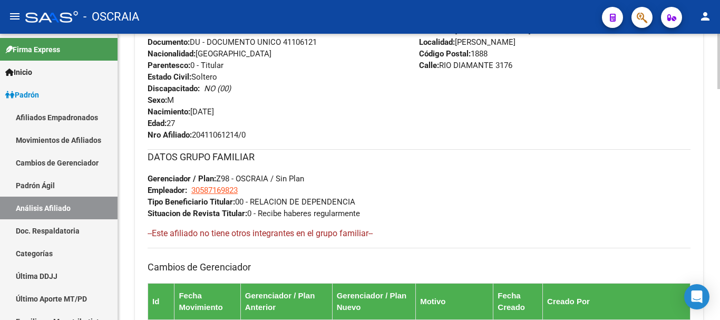
scroll to position [422, 0]
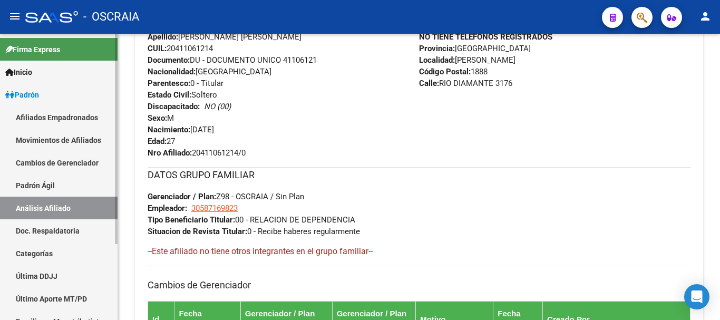
click at [53, 184] on link "Padrón Ágil" at bounding box center [59, 185] width 118 height 23
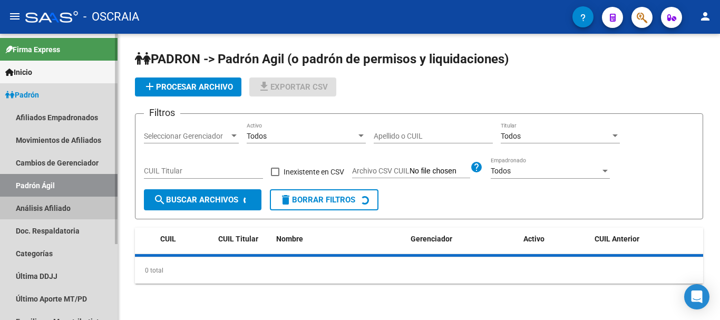
click at [59, 211] on link "Análisis Afiliado" at bounding box center [59, 208] width 118 height 23
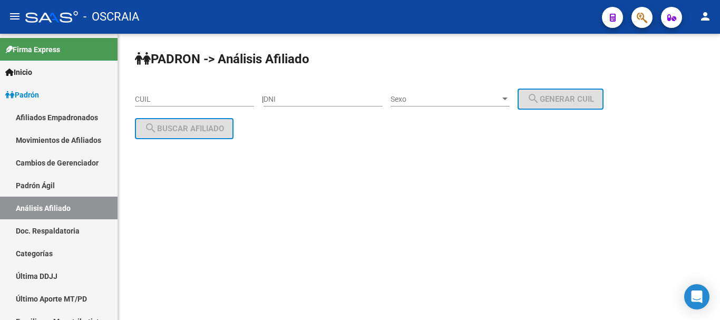
click at [213, 100] on input "CUIL" at bounding box center [194, 99] width 119 height 9
click at [276, 150] on div "El CUIL ingresado es invalido." at bounding box center [419, 159] width 568 height 23
click at [234, 101] on input "27-42627870" at bounding box center [194, 99] width 119 height 9
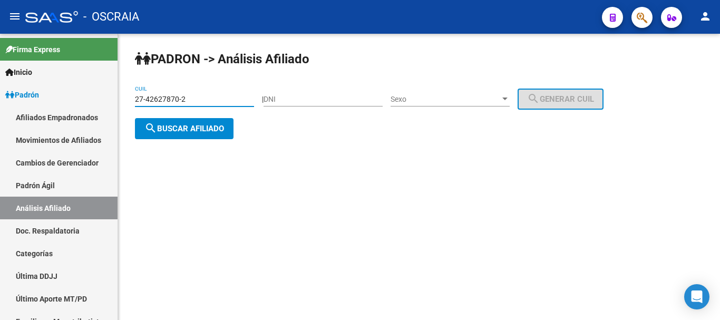
type input "27-42627870-2"
click at [214, 129] on span "search Buscar afiliado" at bounding box center [184, 128] width 80 height 9
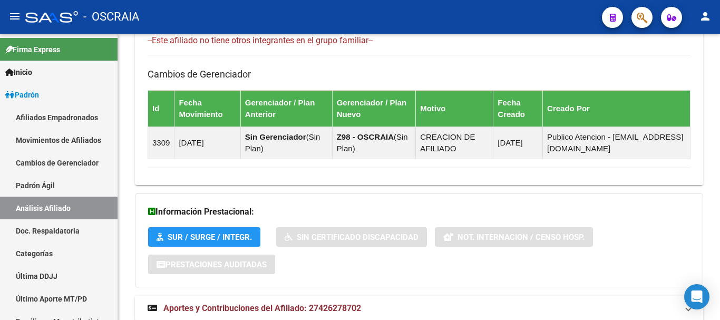
scroll to position [671, 0]
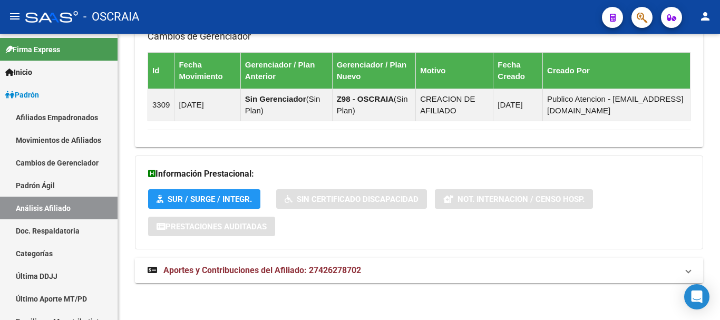
click at [339, 264] on mat-expansion-panel-header "Aportes y Contribuciones del Afiliado: 27426278702" at bounding box center [419, 270] width 568 height 25
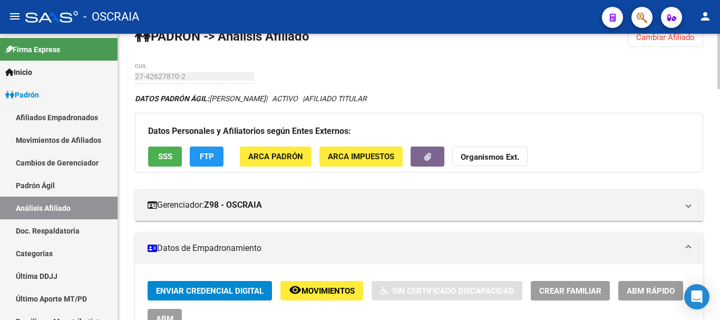
scroll to position [0, 0]
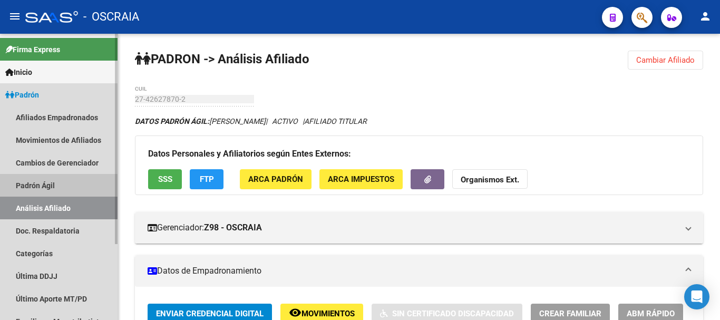
click at [41, 178] on link "Padrón Ágil" at bounding box center [59, 185] width 118 height 23
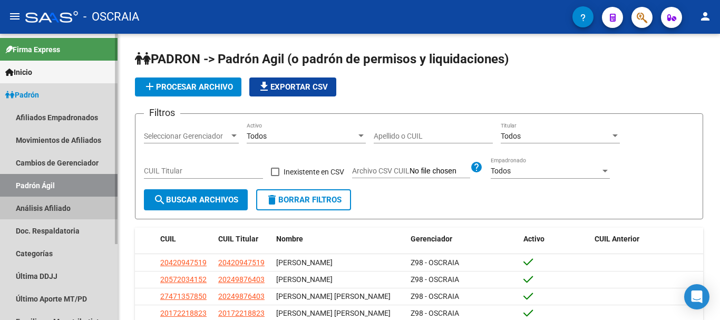
click at [42, 210] on link "Análisis Afiliado" at bounding box center [59, 208] width 118 height 23
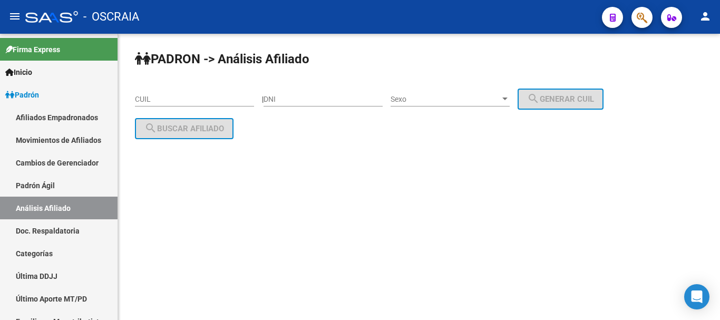
click at [214, 93] on div "CUIL" at bounding box center [194, 95] width 119 height 21
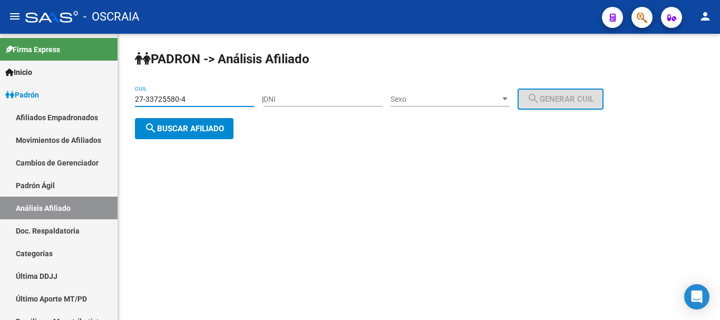
type input "27-33725580-4"
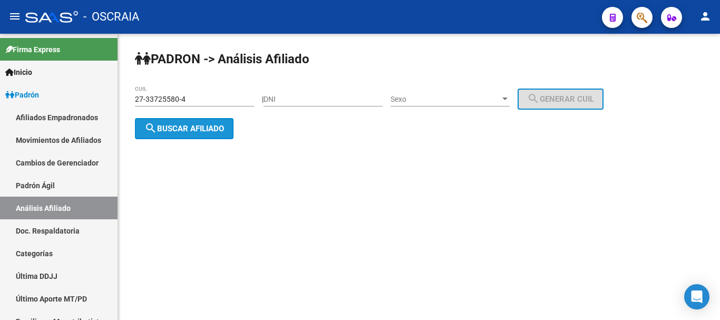
click at [202, 125] on span "search Buscar afiliado" at bounding box center [184, 128] width 80 height 9
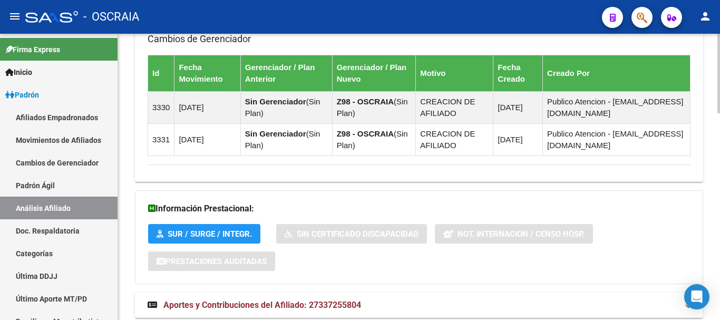
scroll to position [742, 0]
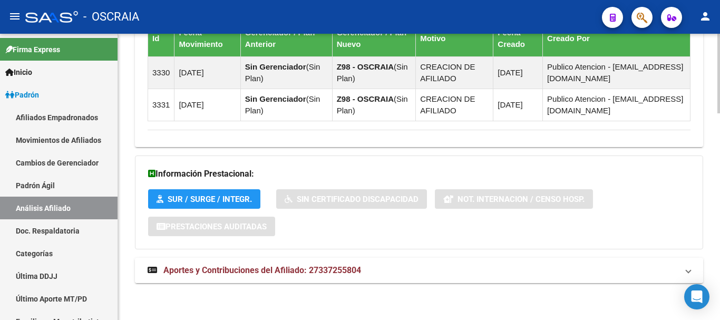
click at [311, 269] on span "Aportes y Contribuciones del Afiliado: 27337255804" at bounding box center [262, 270] width 198 height 10
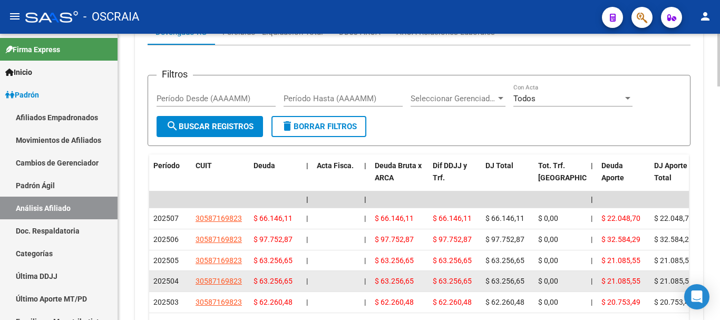
scroll to position [1112, 0]
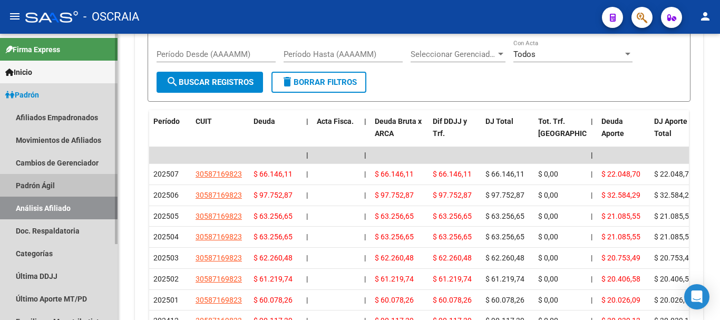
click at [70, 182] on link "Padrón Ágil" at bounding box center [59, 185] width 118 height 23
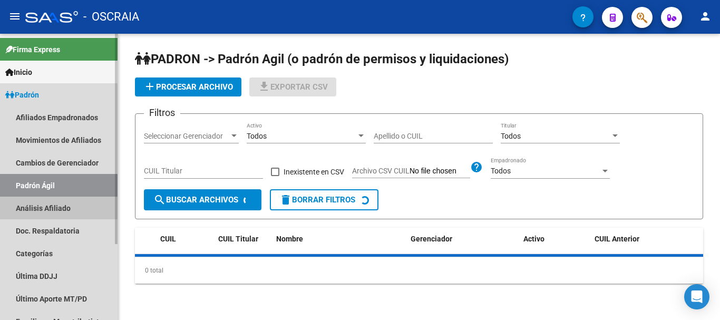
click at [70, 204] on link "Análisis Afiliado" at bounding box center [59, 208] width 118 height 23
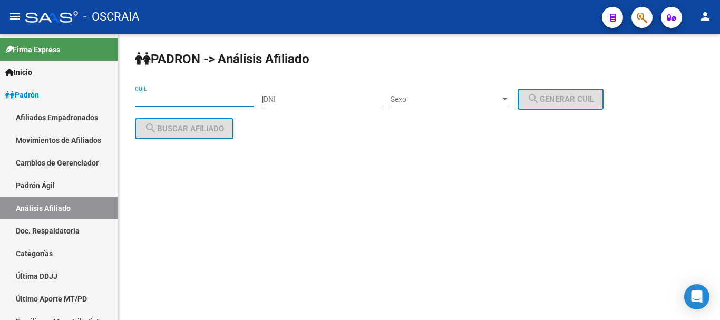
click at [156, 98] on input "CUIL" at bounding box center [194, 99] width 119 height 9
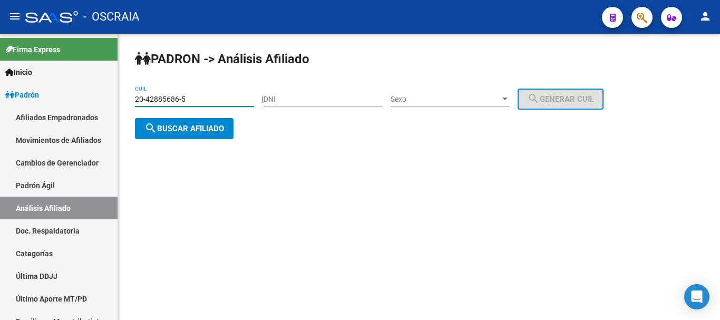
type input "20-42885686-5"
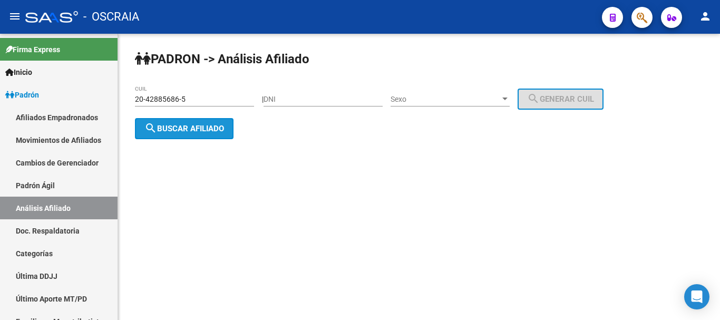
click at [192, 132] on span "search Buscar afiliado" at bounding box center [184, 128] width 80 height 9
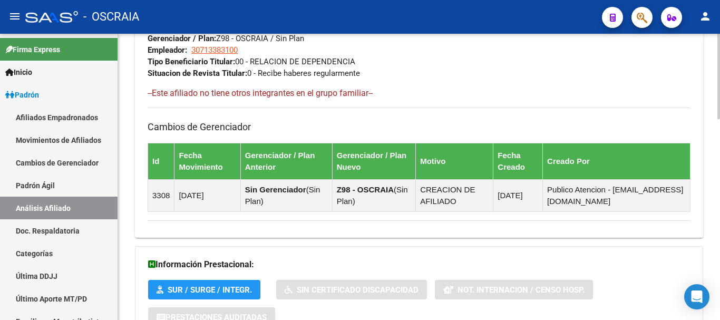
scroll to position [671, 0]
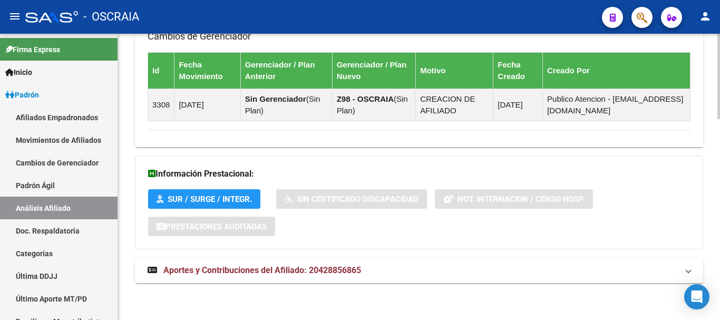
click at [345, 268] on span "Aportes y Contribuciones del Afiliado: 20428856865" at bounding box center [262, 270] width 198 height 10
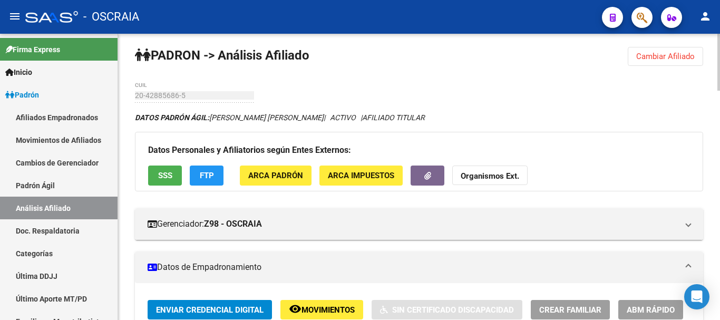
scroll to position [0, 0]
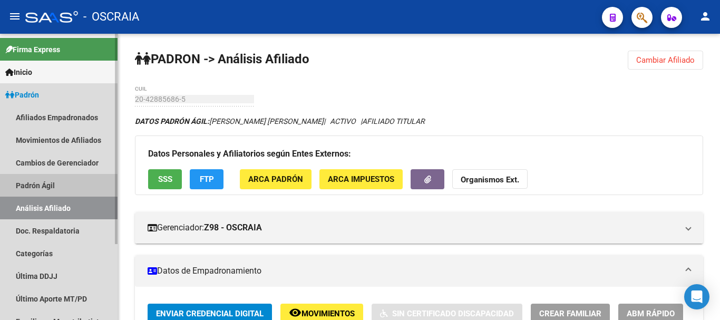
click at [44, 184] on link "Padrón Ágil" at bounding box center [59, 185] width 118 height 23
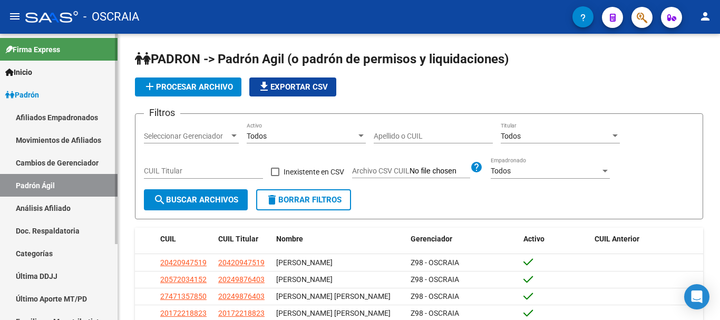
click at [44, 207] on link "Análisis Afiliado" at bounding box center [59, 208] width 118 height 23
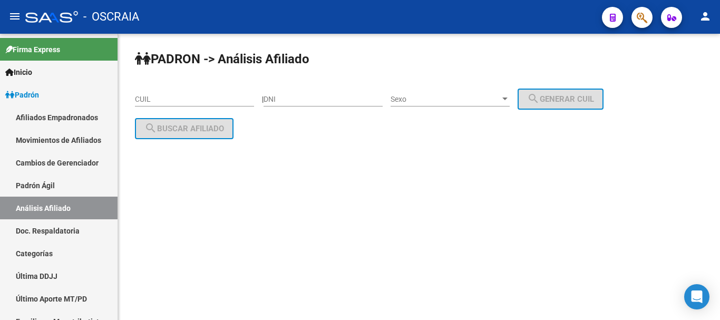
click at [193, 94] on div "CUIL" at bounding box center [194, 95] width 119 height 21
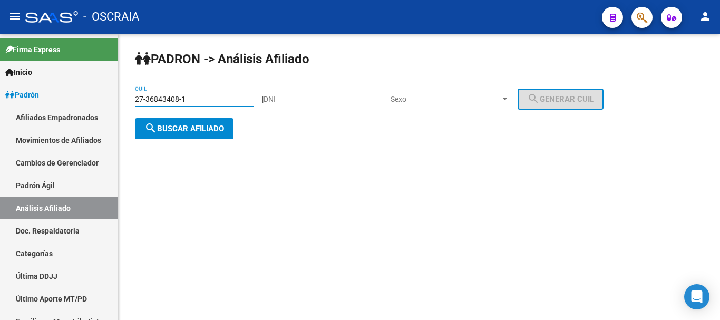
type input "27-36843408-1"
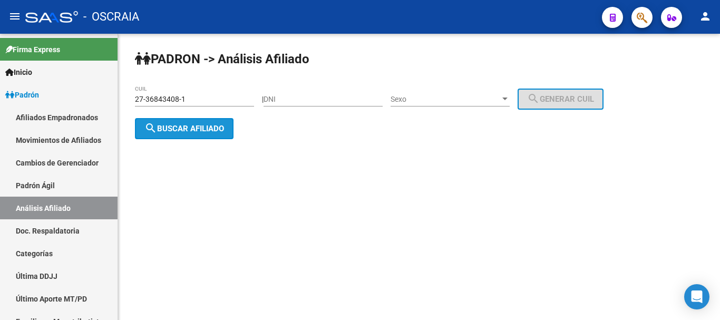
click at [179, 127] on span "search Buscar afiliado" at bounding box center [184, 128] width 80 height 9
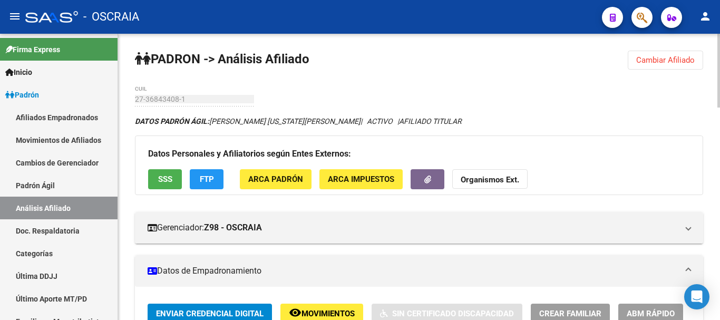
drag, startPoint x: 456, startPoint y: 81, endPoint x: 445, endPoint y: 81, distance: 11.6
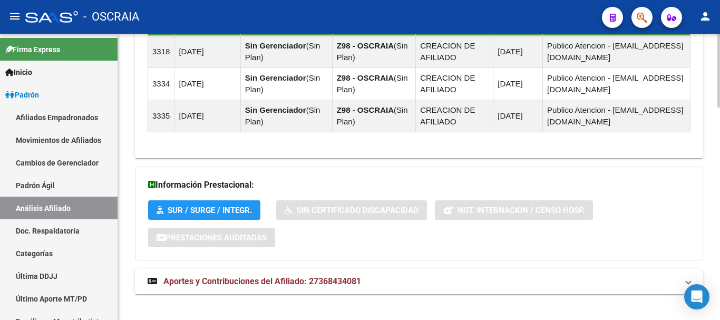
scroll to position [826, 0]
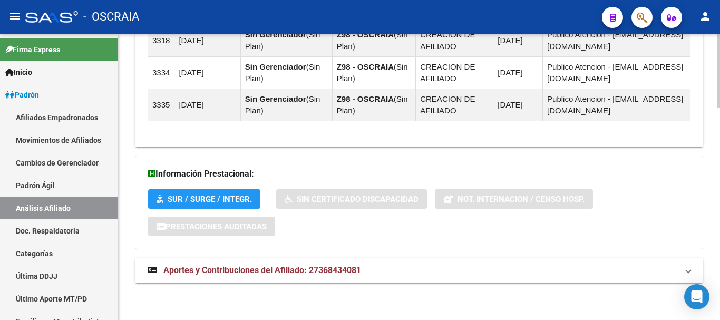
click at [297, 267] on span "Aportes y Contribuciones del Afiliado: 27368434081" at bounding box center [262, 270] width 198 height 10
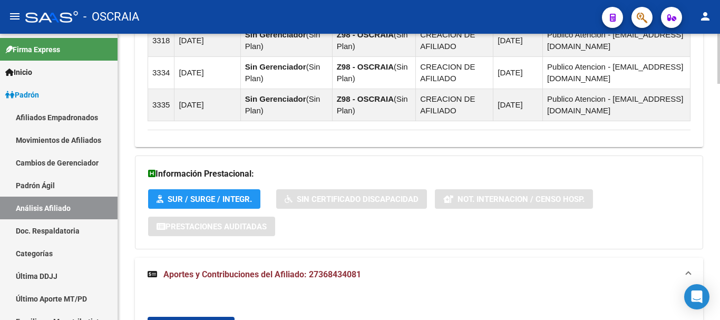
click at [293, 272] on span "Aportes y Contribuciones del Afiliado: 27368434081" at bounding box center [262, 274] width 198 height 10
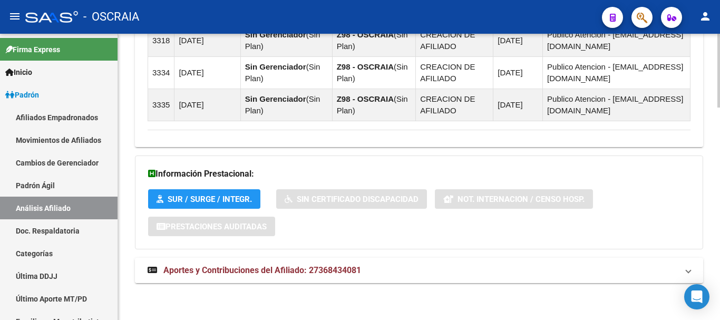
click at [265, 270] on span "Aportes y Contribuciones del Afiliado: 27368434081" at bounding box center [262, 270] width 198 height 10
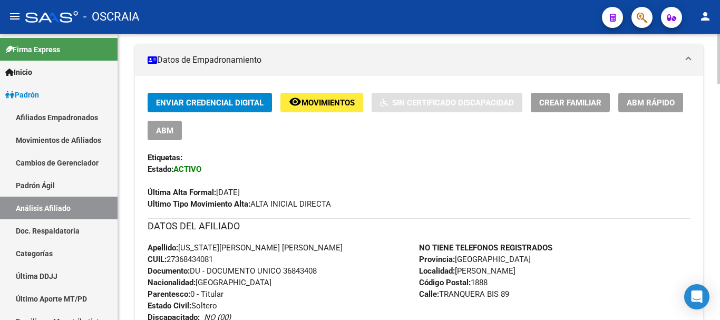
scroll to position [0, 0]
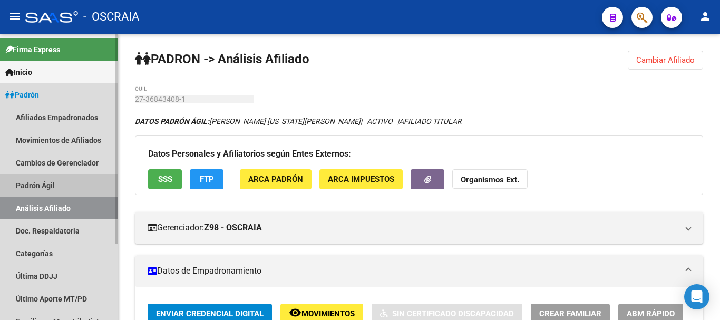
click at [45, 184] on link "Padrón Ágil" at bounding box center [59, 185] width 118 height 23
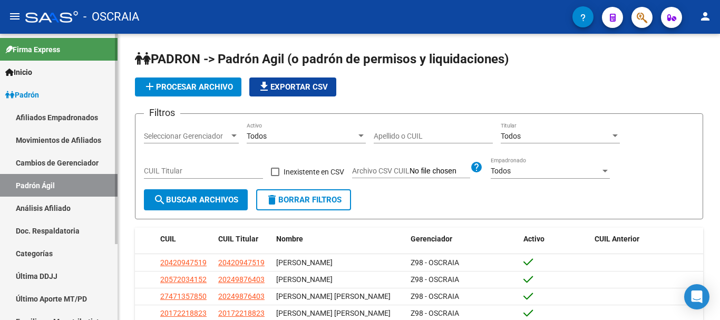
click at [60, 205] on link "Análisis Afiliado" at bounding box center [59, 208] width 118 height 23
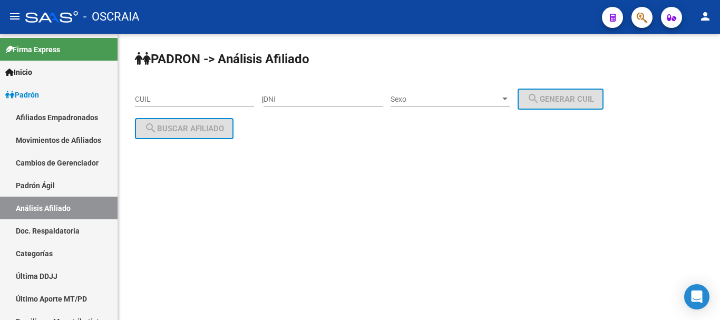
click at [198, 89] on div "CUIL" at bounding box center [194, 95] width 119 height 21
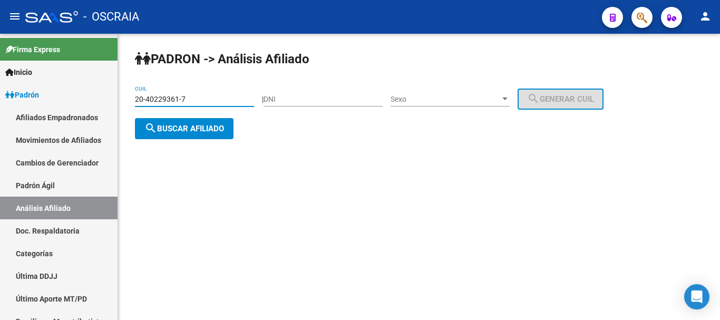
type input "20-40229361-7"
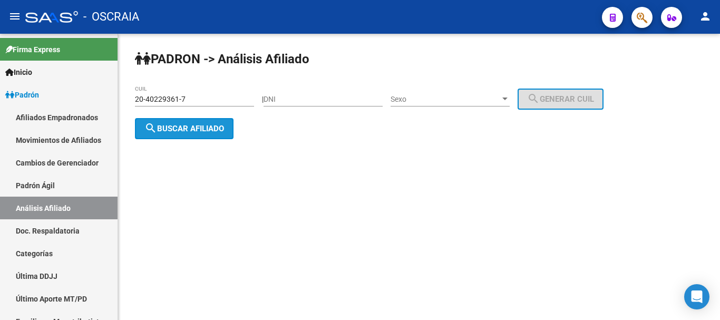
click at [202, 124] on span "search Buscar afiliado" at bounding box center [184, 128] width 80 height 9
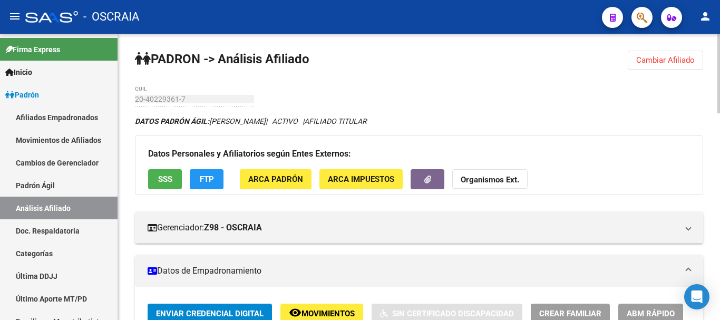
drag, startPoint x: 380, startPoint y: 94, endPoint x: 363, endPoint y: 94, distance: 16.9
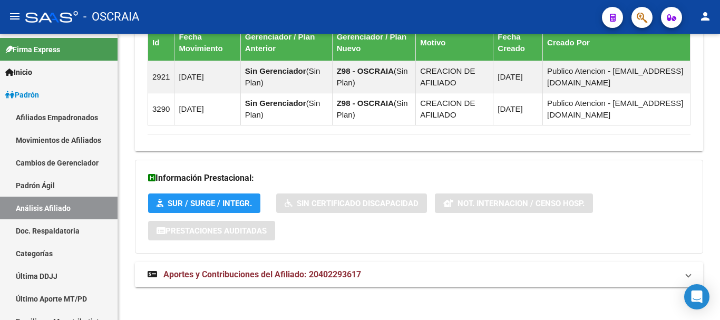
scroll to position [742, 0]
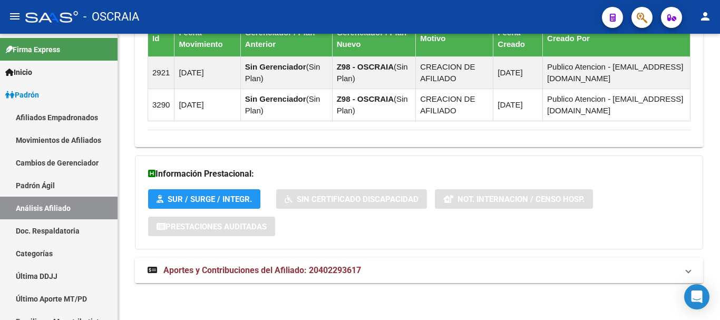
click at [317, 267] on span "Aportes y Contribuciones del Afiliado: 20402293617" at bounding box center [262, 270] width 198 height 10
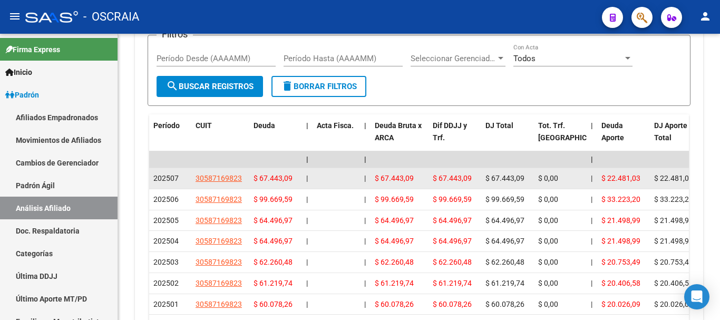
scroll to position [1112, 0]
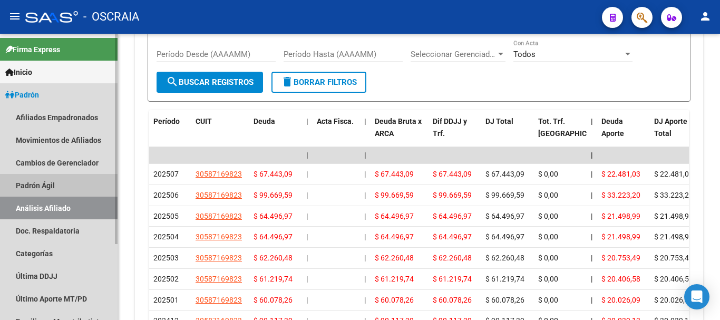
click at [49, 185] on link "Padrón Ágil" at bounding box center [59, 185] width 118 height 23
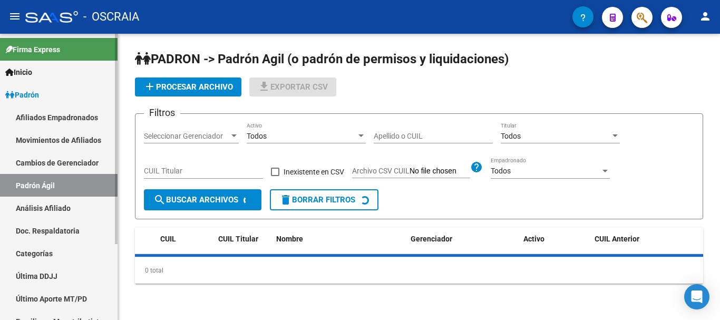
click at [50, 206] on link "Análisis Afiliado" at bounding box center [59, 208] width 118 height 23
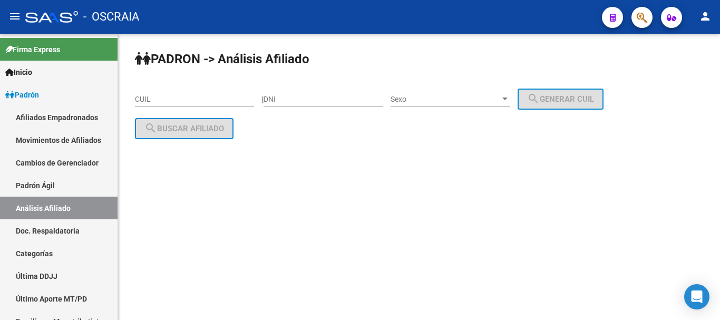
click at [179, 92] on div "CUIL" at bounding box center [194, 95] width 119 height 21
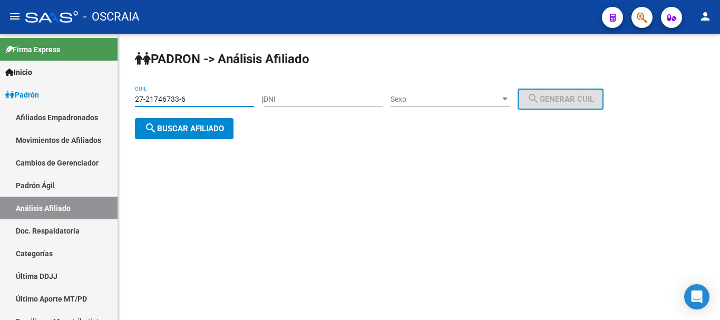
type input "27-21746733-6"
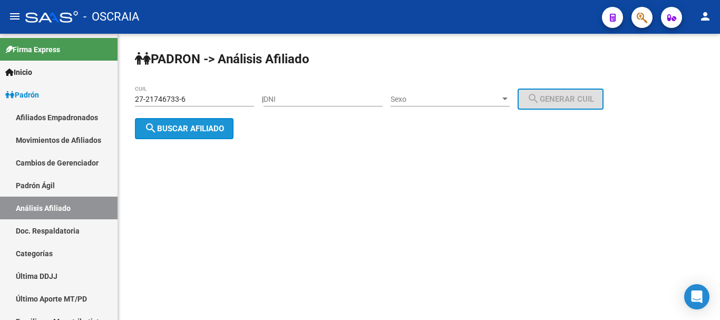
click at [215, 127] on span "search Buscar afiliado" at bounding box center [184, 128] width 80 height 9
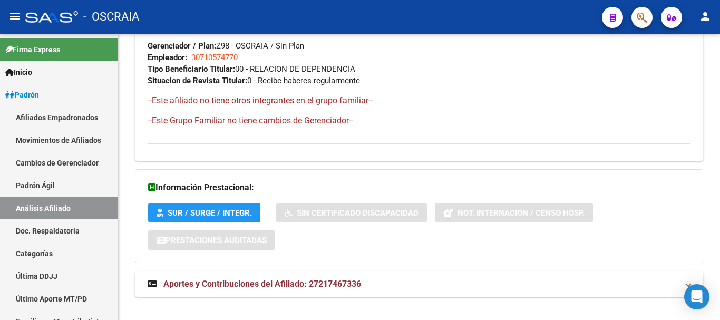
scroll to position [595, 0]
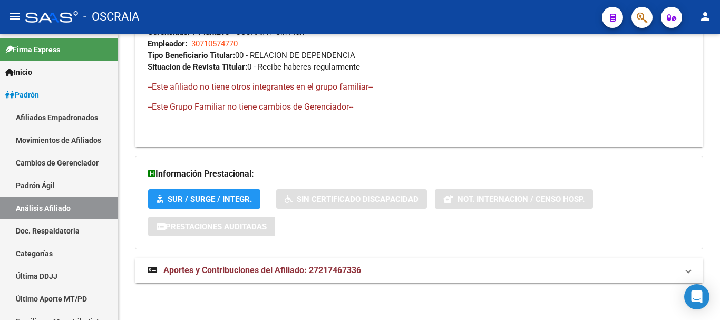
click at [316, 273] on span "Aportes y Contribuciones del Afiliado: 27217467336" at bounding box center [262, 270] width 198 height 10
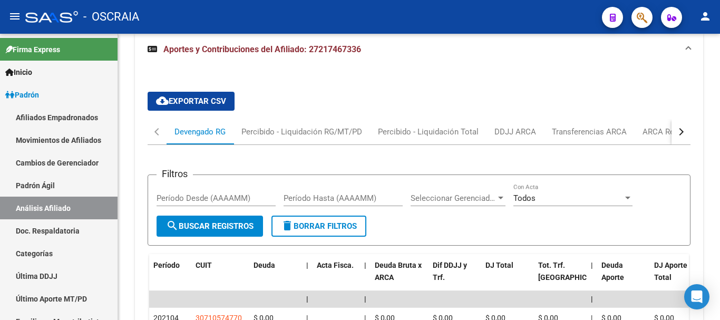
scroll to position [964, 0]
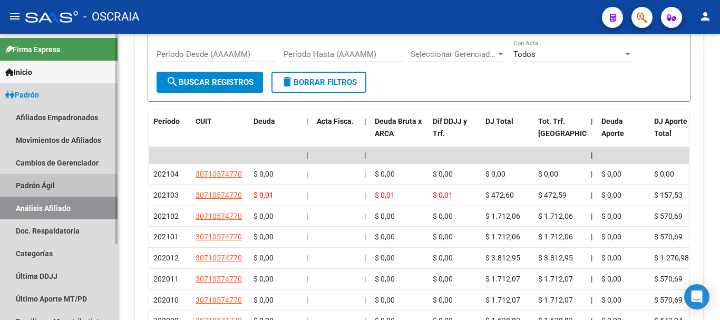
click at [43, 180] on link "Padrón Ágil" at bounding box center [59, 185] width 118 height 23
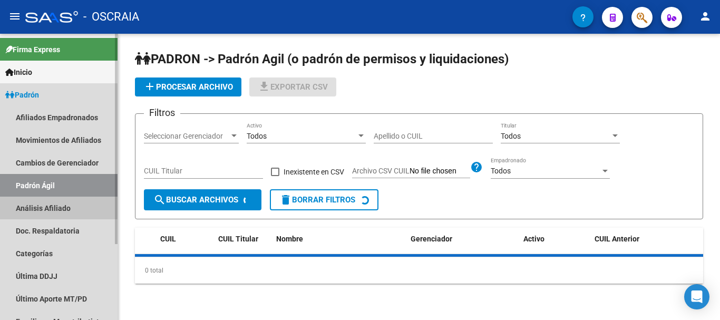
click at [43, 205] on link "Análisis Afiliado" at bounding box center [59, 208] width 118 height 23
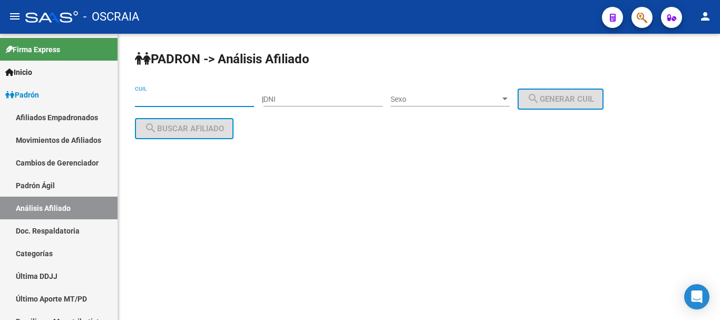
click at [243, 101] on input "CUIL" at bounding box center [194, 99] width 119 height 9
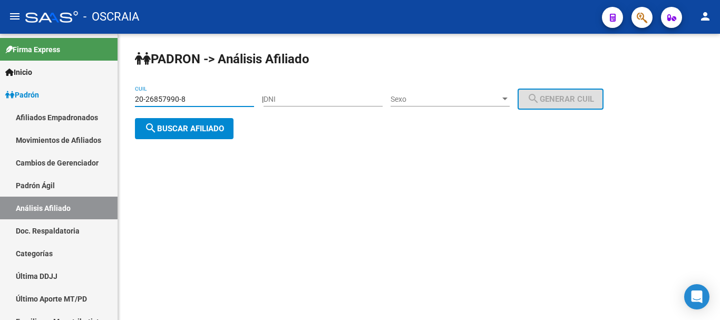
type input "20-26857990-8"
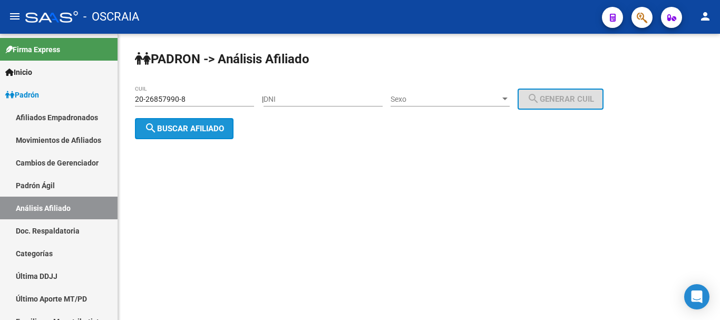
click at [198, 124] on span "search Buscar afiliado" at bounding box center [184, 128] width 80 height 9
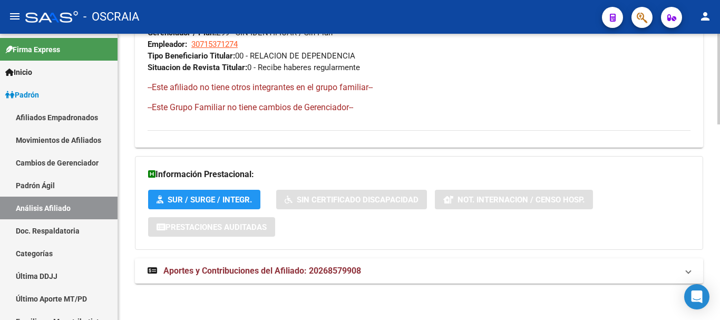
scroll to position [618, 0]
click at [311, 268] on span "Aportes y Contribuciones del Afiliado: 20268579908" at bounding box center [262, 270] width 198 height 10
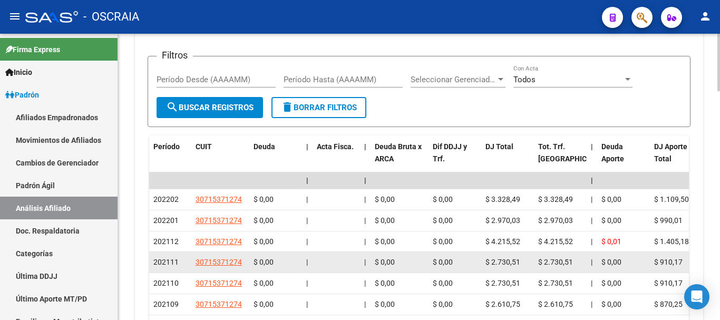
scroll to position [987, 0]
